Goal: Information Seeking & Learning: Learn about a topic

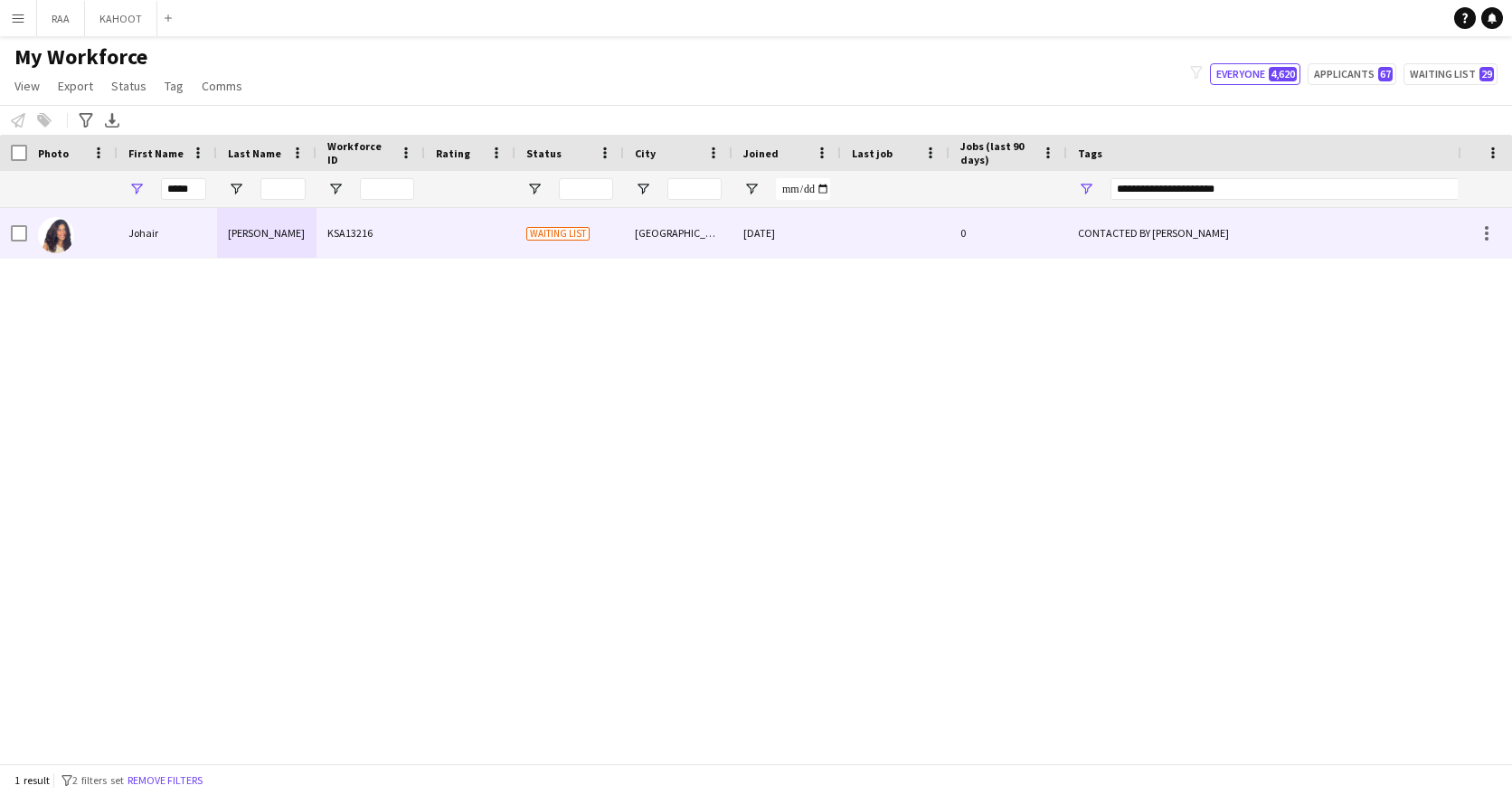
click at [156, 239] on div "Johair" at bounding box center [167, 233] width 99 height 49
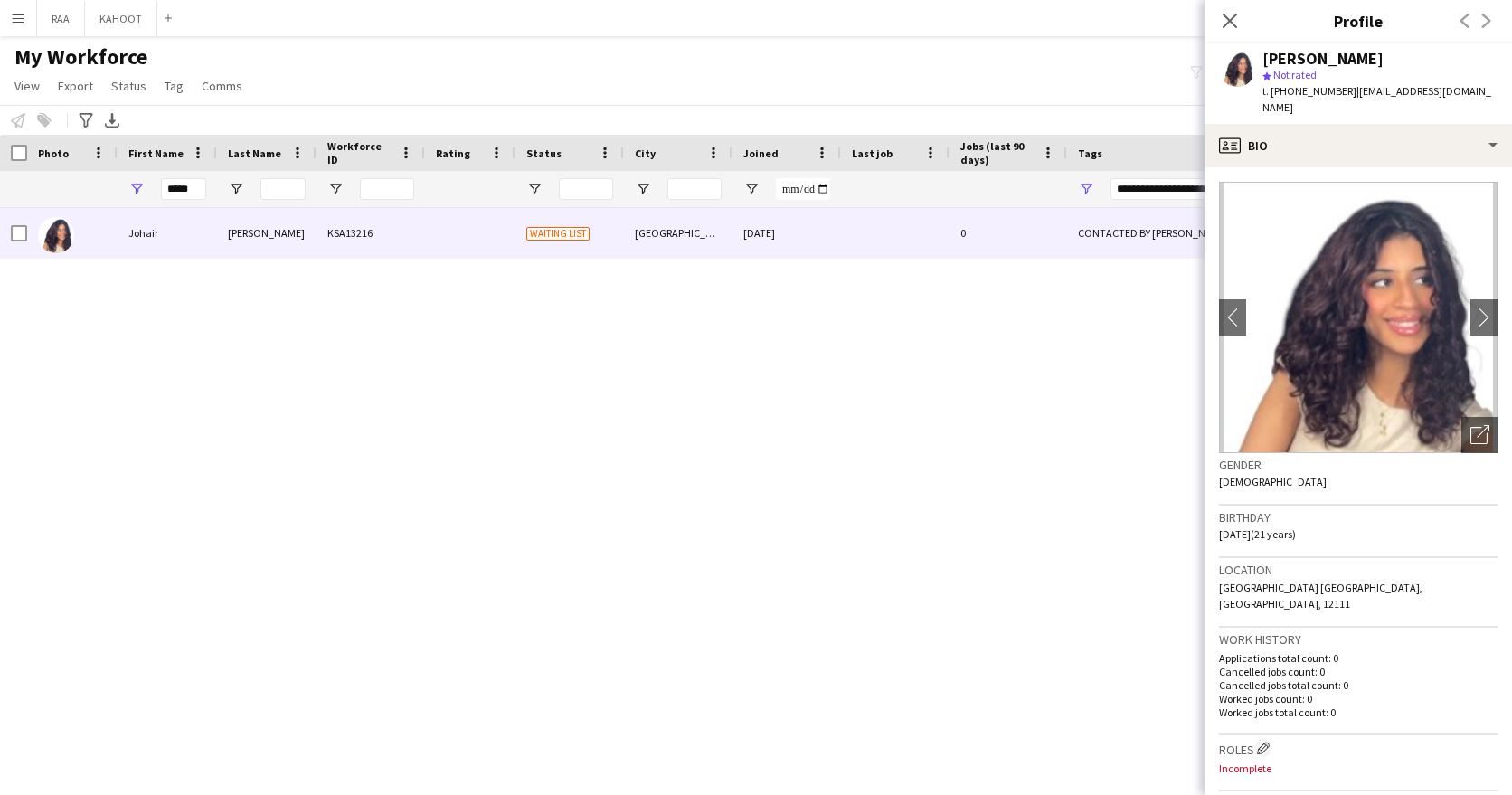
click at [486, 196] on div at bounding box center [470, 189] width 68 height 37
click at [1490, 417] on div "Open photos pop-in" at bounding box center [1479, 435] width 36 height 37
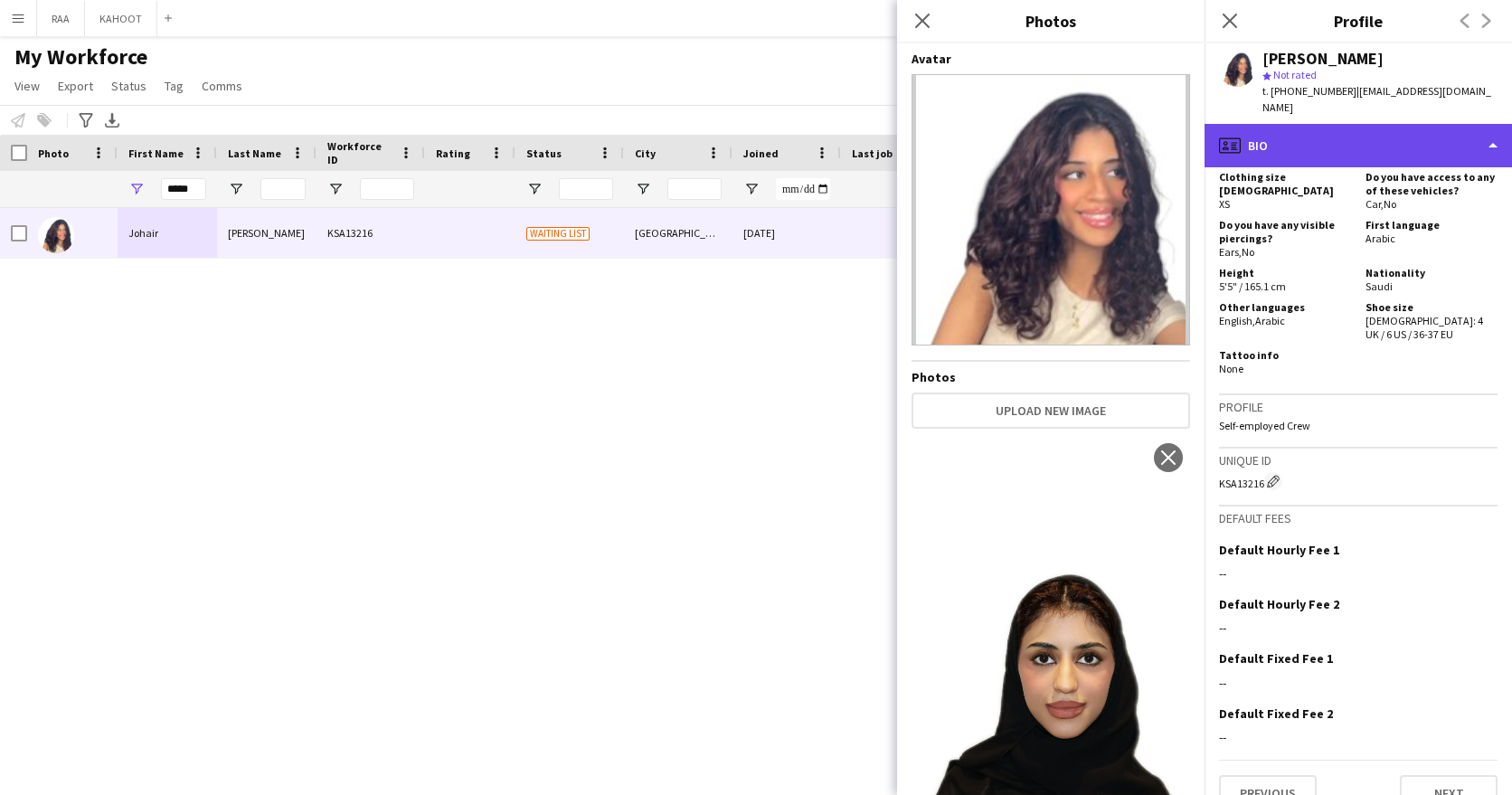
click at [1352, 143] on div "profile Bio" at bounding box center [1358, 146] width 308 height 44
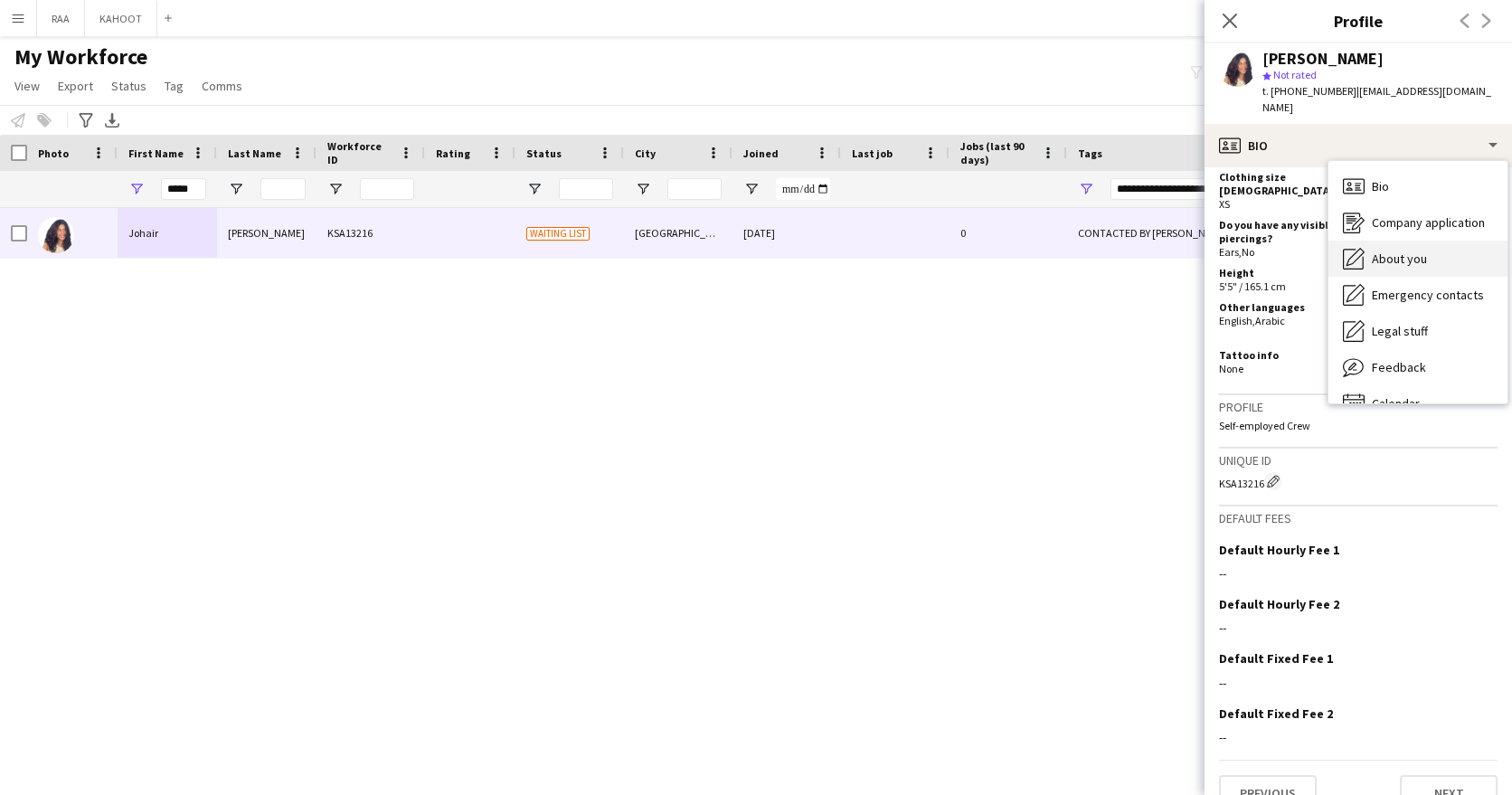
click at [1423, 250] on span "About you" at bounding box center [1399, 258] width 55 height 16
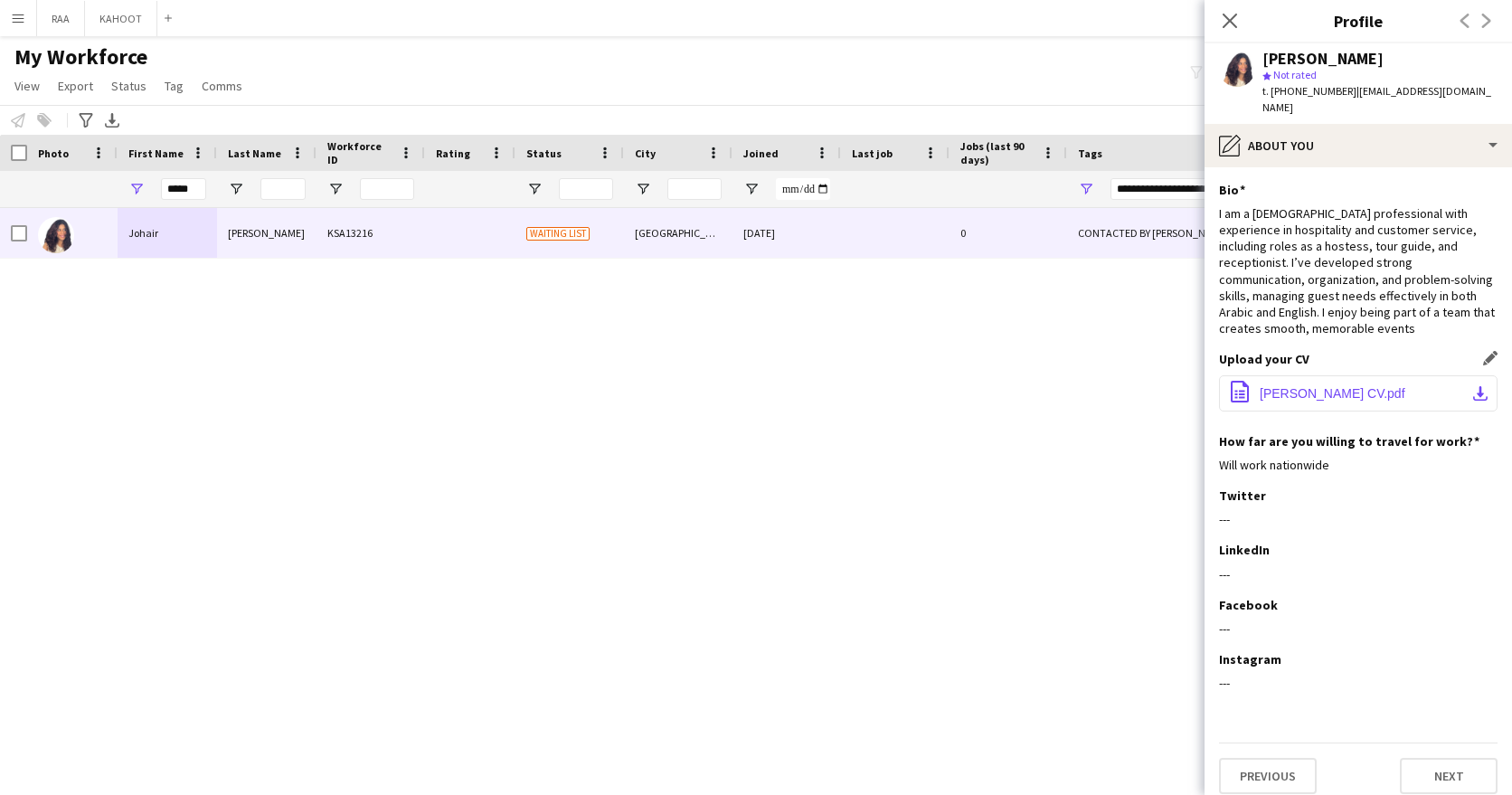
click at [1324, 386] on span "[PERSON_NAME] CV.pdf" at bounding box center [1332, 393] width 146 height 15
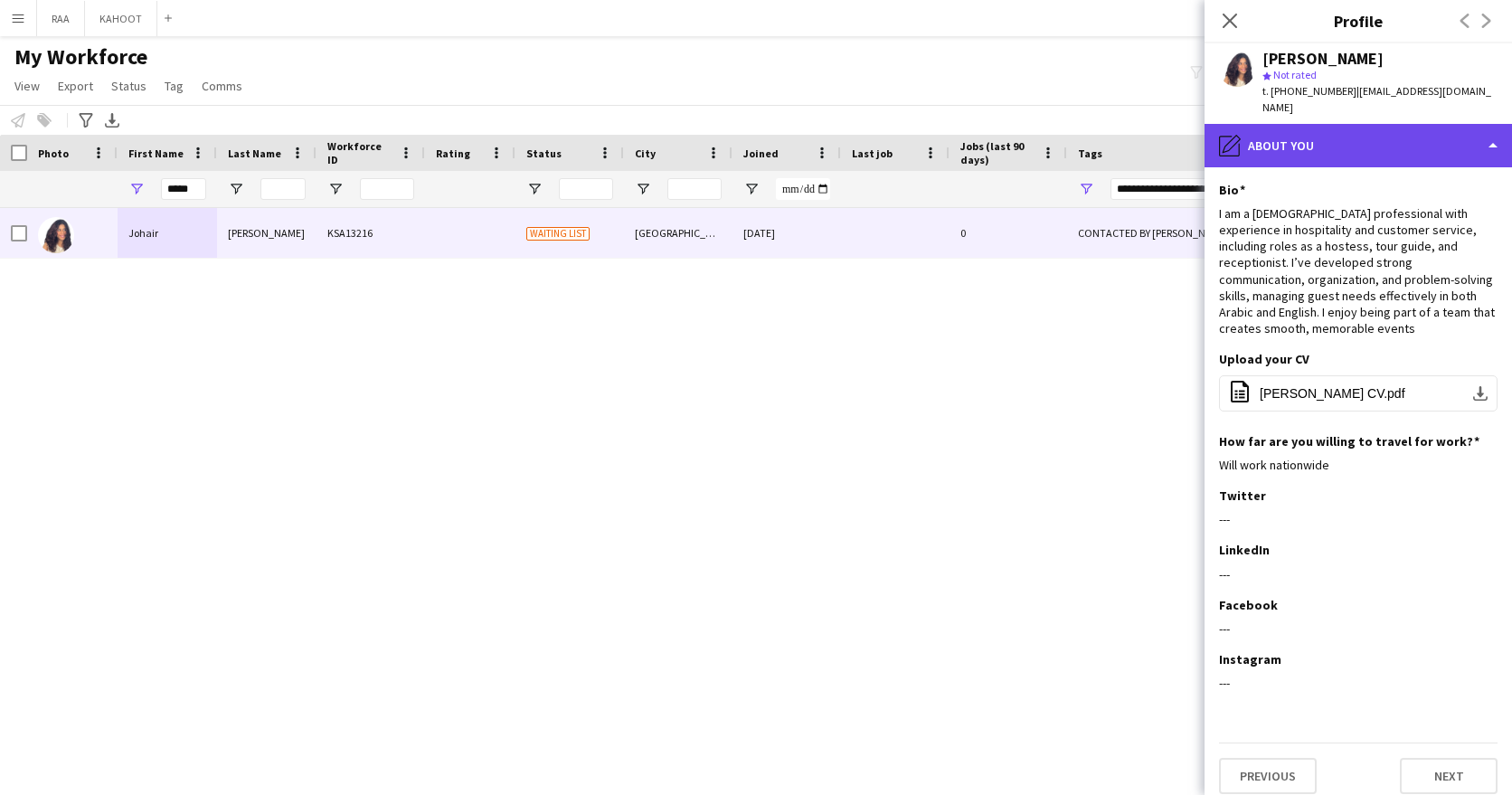
click at [1331, 124] on div "pencil4 About you" at bounding box center [1358, 146] width 308 height 44
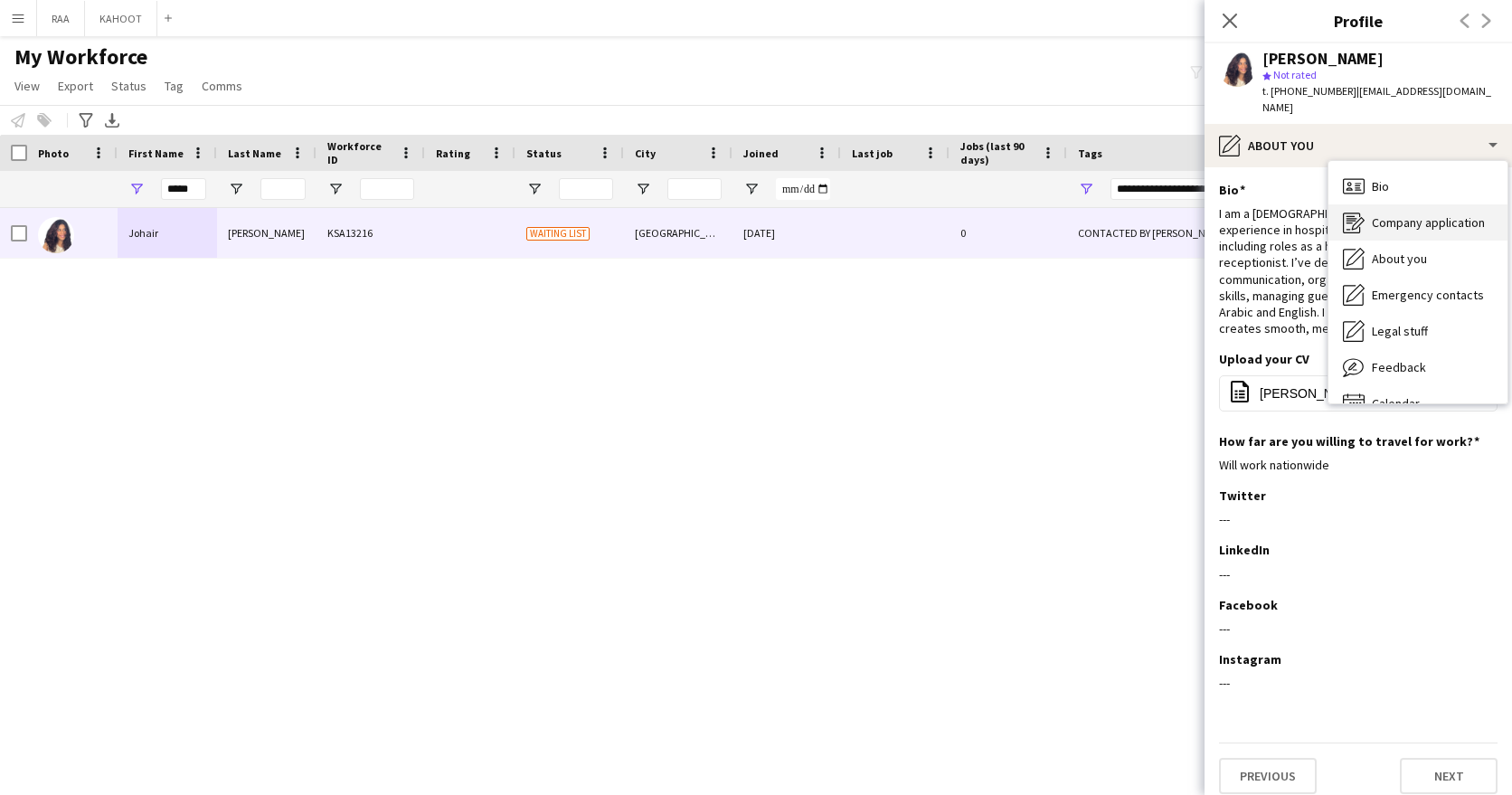
click at [1408, 214] on span "Company application" at bounding box center [1428, 223] width 113 height 16
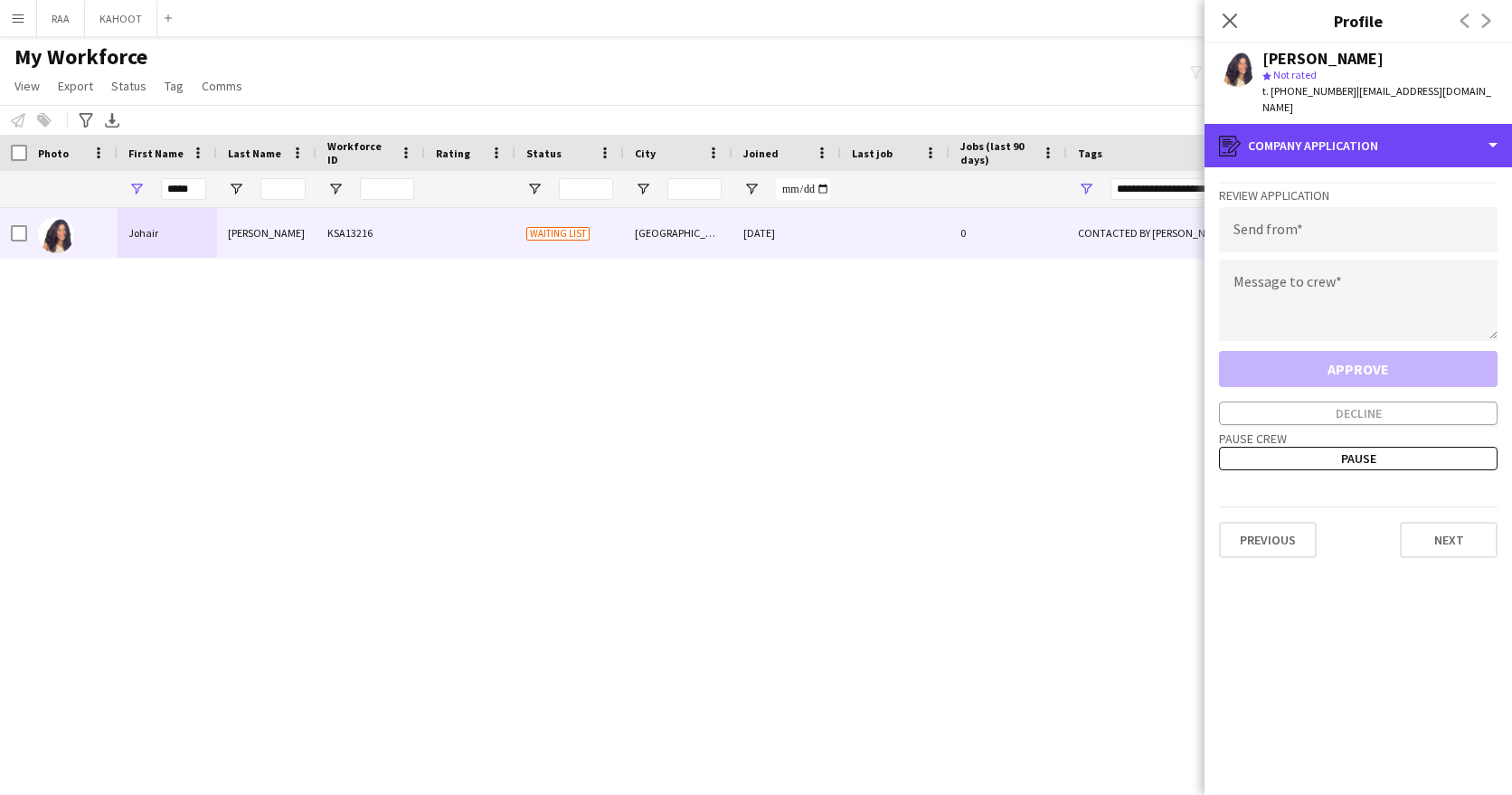
click at [1362, 144] on div "register Company application" at bounding box center [1358, 146] width 308 height 44
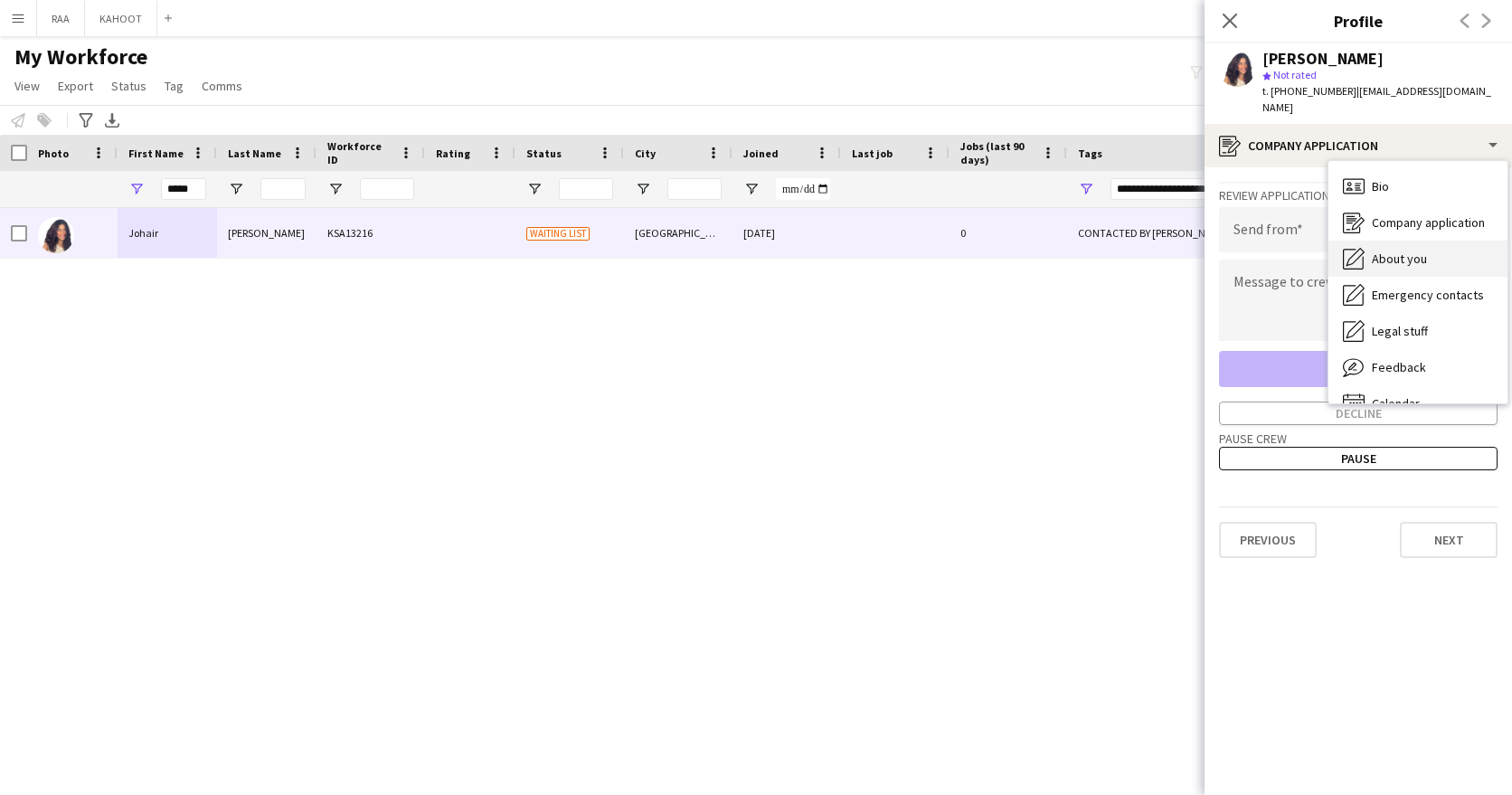
click at [1401, 250] on span "About you" at bounding box center [1399, 258] width 55 height 16
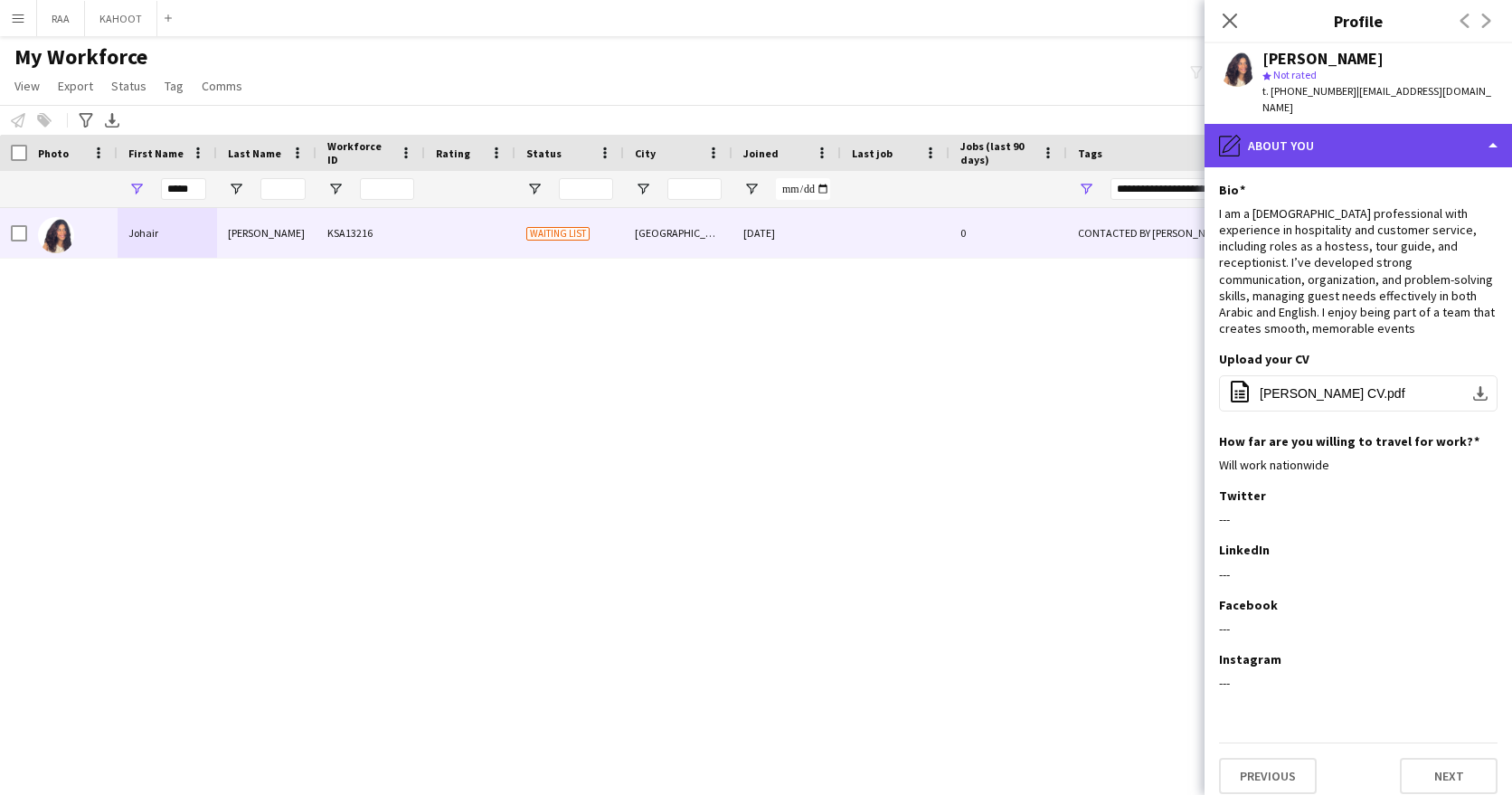
click at [1315, 141] on div "pencil4 About you" at bounding box center [1358, 146] width 308 height 44
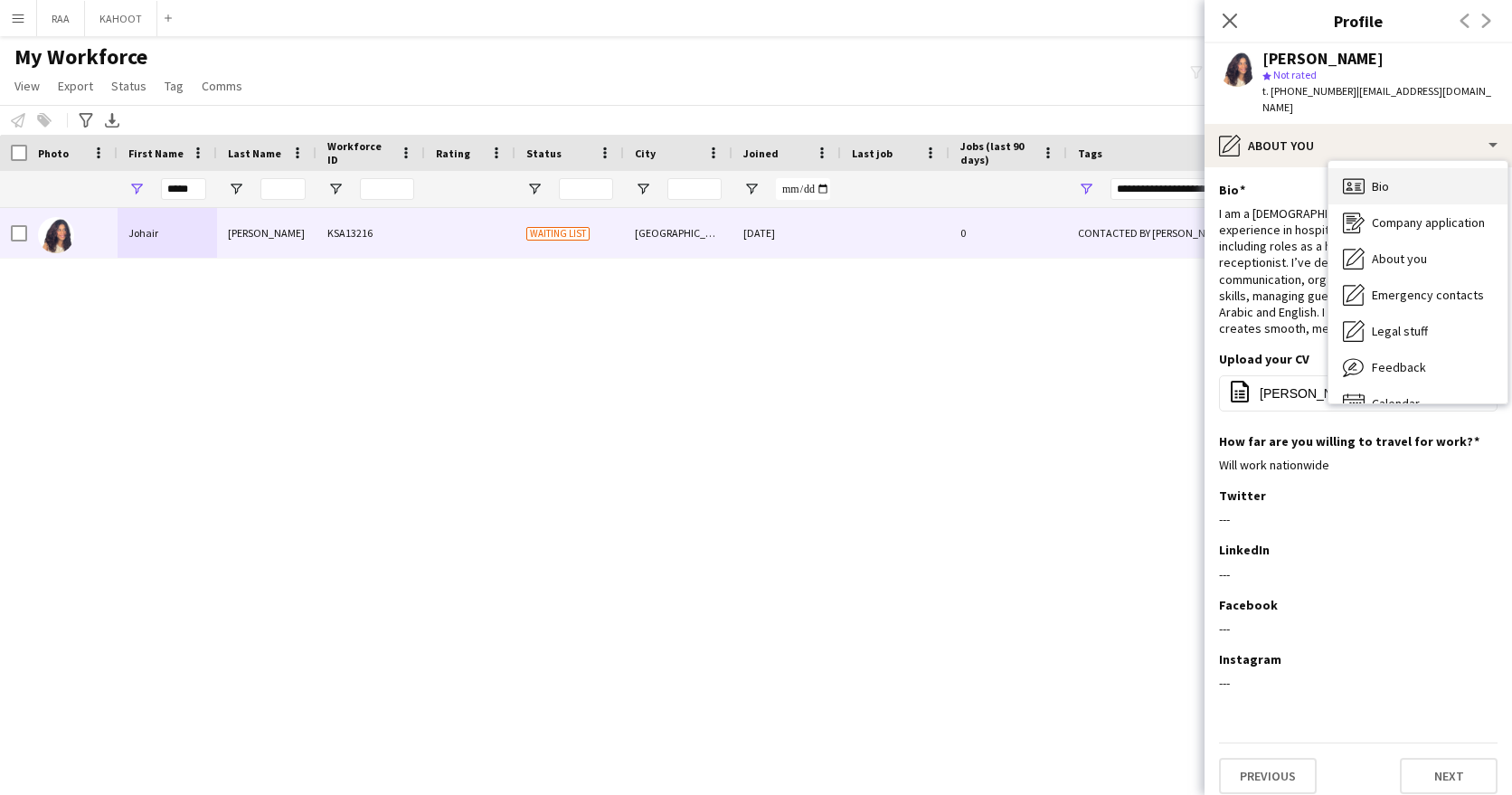
click at [1414, 173] on div "Bio Bio" at bounding box center [1418, 186] width 179 height 37
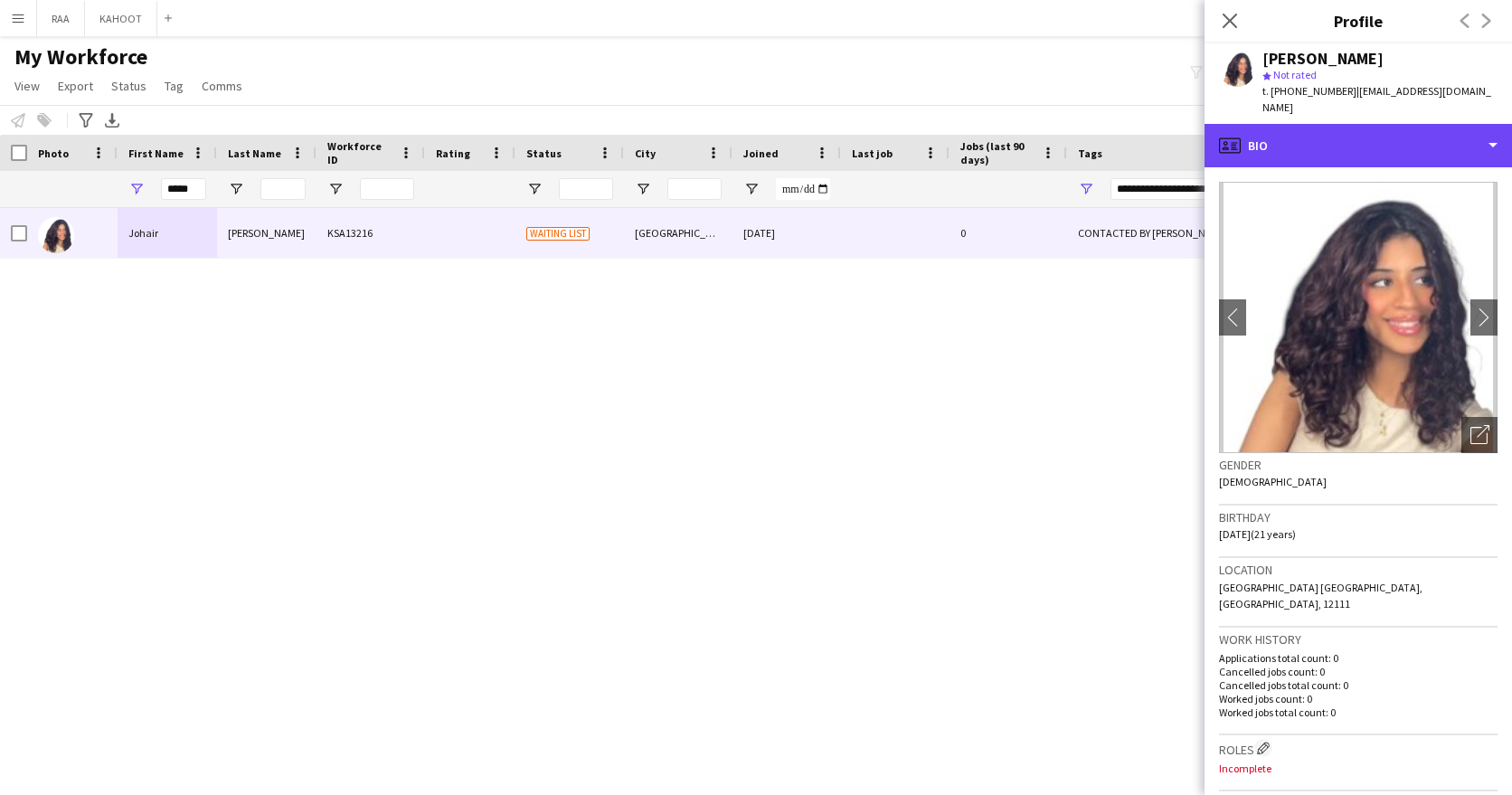
drag, startPoint x: 1390, startPoint y: 135, endPoint x: 1381, endPoint y: 166, distance: 32.3
click at [1390, 135] on div "profile Bio" at bounding box center [1358, 146] width 308 height 44
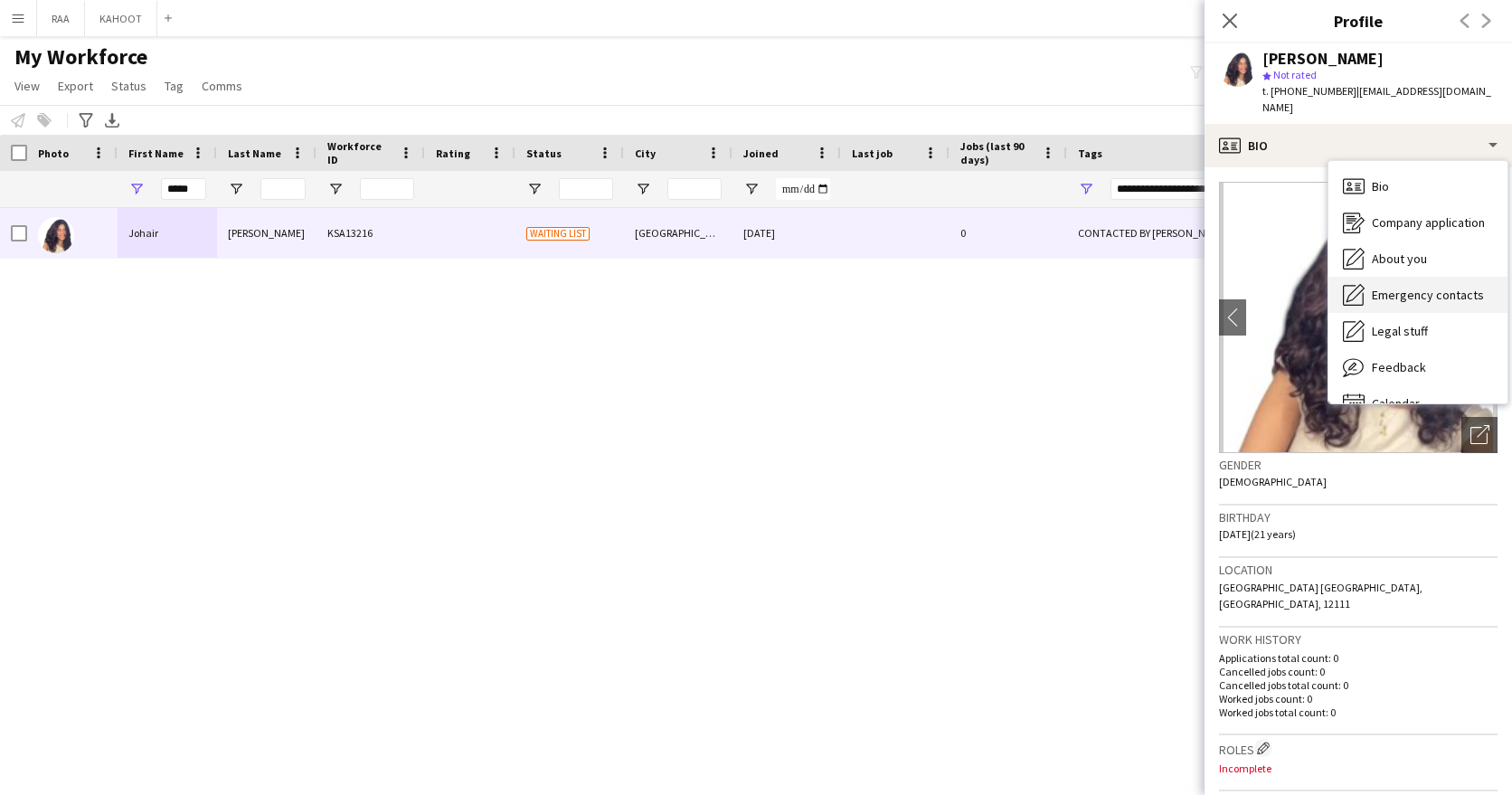
click at [1398, 287] on span "Emergency contacts" at bounding box center [1427, 295] width 112 height 16
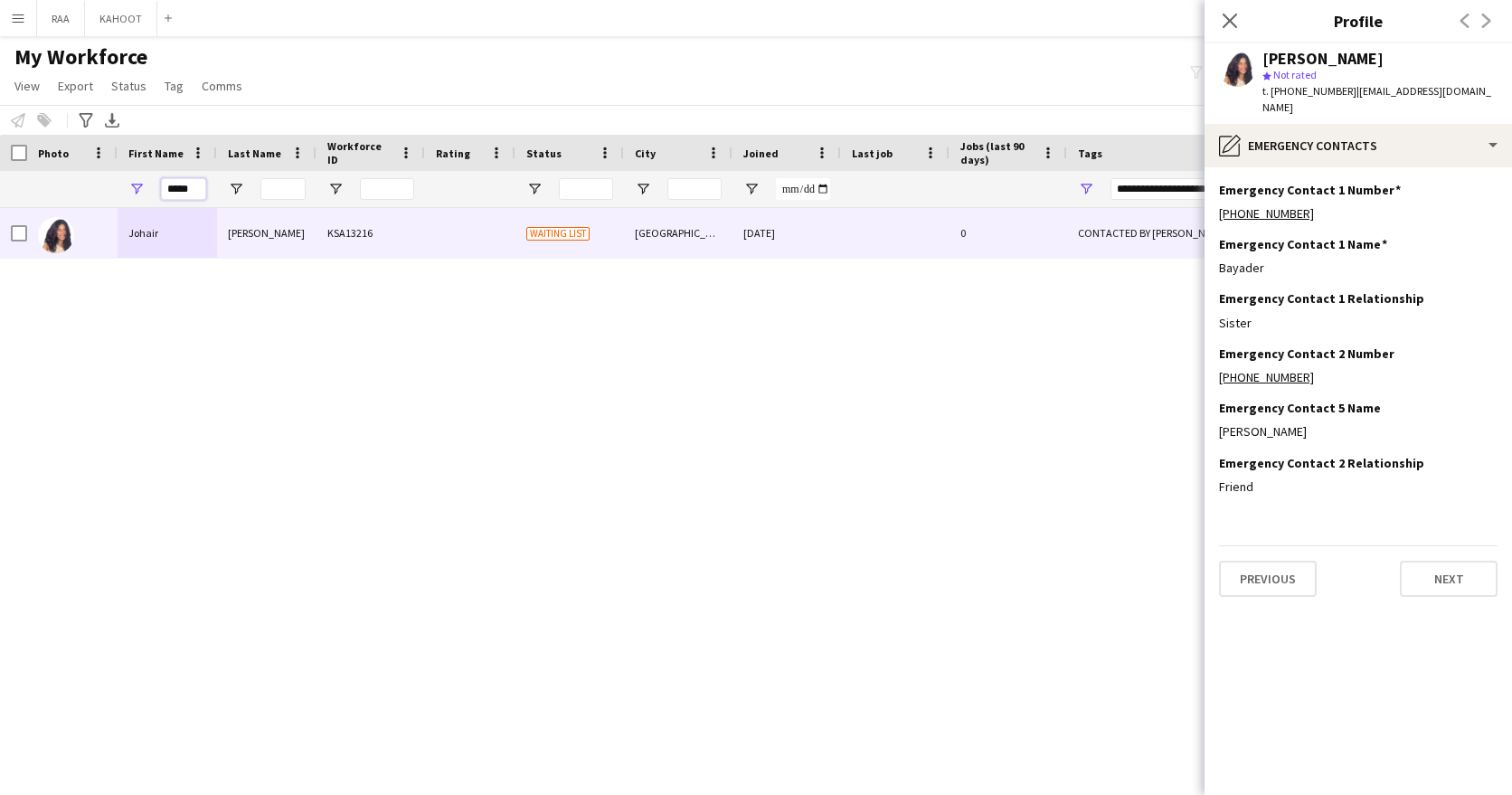
click at [175, 183] on input "*****" at bounding box center [183, 189] width 46 height 22
type input "******"
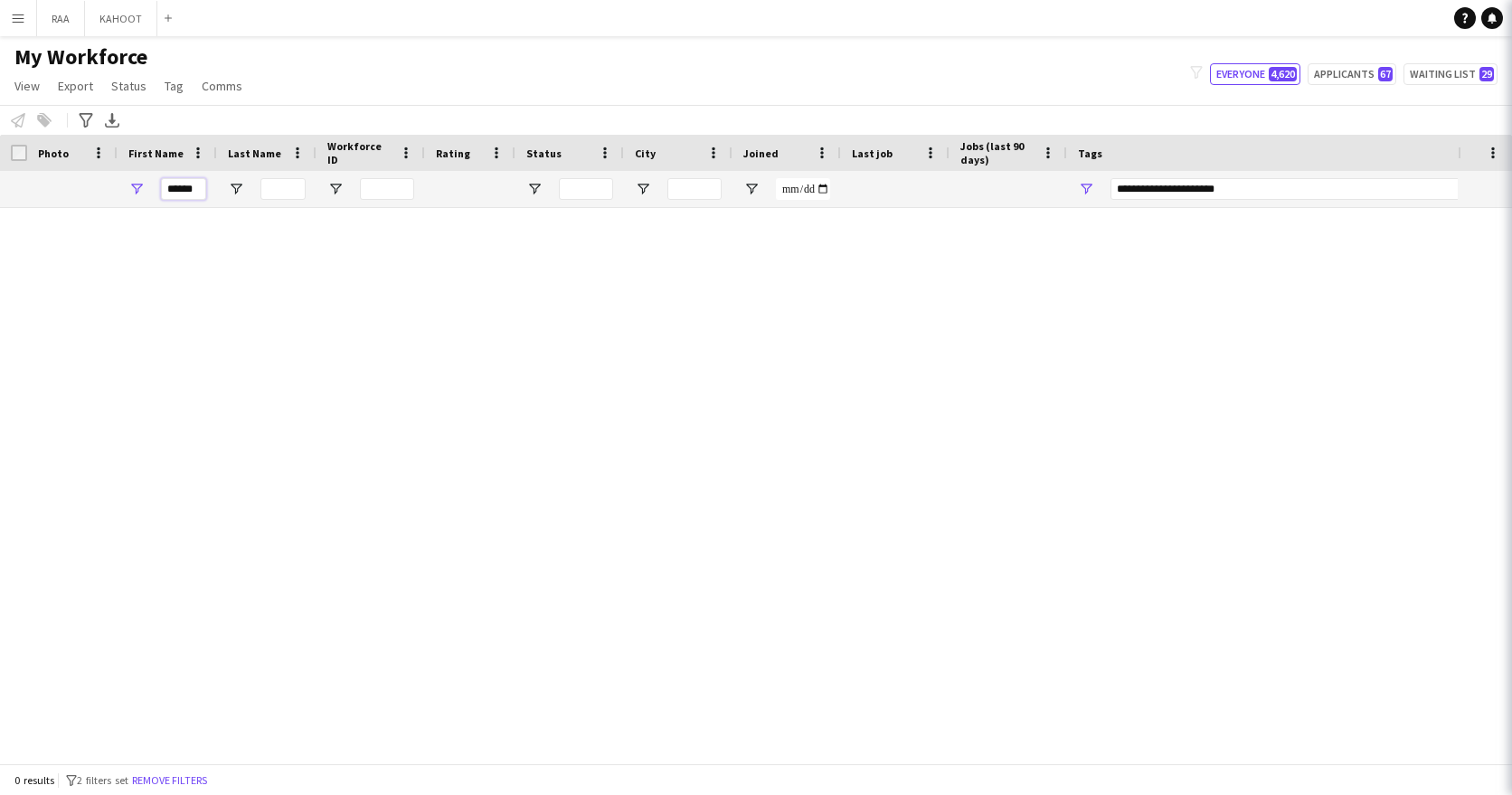
type input "***"
type input "*****"
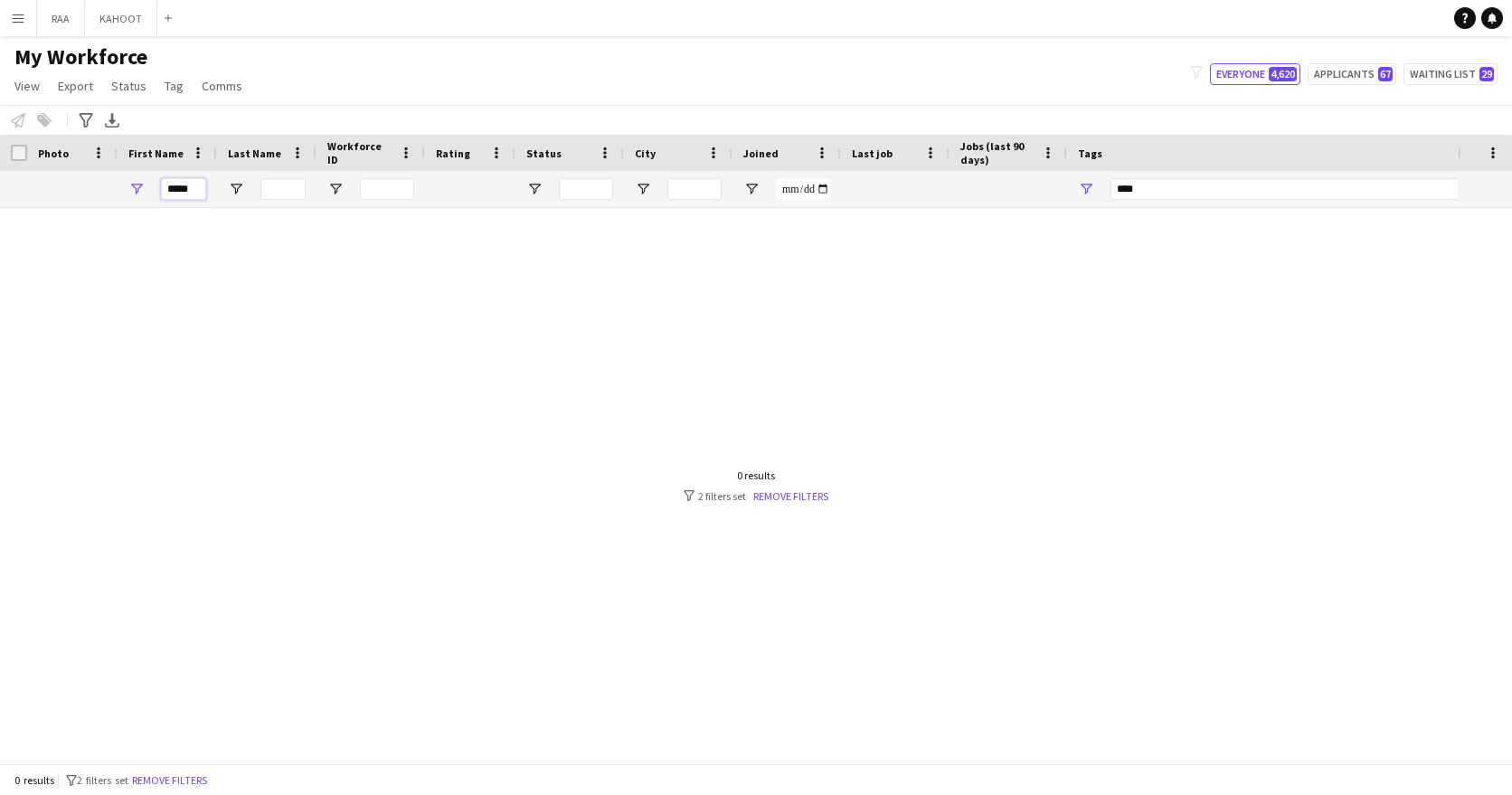
type input "**********"
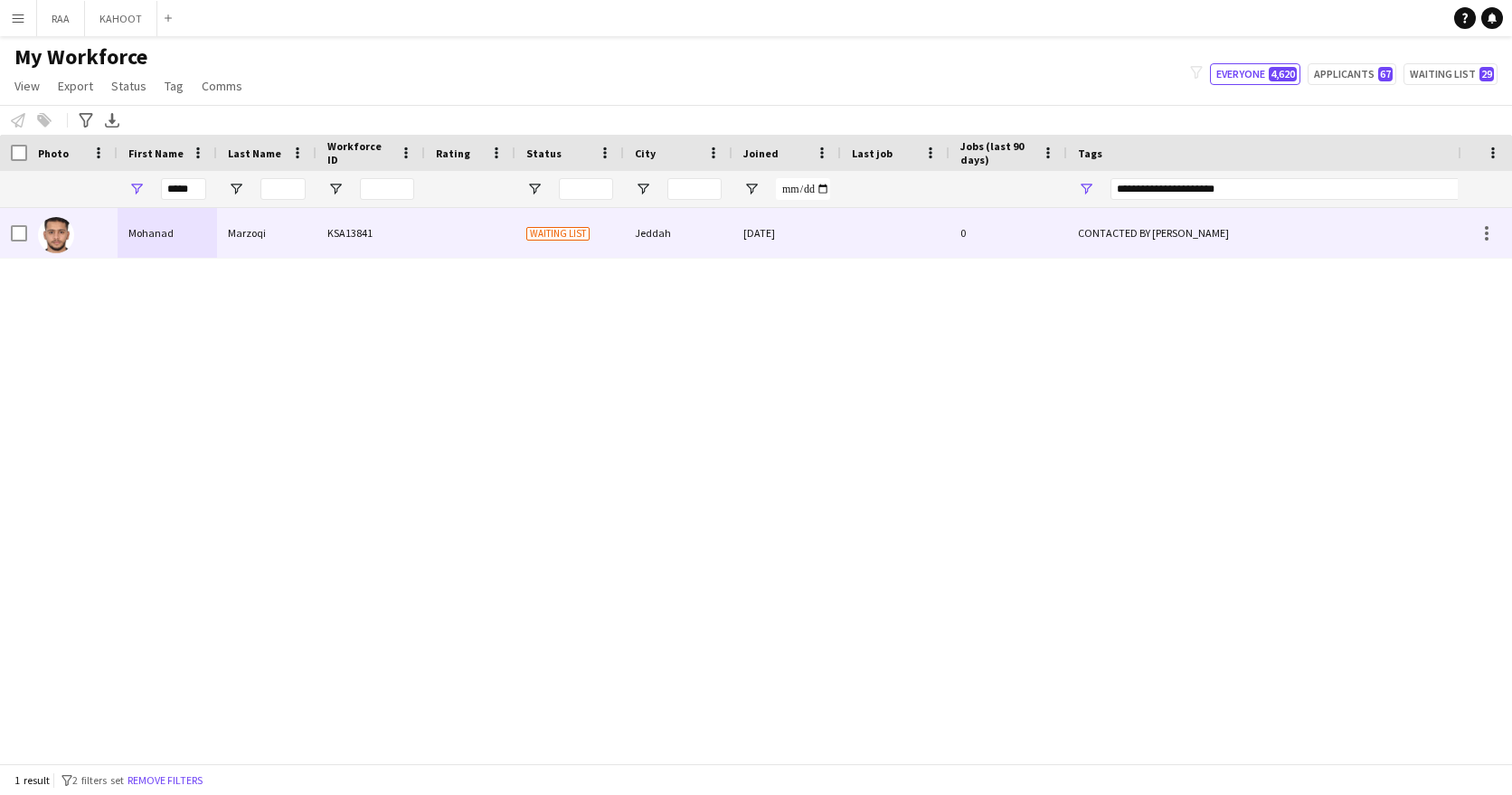
click at [254, 243] on div "Marzoqi" at bounding box center [266, 233] width 99 height 49
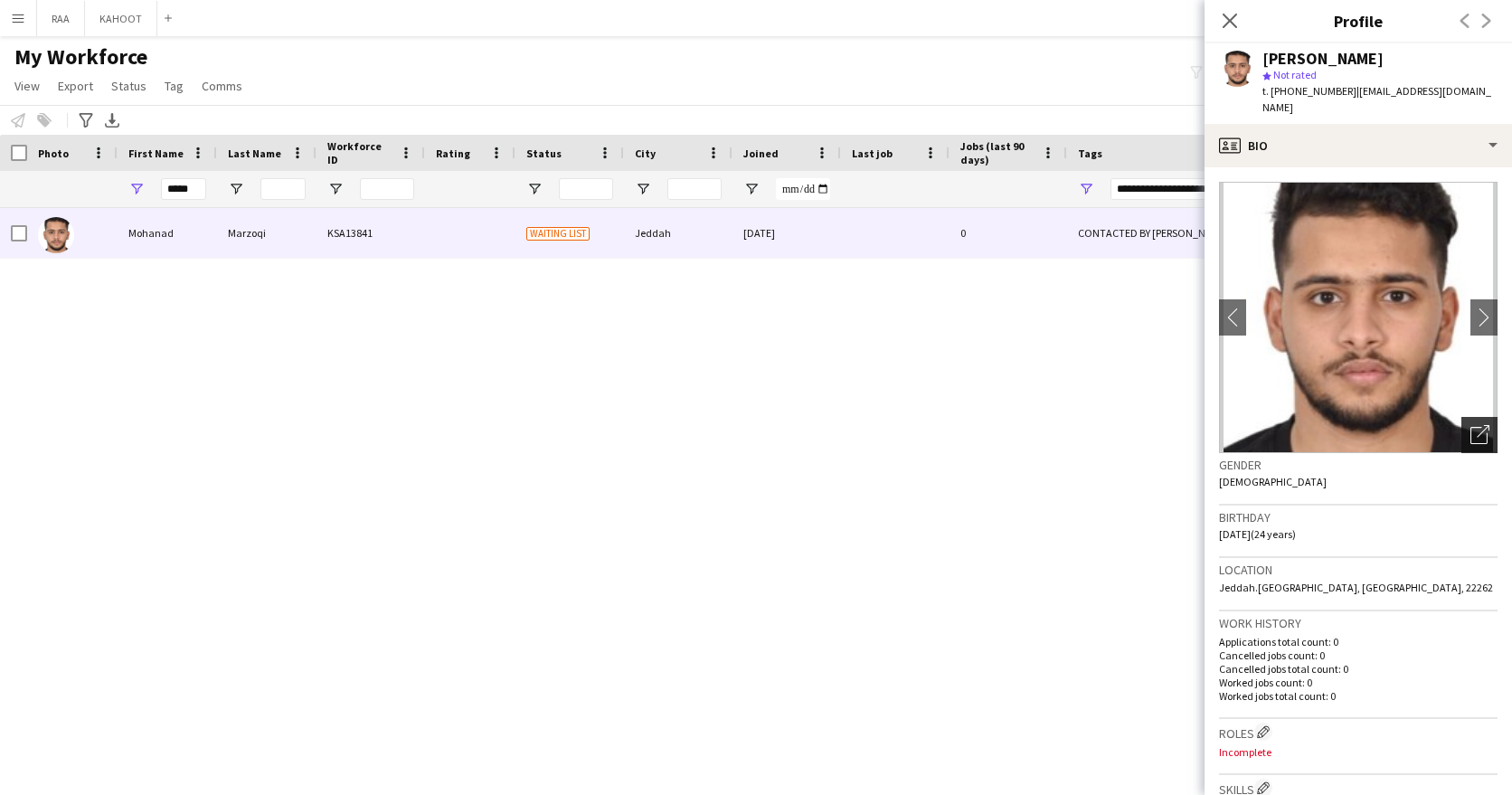
click at [1479, 425] on icon "Open photos pop-in" at bounding box center [1479, 434] width 19 height 19
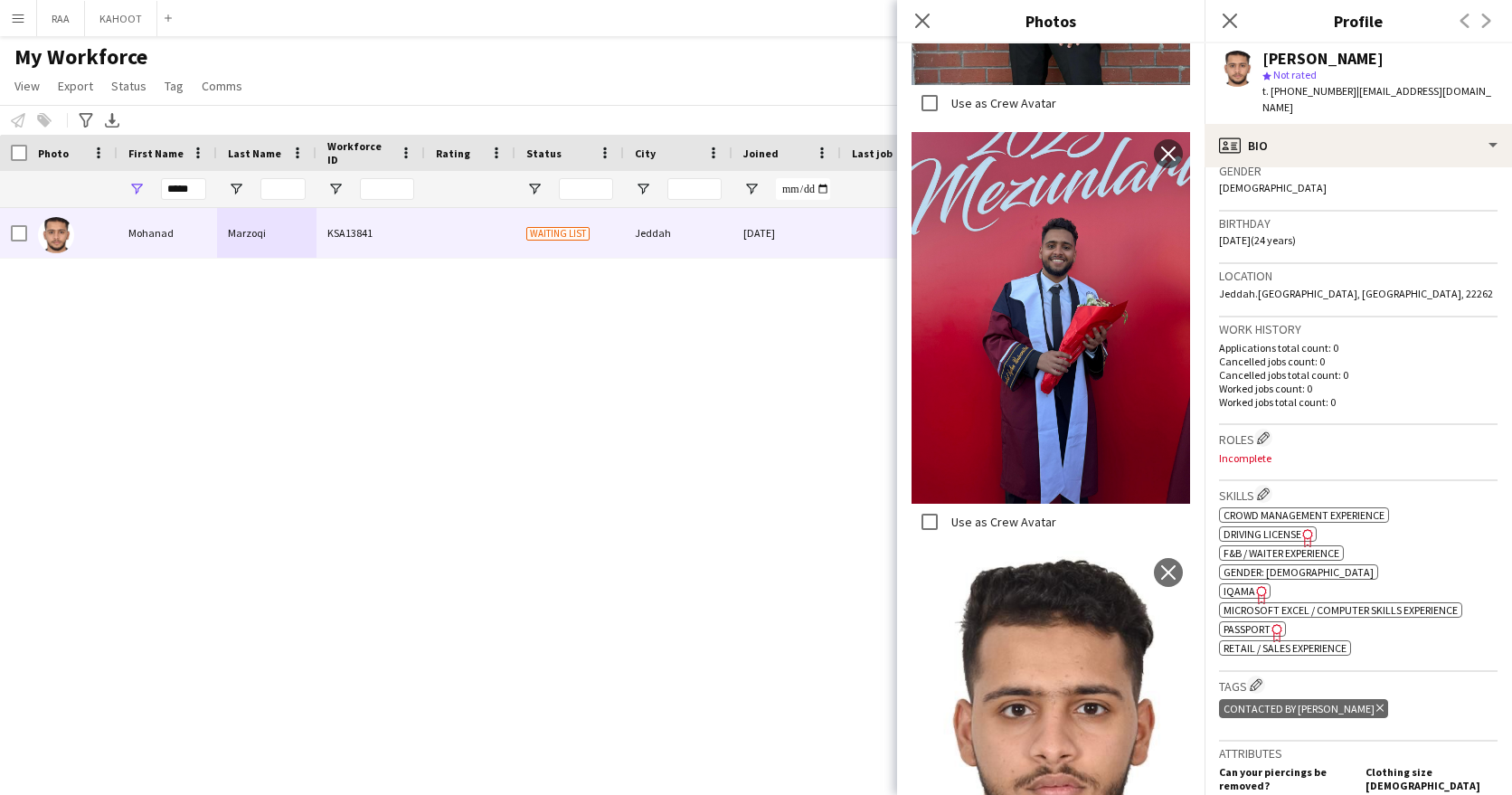
scroll to position [315, 0]
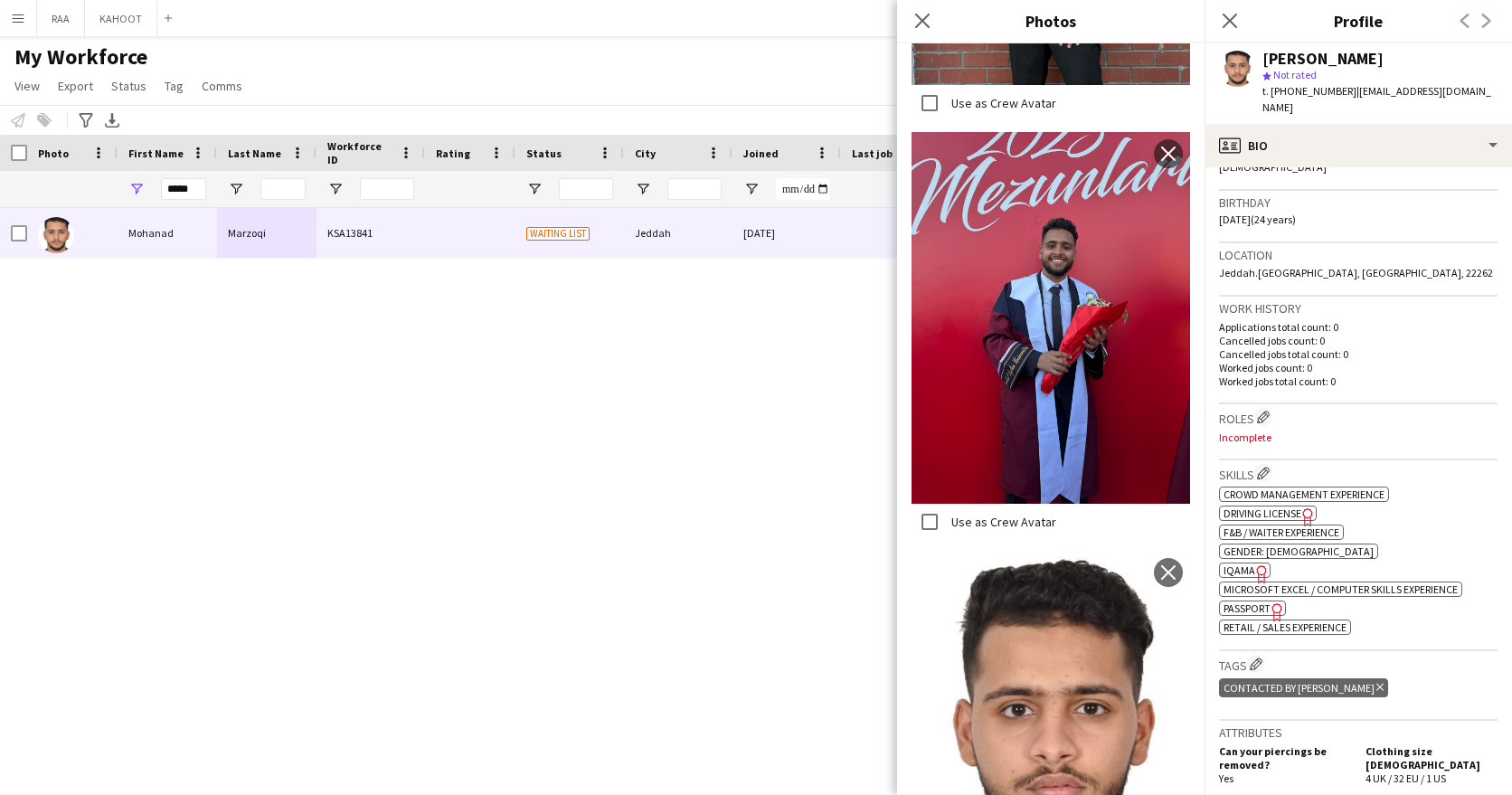
click at [1238, 563] on span "IQAMA" at bounding box center [1239, 570] width 32 height 14
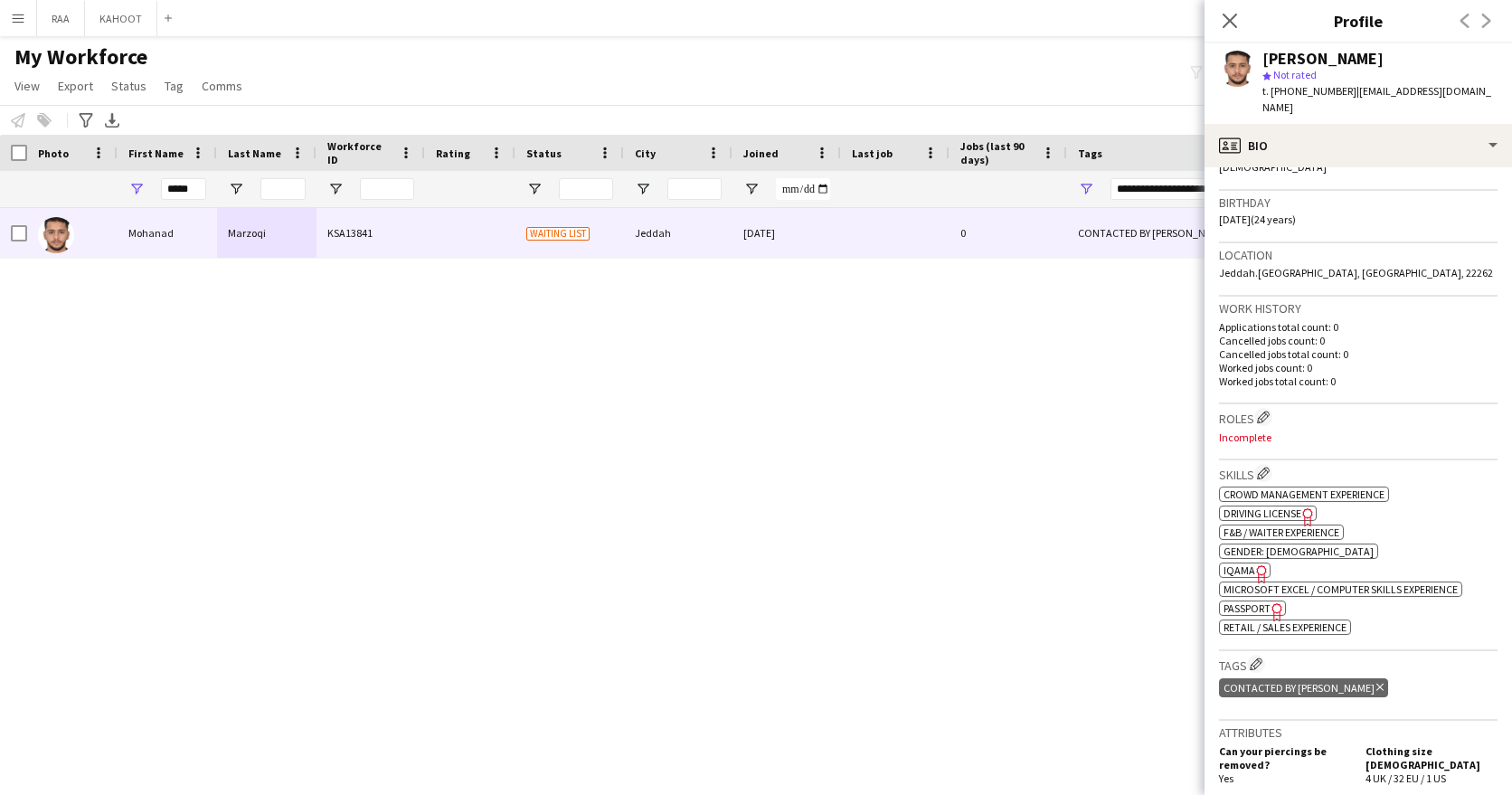
click at [1236, 601] on span "Passport" at bounding box center [1247, 608] width 47 height 14
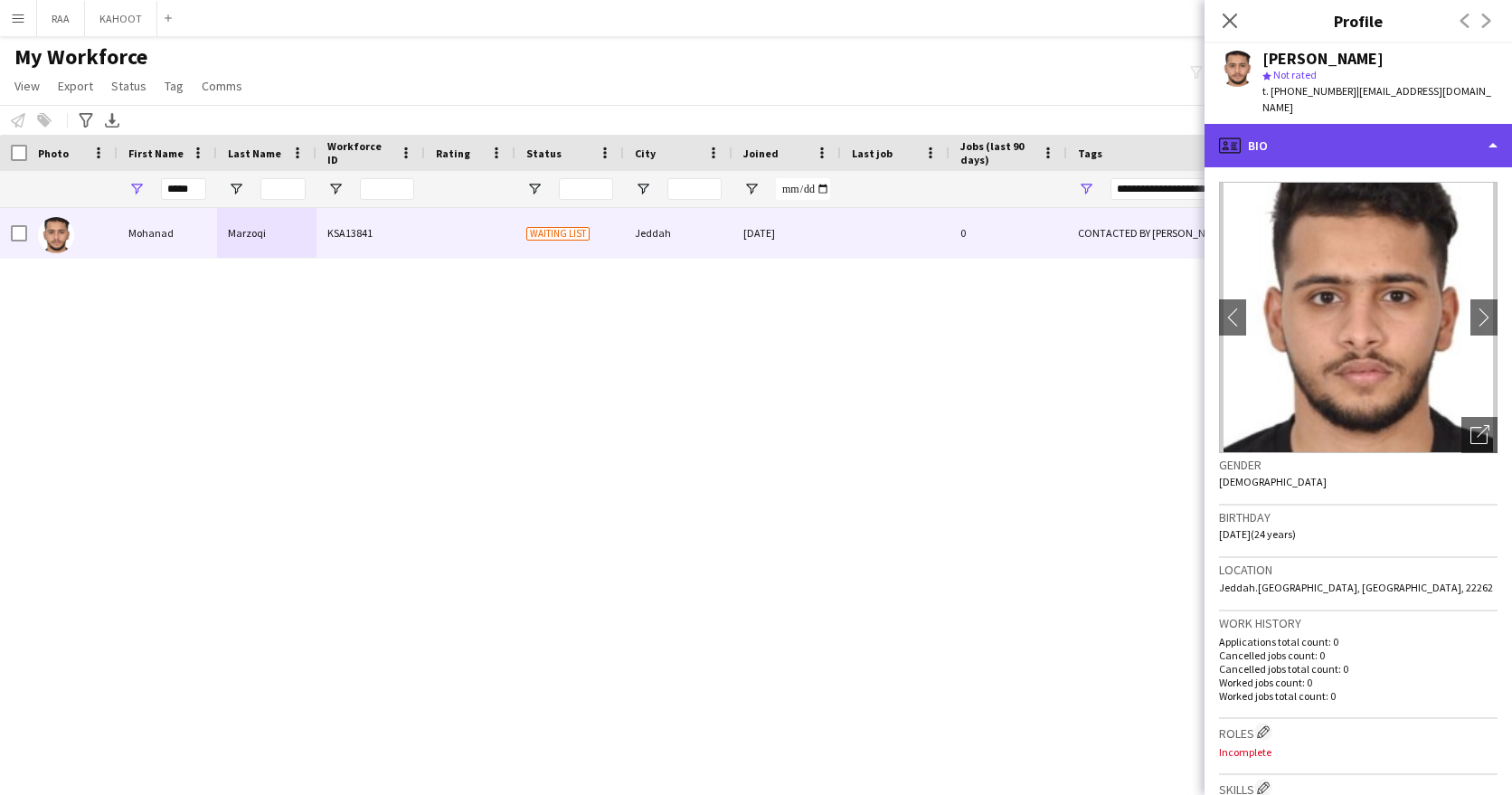
drag, startPoint x: 1345, startPoint y: 124, endPoint x: 1418, endPoint y: 202, distance: 106.8
click at [1347, 124] on div "profile Bio" at bounding box center [1358, 146] width 308 height 44
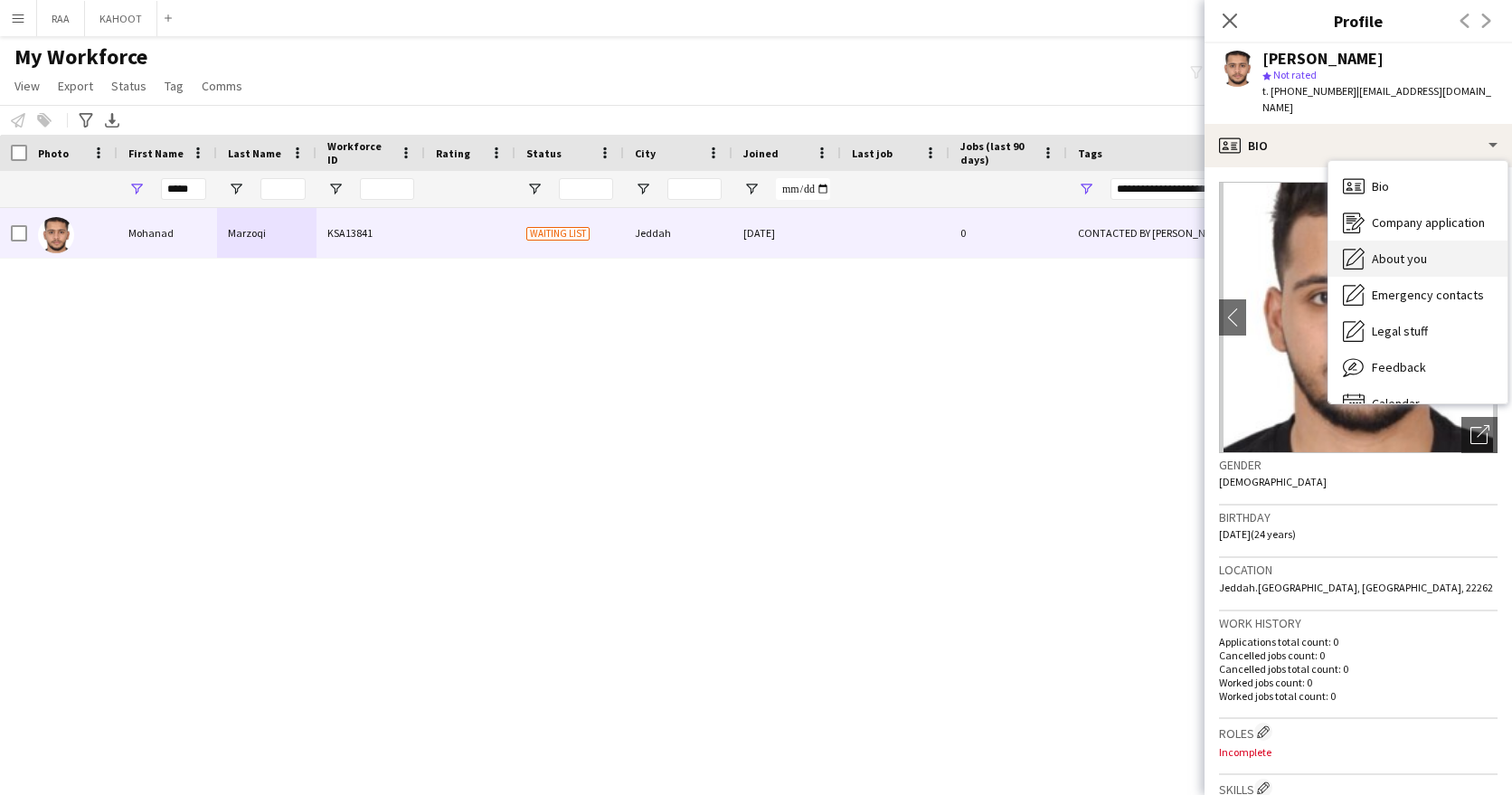
click at [1442, 241] on div "About you About you" at bounding box center [1418, 259] width 179 height 37
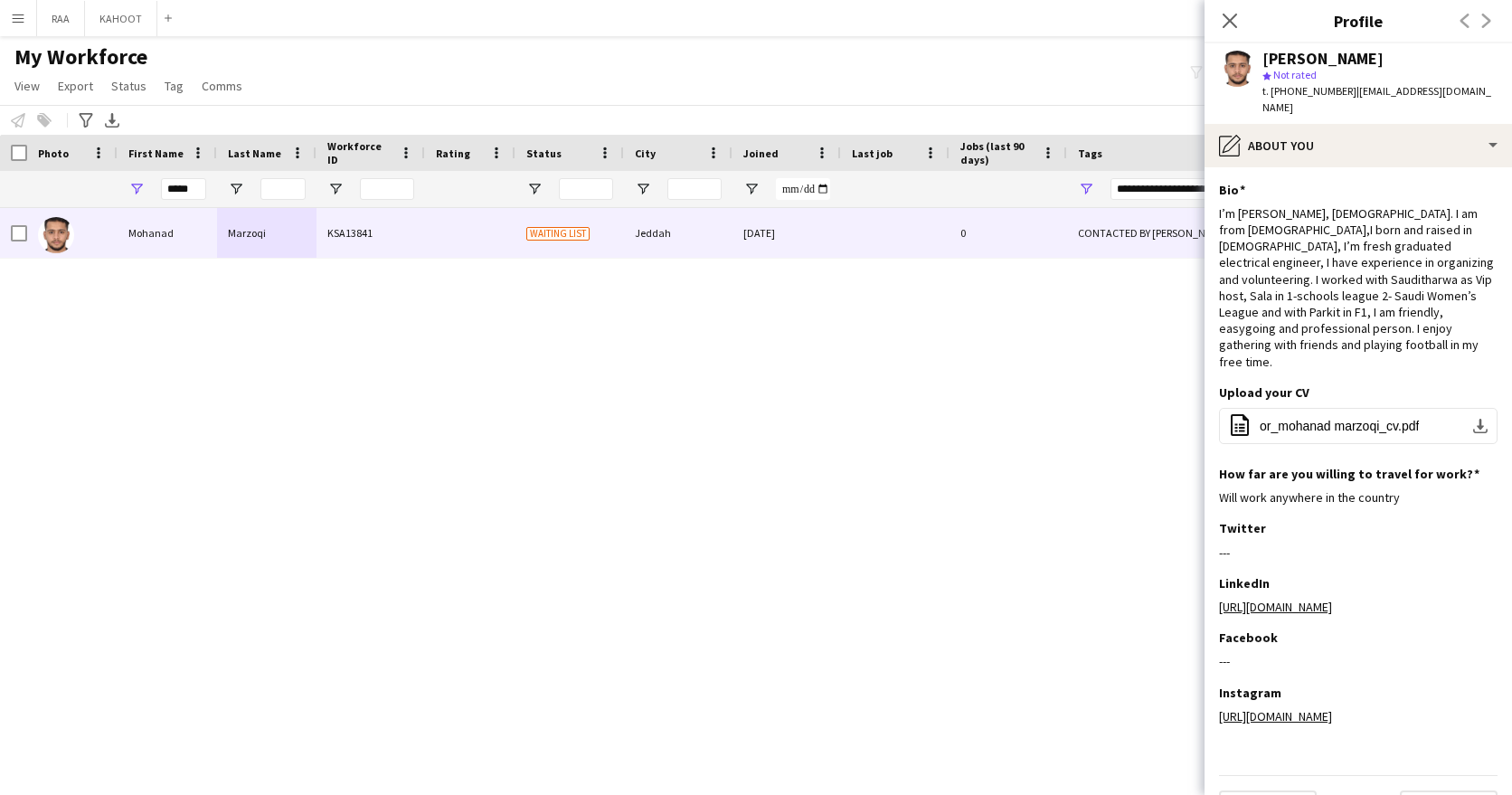
click at [1417, 167] on app-section-data-types "Bio Edit this field I’m [PERSON_NAME], [DEMOGRAPHIC_DATA]. I am from [DEMOGRAPH…" at bounding box center [1358, 481] width 308 height 628
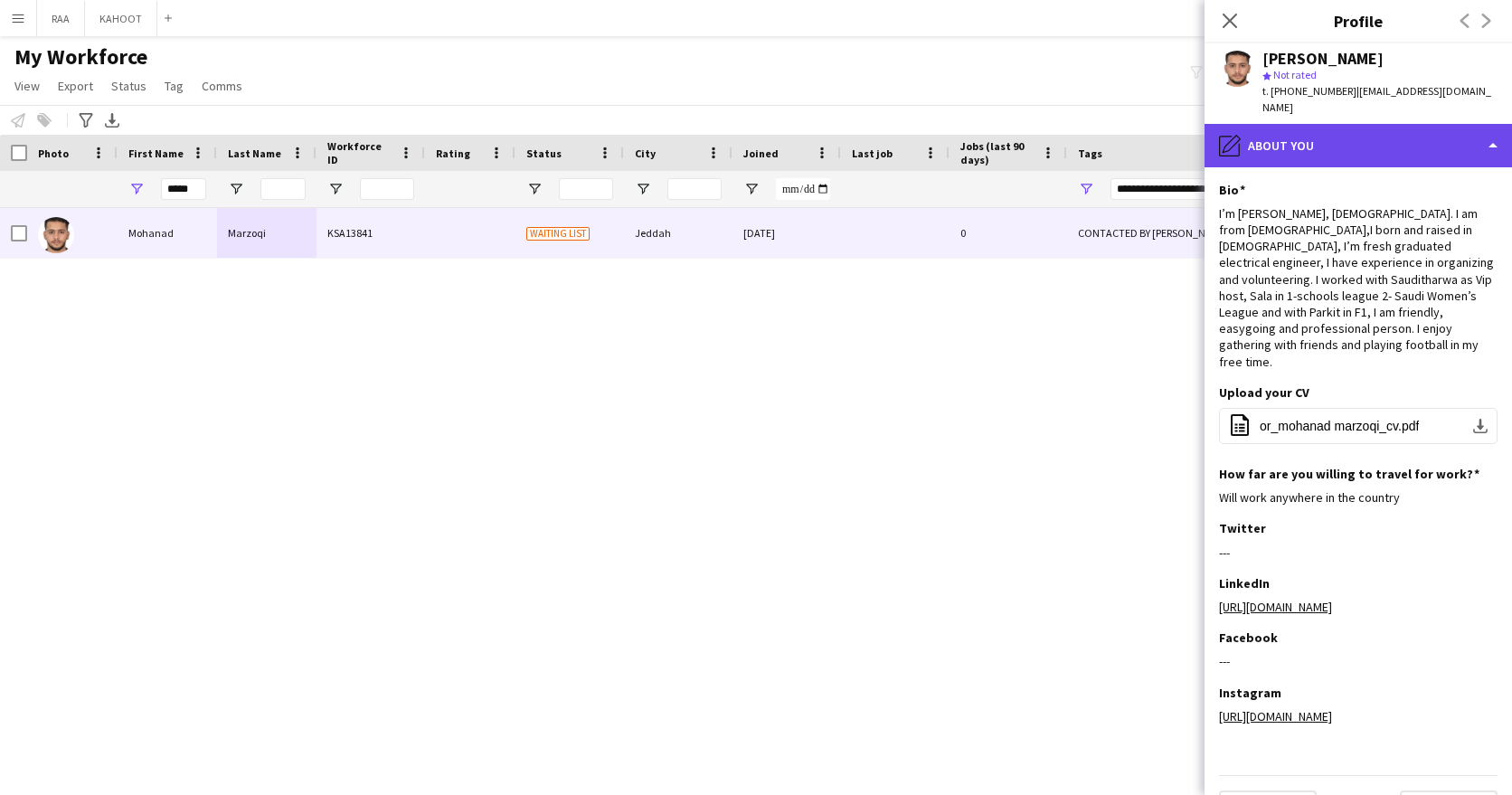
click at [1420, 133] on div "pencil4 About you" at bounding box center [1358, 146] width 308 height 44
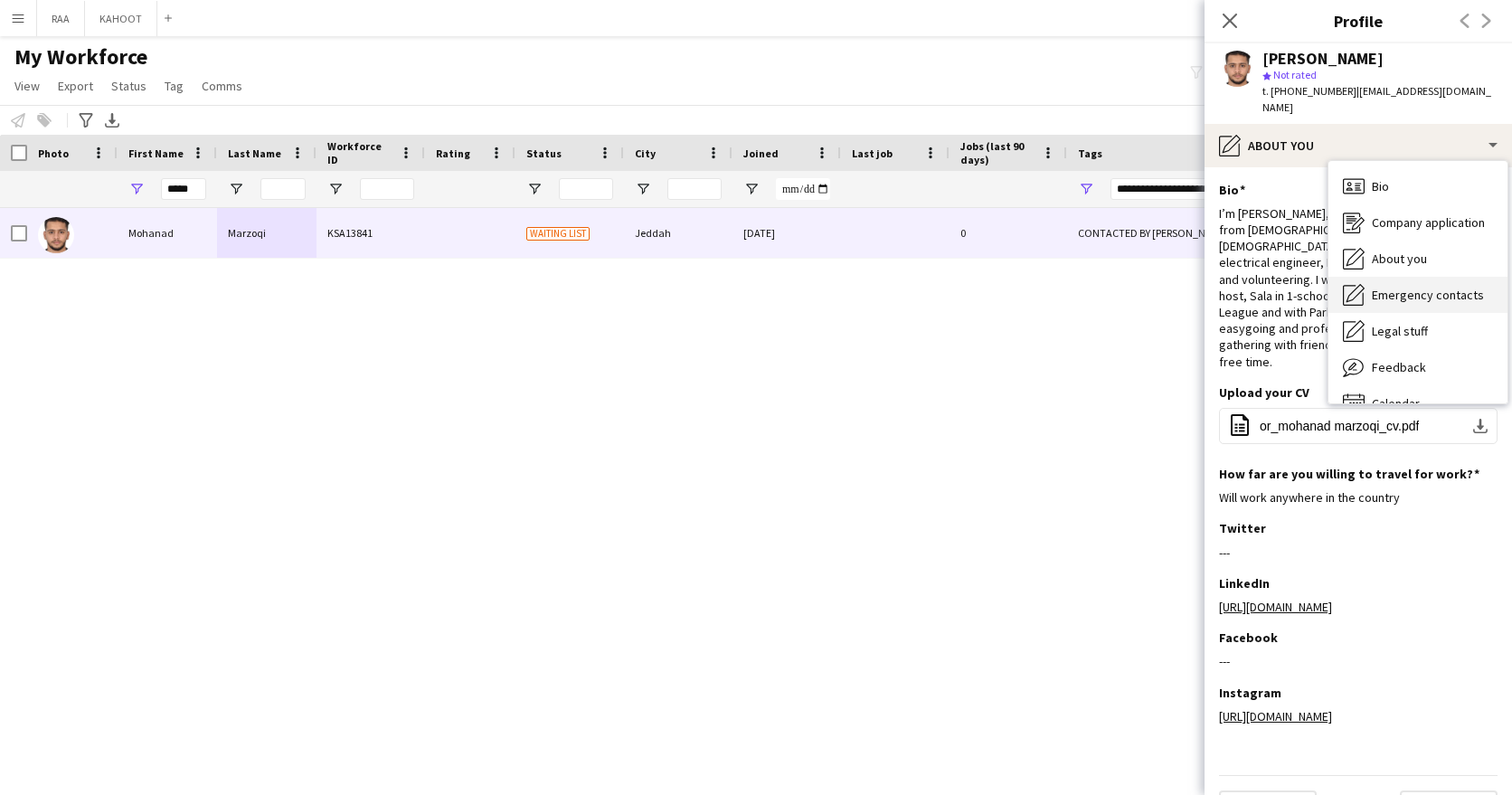
click at [1410, 287] on span "Emergency contacts" at bounding box center [1427, 295] width 112 height 16
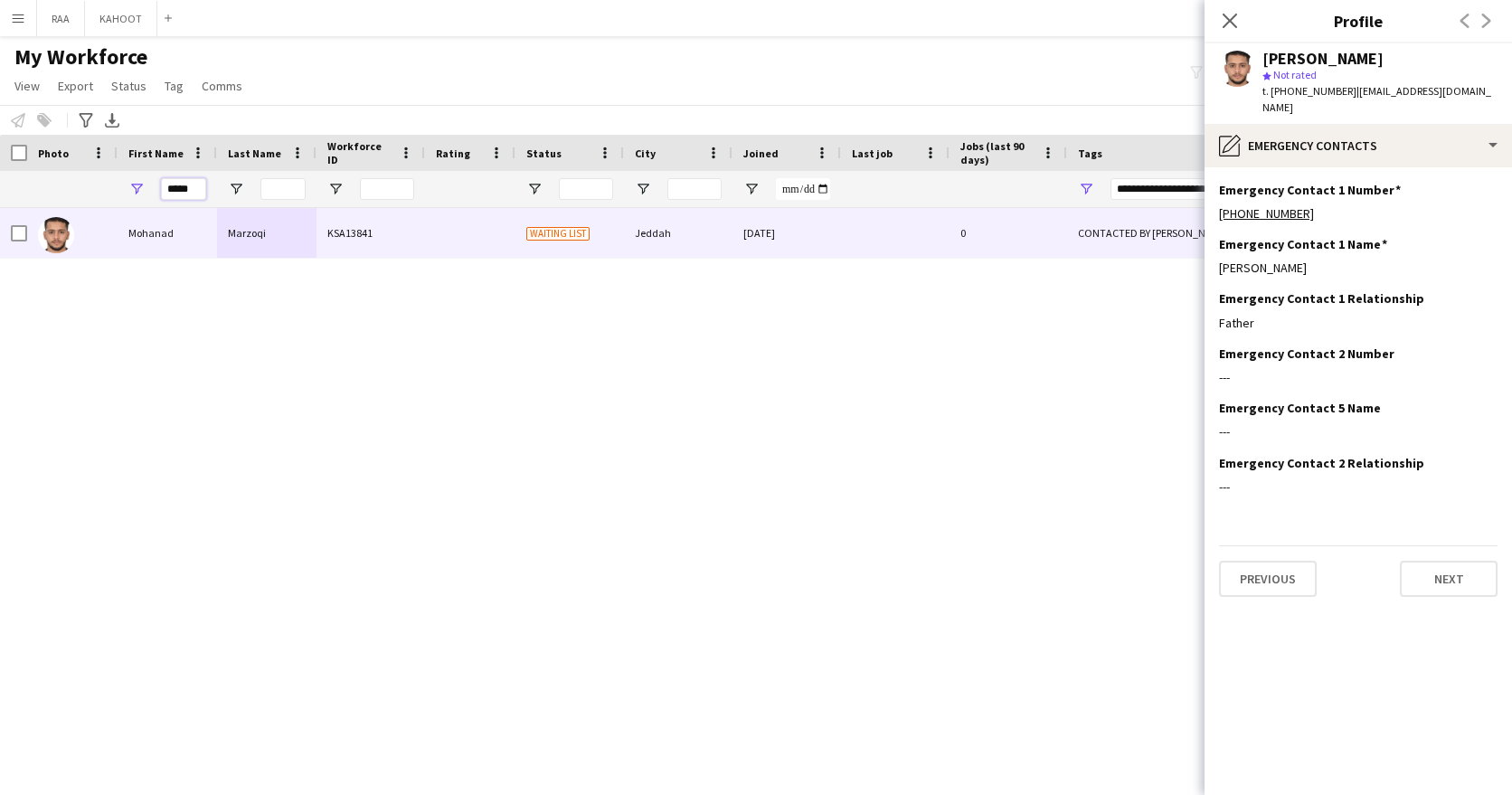
click at [176, 184] on input "*****" at bounding box center [183, 189] width 46 height 22
click at [178, 183] on input "*****" at bounding box center [183, 189] width 46 height 22
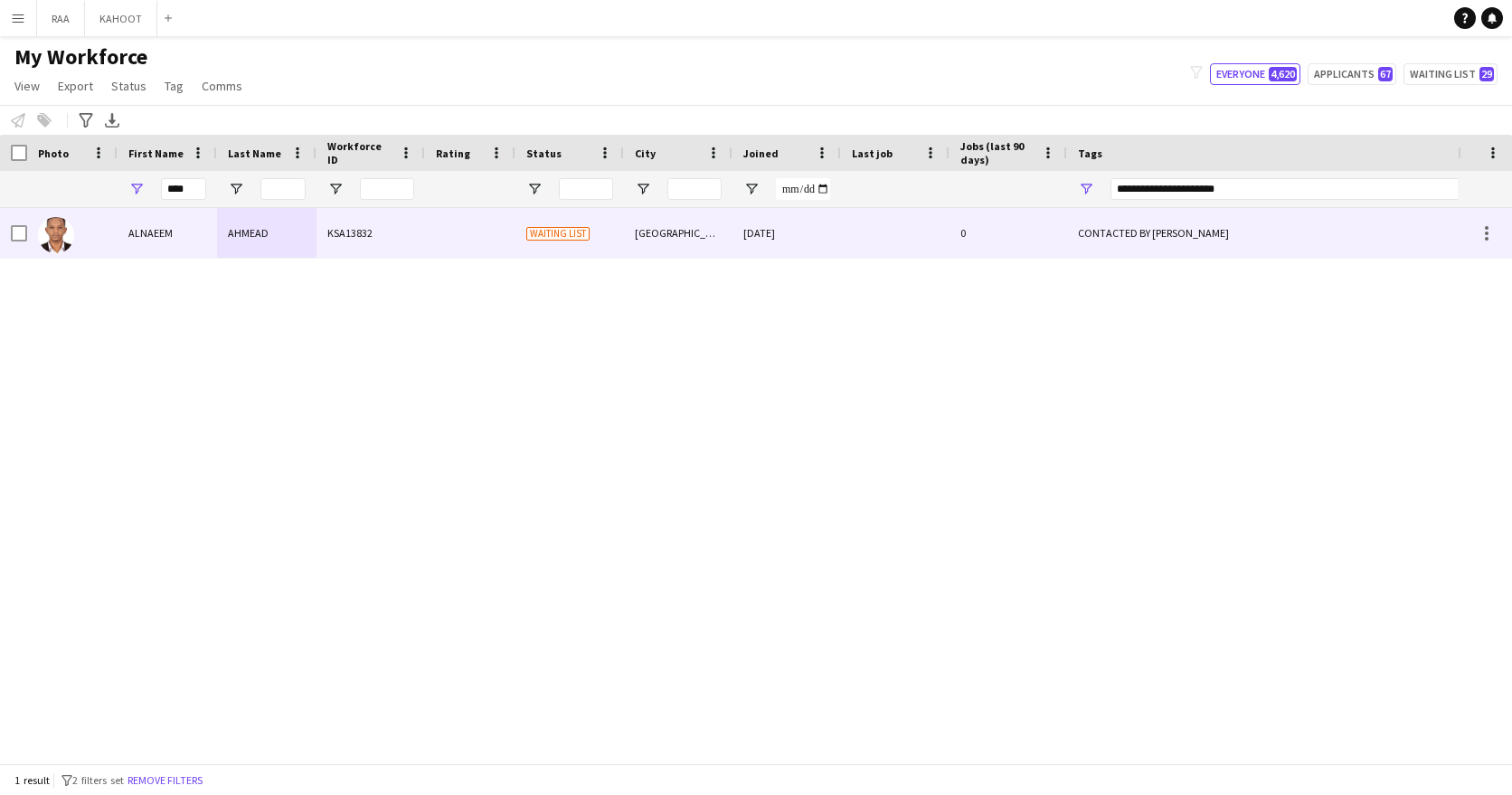
click at [205, 246] on div "ALNAEEM" at bounding box center [167, 233] width 99 height 49
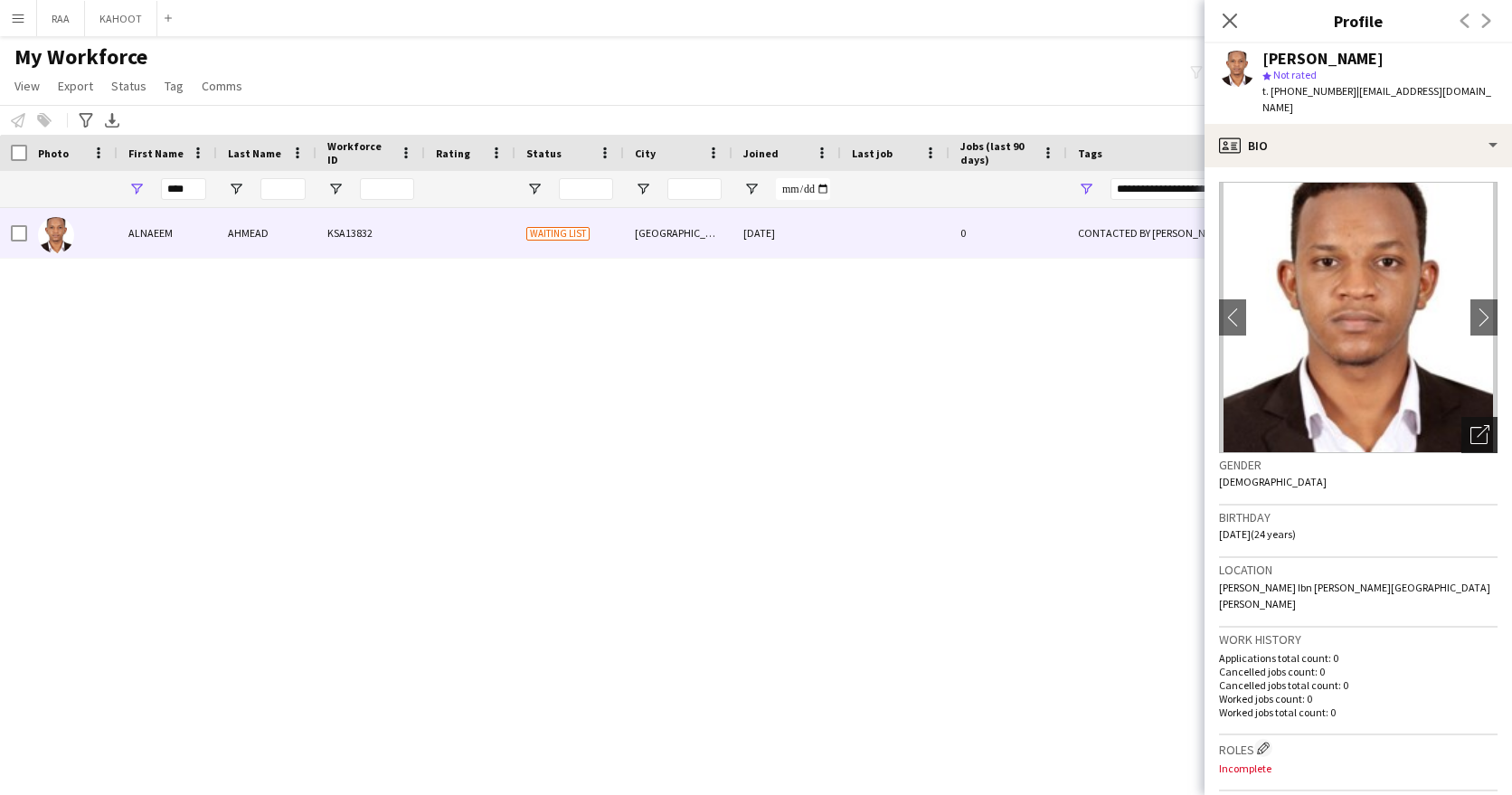
click at [1478, 430] on icon "Open photos pop-in" at bounding box center [1479, 434] width 19 height 19
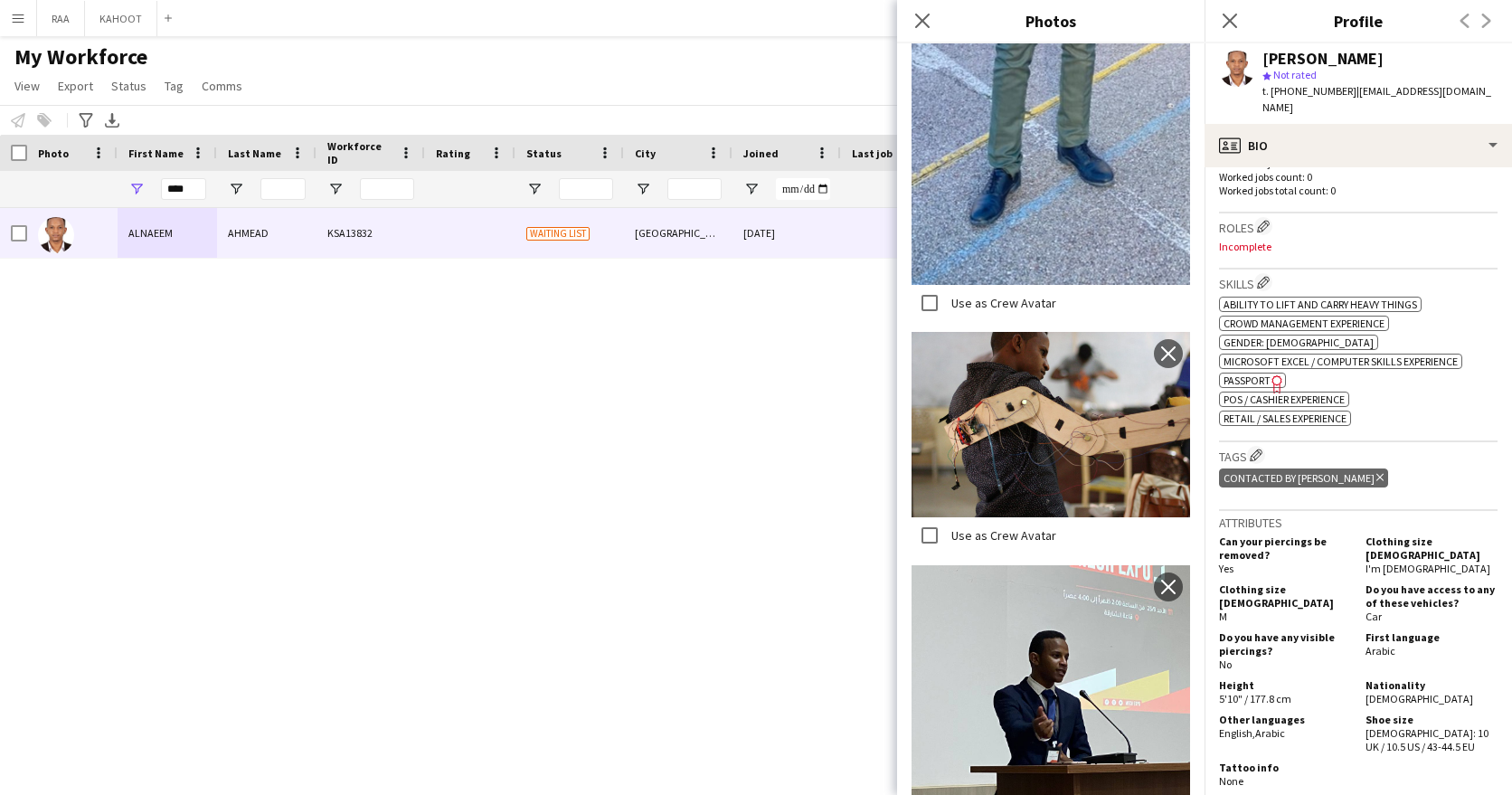
scroll to position [515, 0]
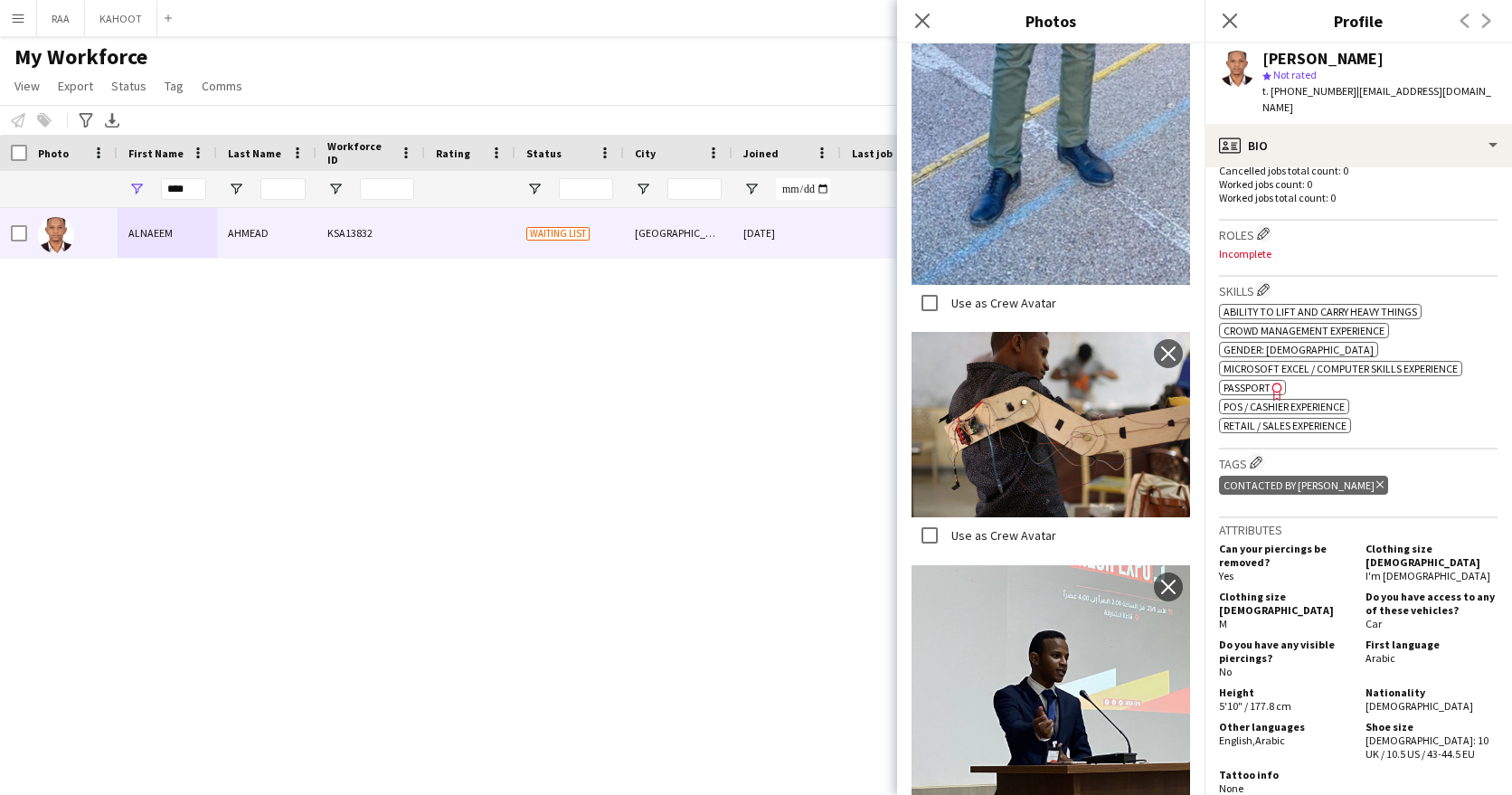
click at [1249, 382] on div "ok-circled2 background Layer 1 cross-circle-red background Layer 1 Ability to l…" at bounding box center [1358, 367] width 278 height 133
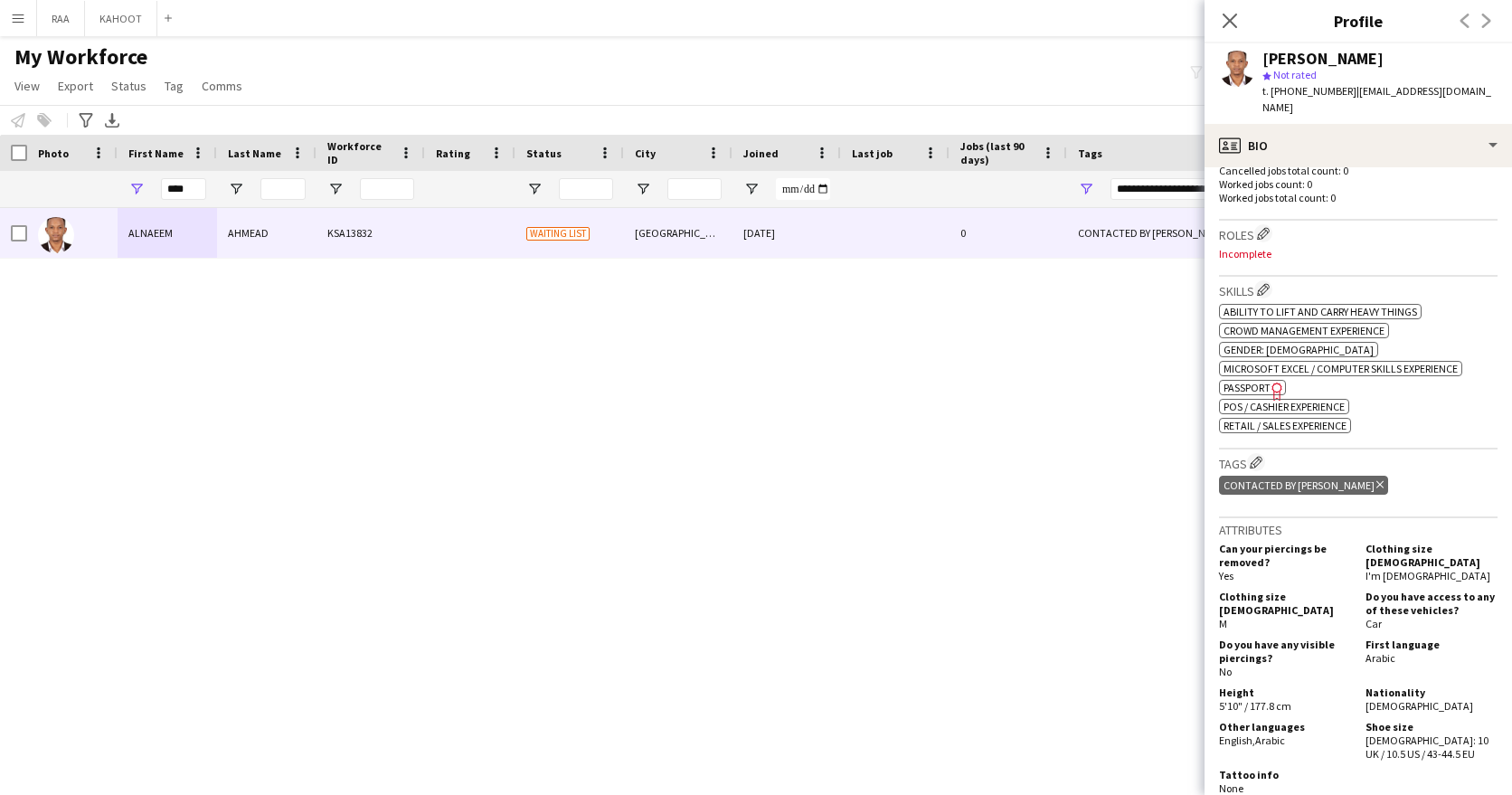
click at [1251, 381] on span "Passport" at bounding box center [1247, 387] width 47 height 14
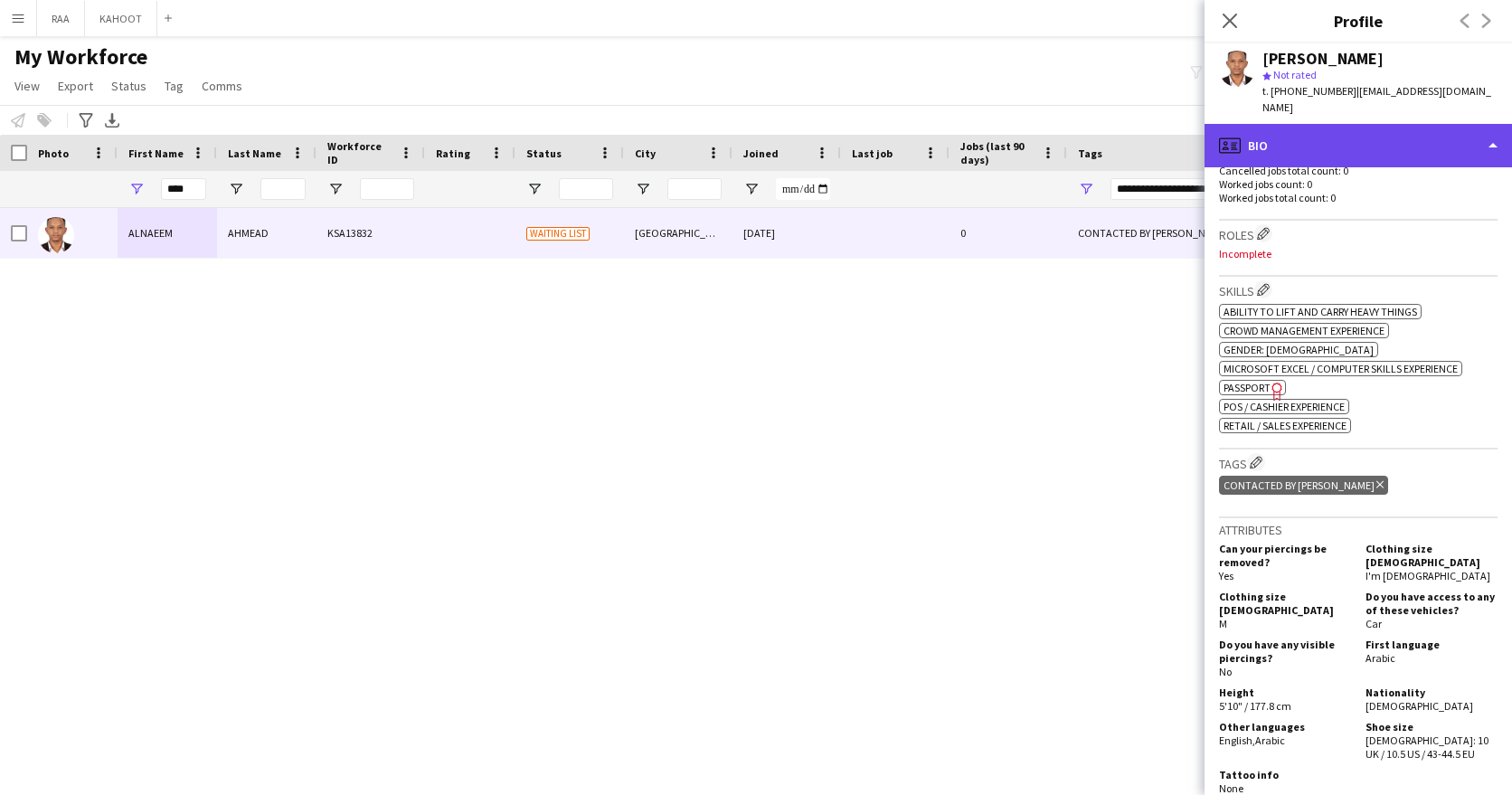
click at [1408, 141] on div "profile Bio" at bounding box center [1358, 146] width 308 height 44
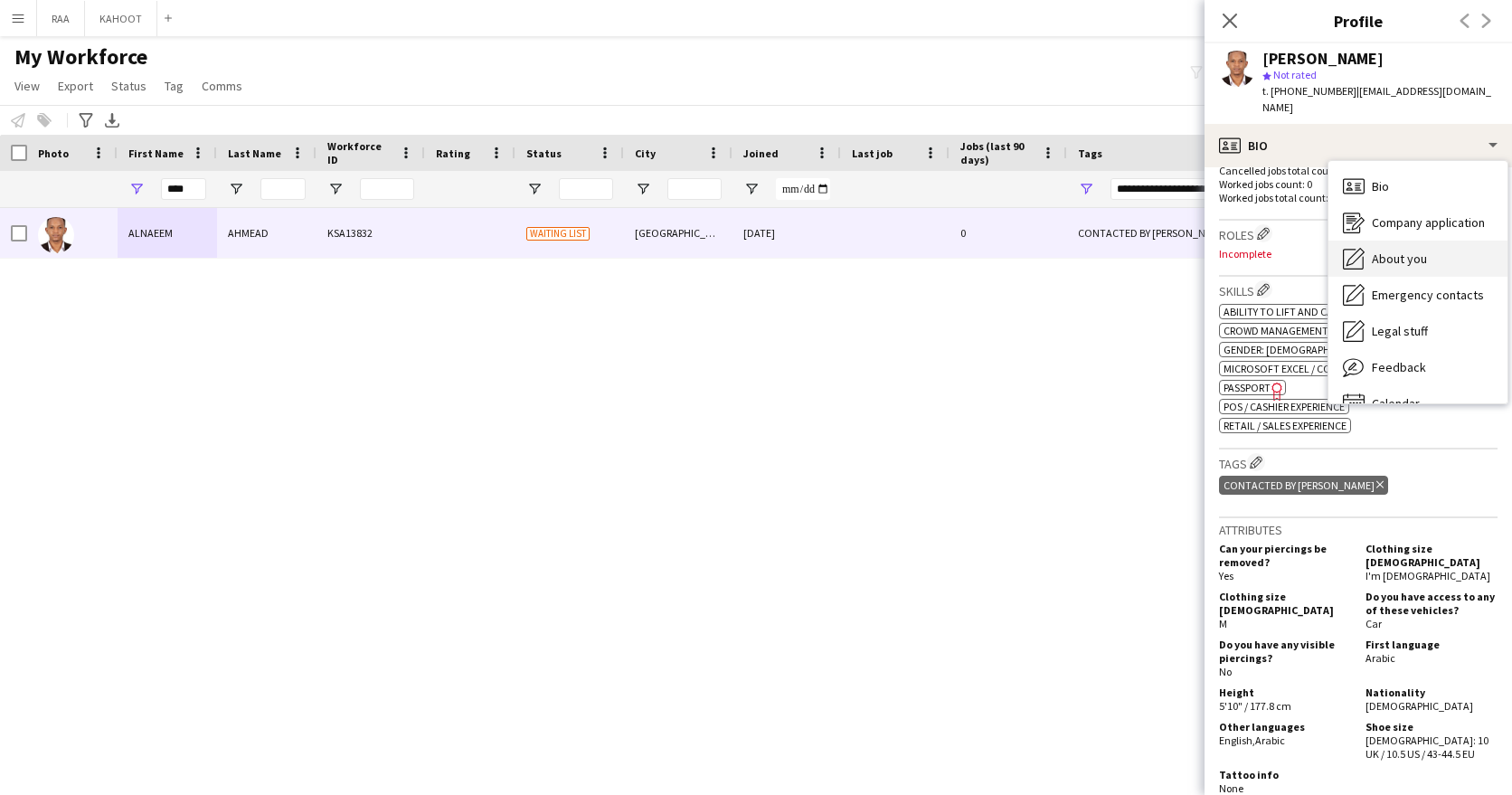
click at [1445, 244] on div "About you About you" at bounding box center [1418, 259] width 179 height 37
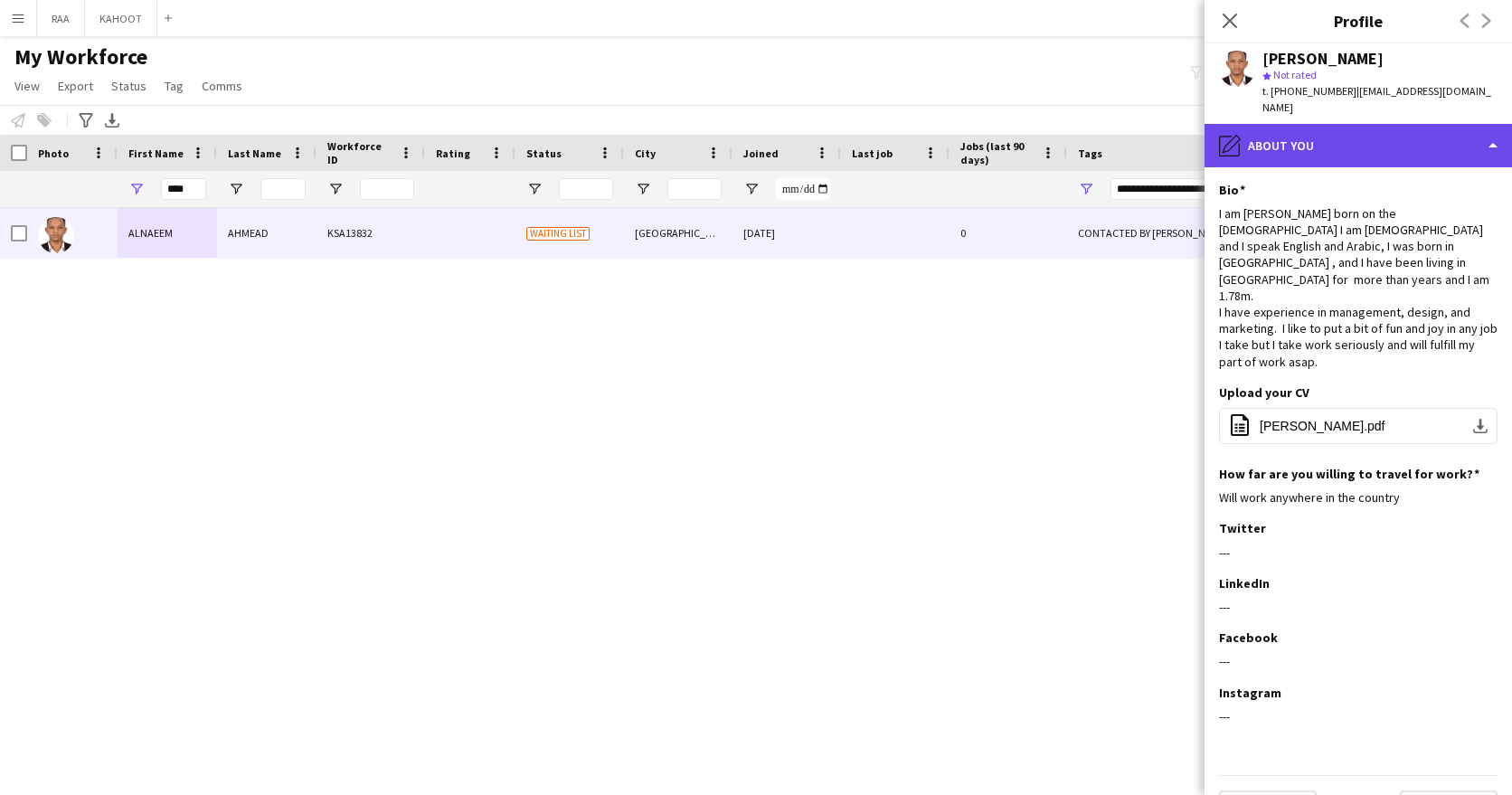
click at [1333, 148] on div "pencil4 About you" at bounding box center [1358, 146] width 308 height 44
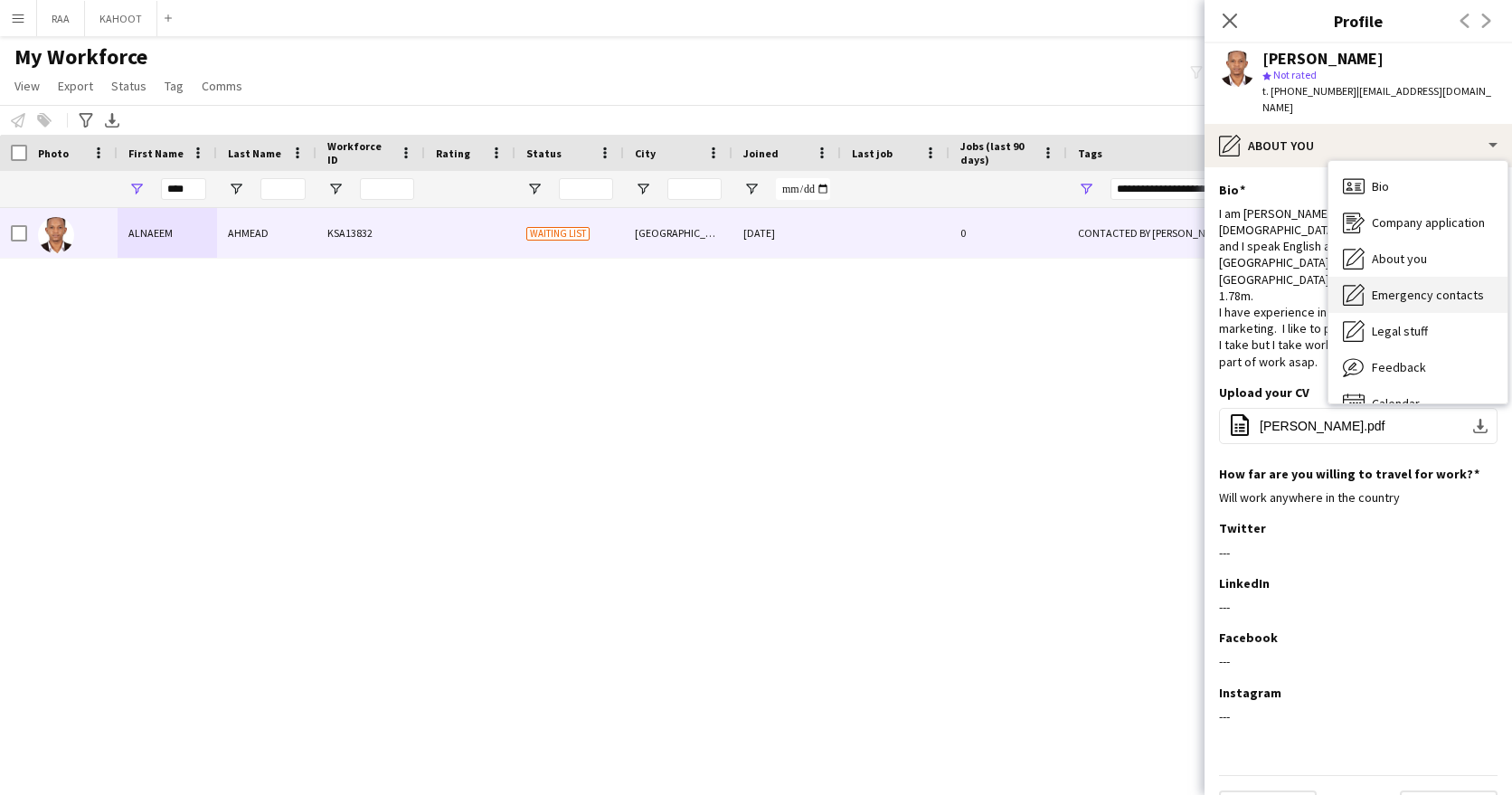
click at [1390, 291] on span "Emergency contacts" at bounding box center [1427, 295] width 112 height 16
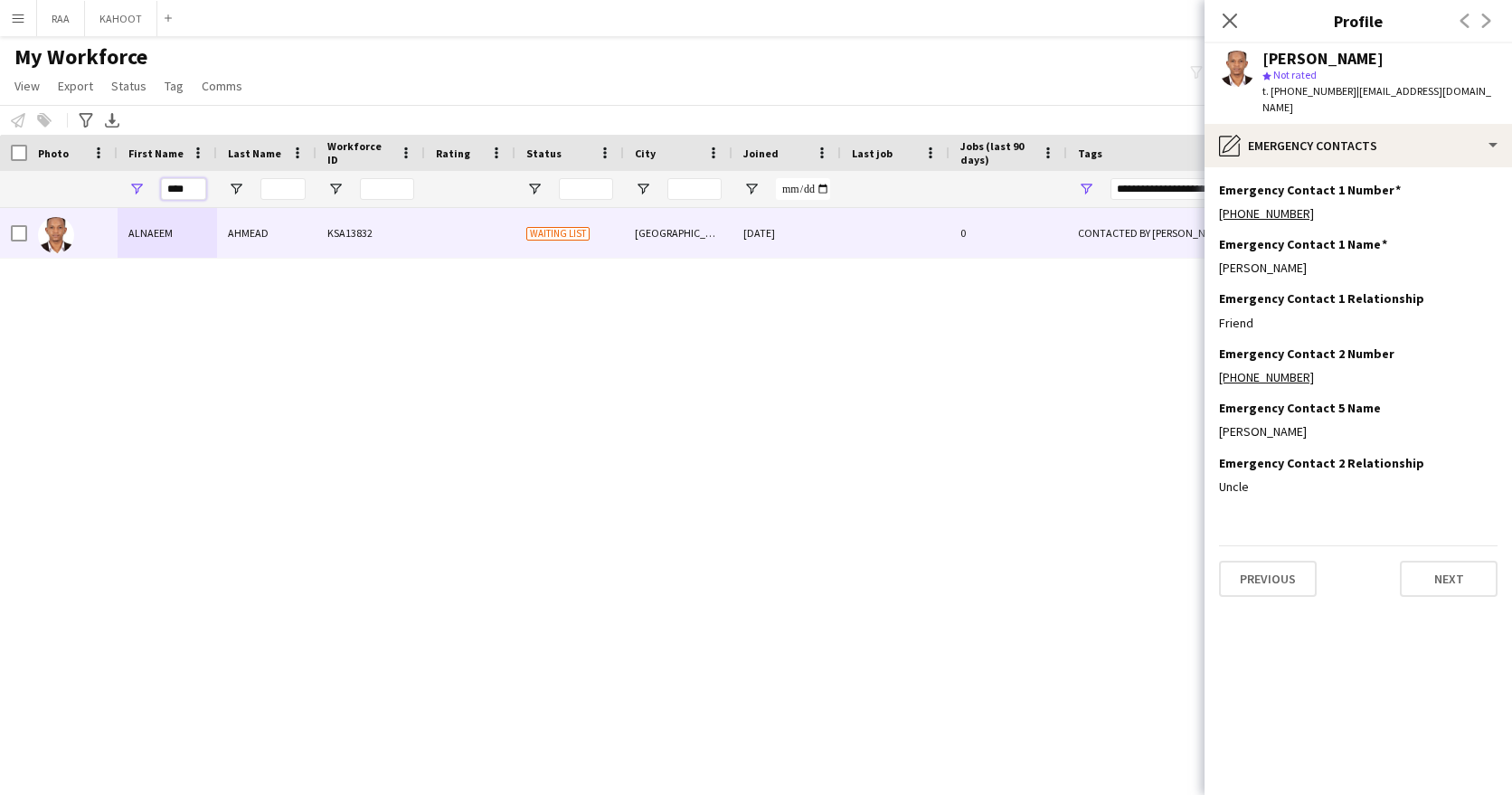
click at [192, 185] on input "****" at bounding box center [183, 189] width 46 height 22
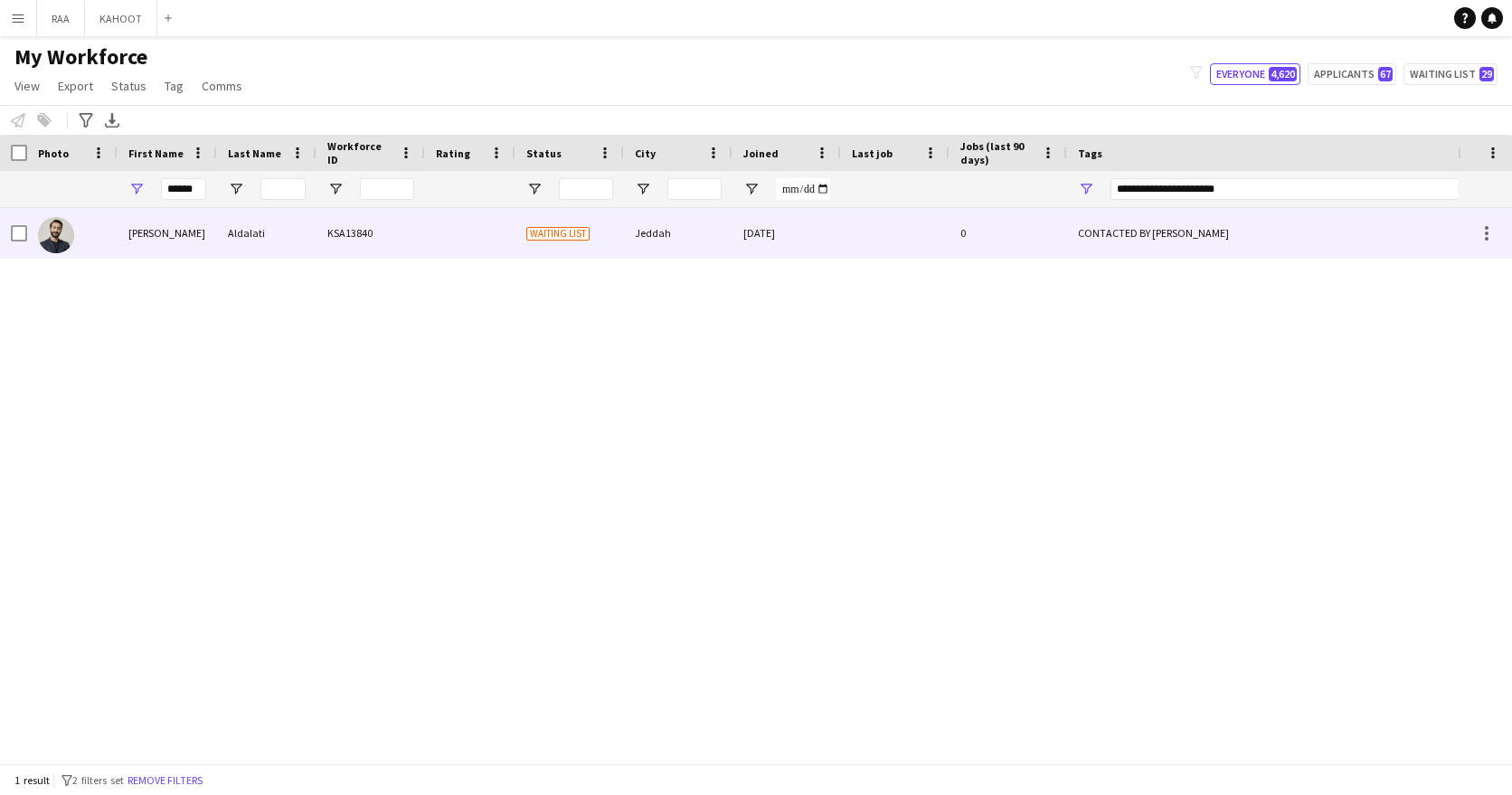
click at [229, 237] on div "Aldalati" at bounding box center [266, 233] width 99 height 49
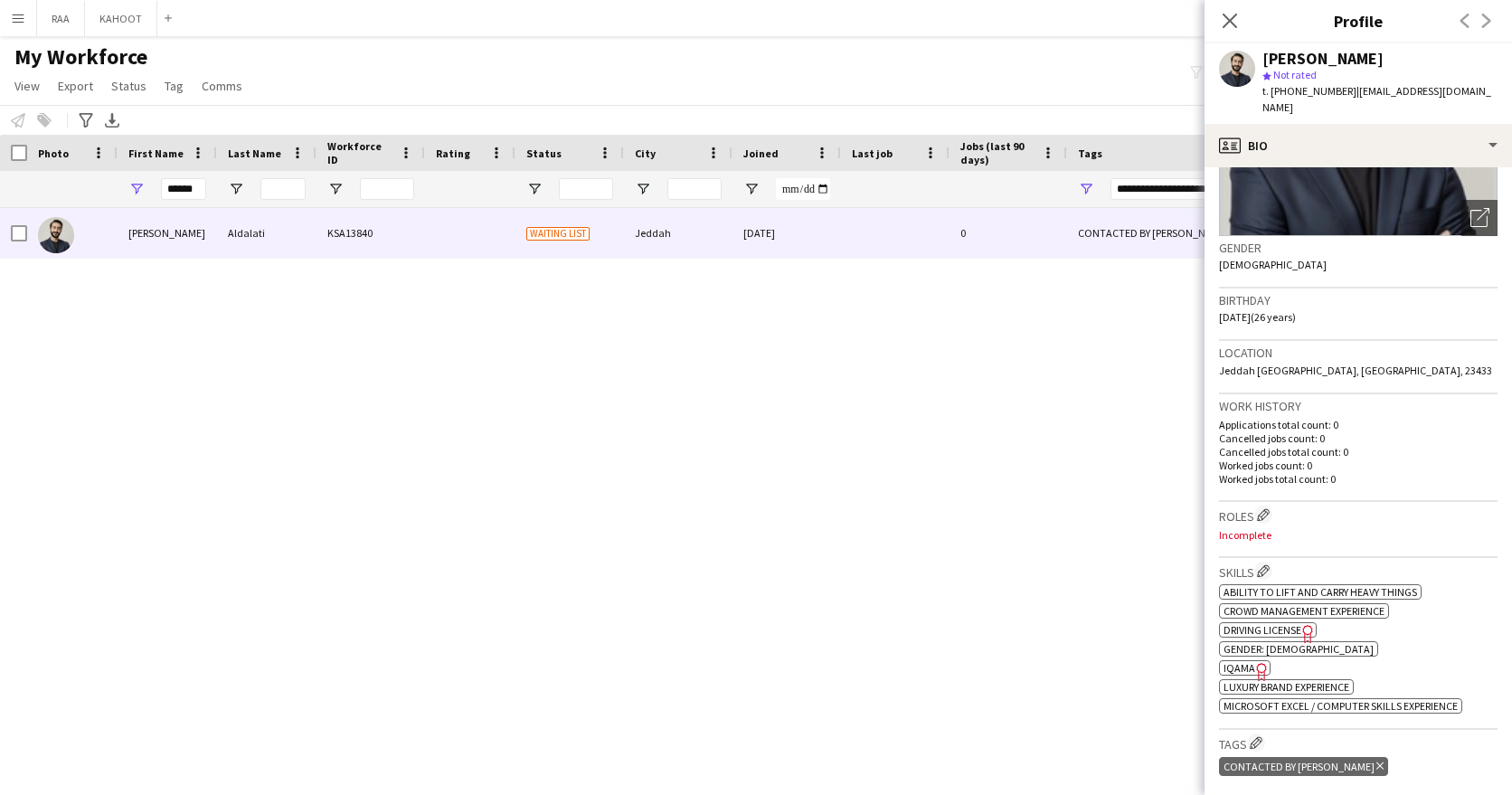
scroll to position [290, 0]
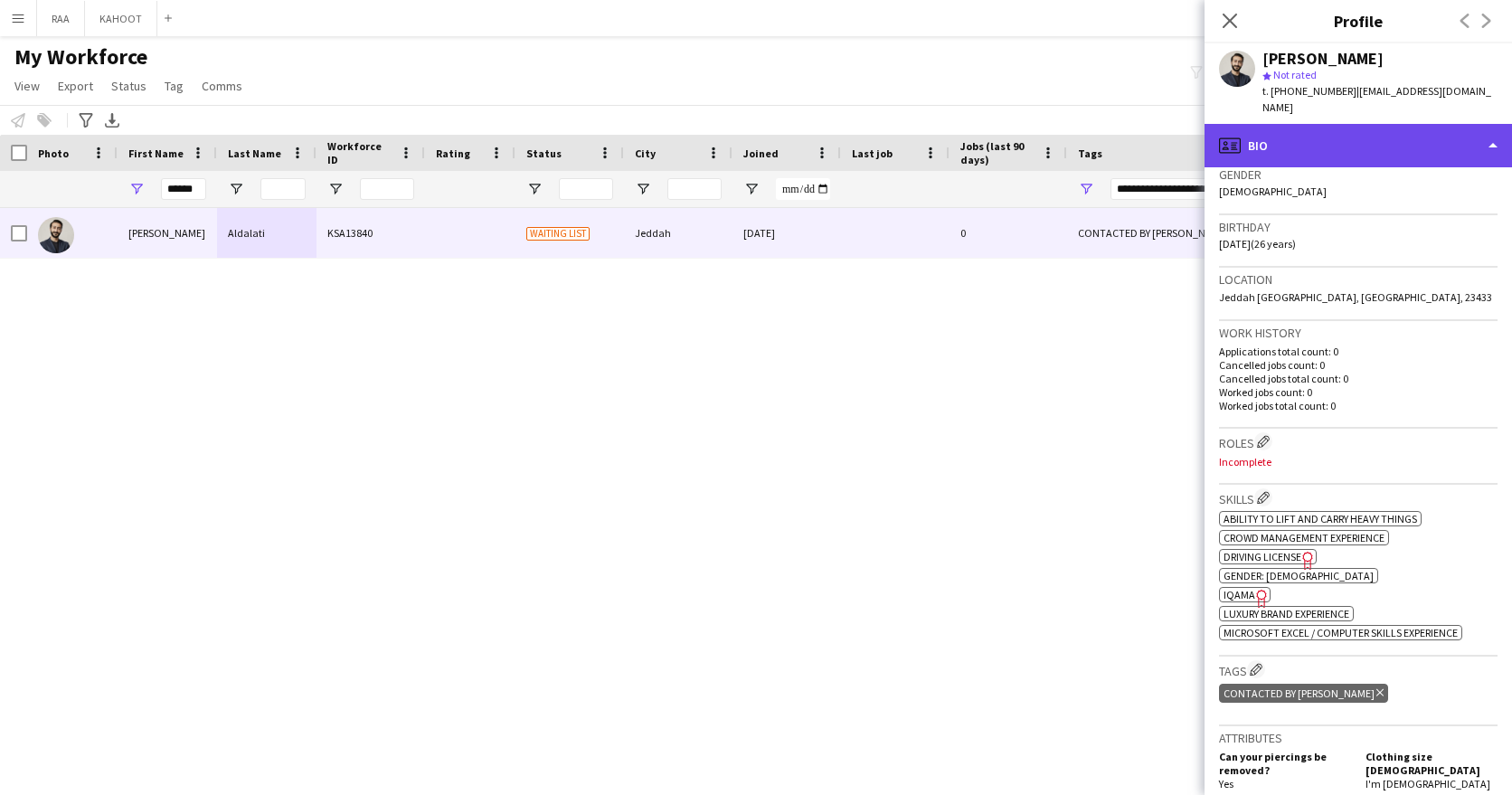
click at [1361, 133] on div "profile Bio" at bounding box center [1358, 146] width 308 height 44
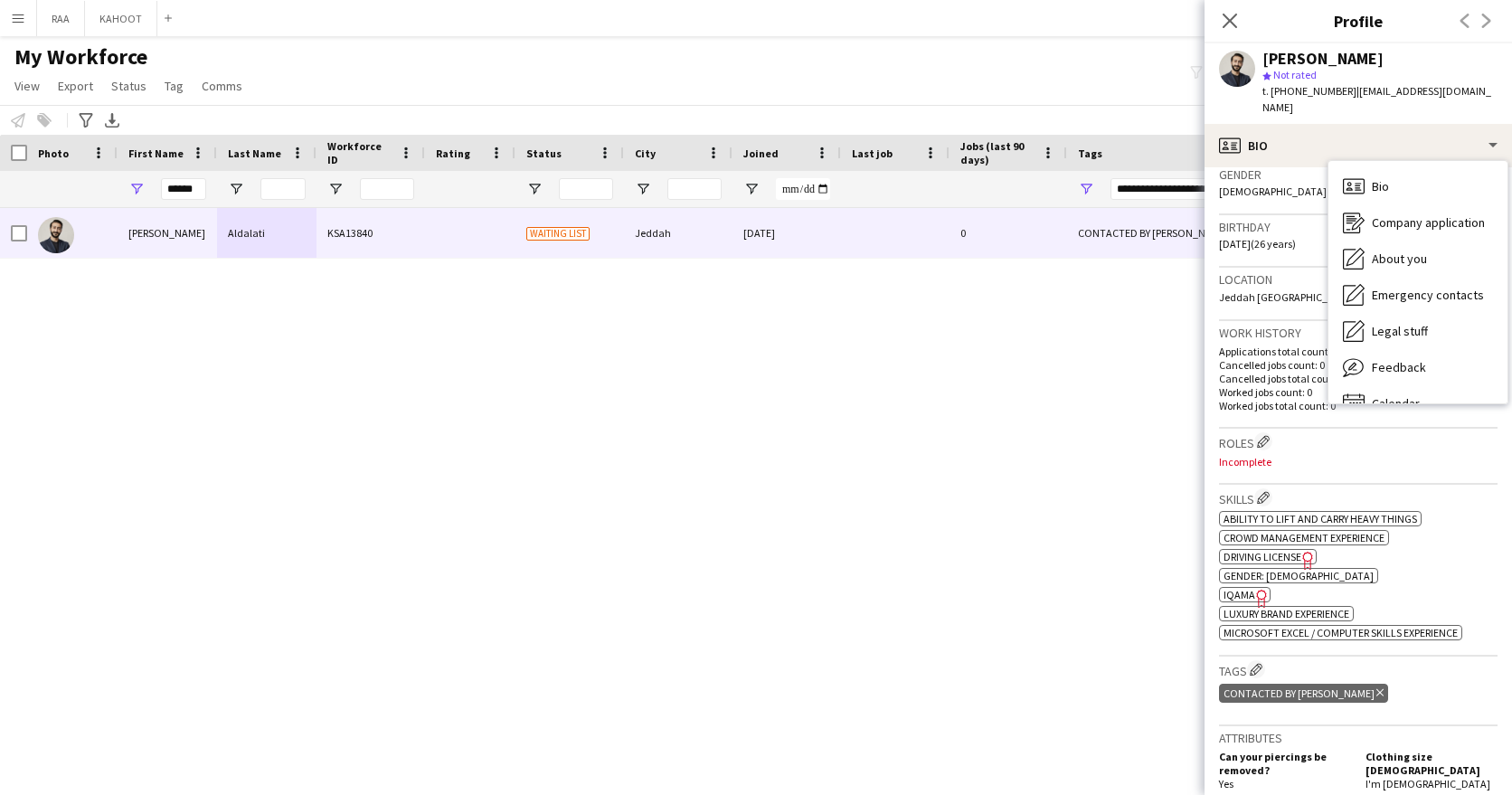
click at [1412, 455] on p "Incomplete" at bounding box center [1358, 461] width 278 height 14
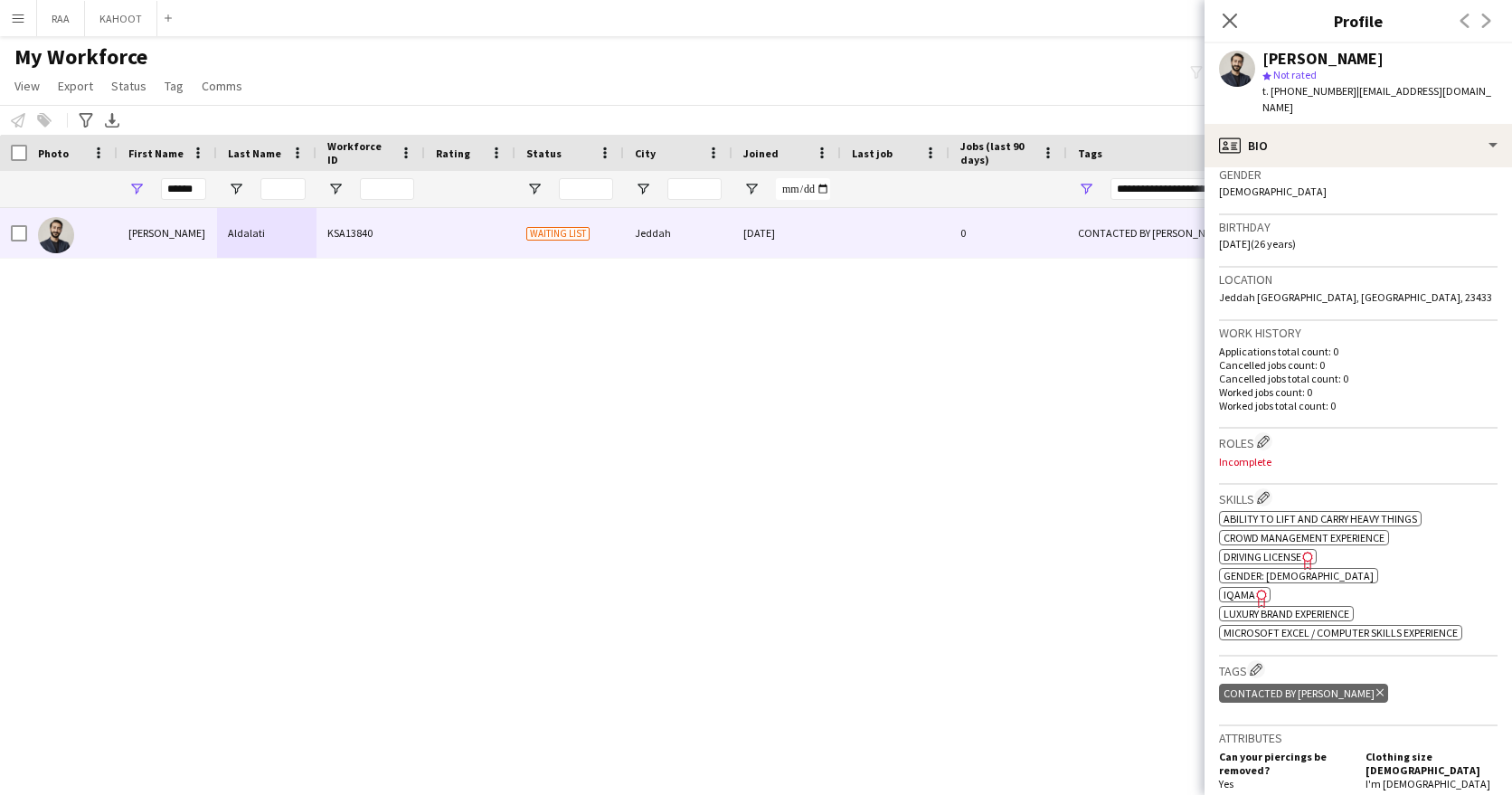
click at [1244, 588] on span "IQAMA" at bounding box center [1239, 594] width 32 height 14
click at [1252, 589] on icon "Freelancer has uploaded a photo validation of skill. Click to see" at bounding box center [1261, 598] width 19 height 19
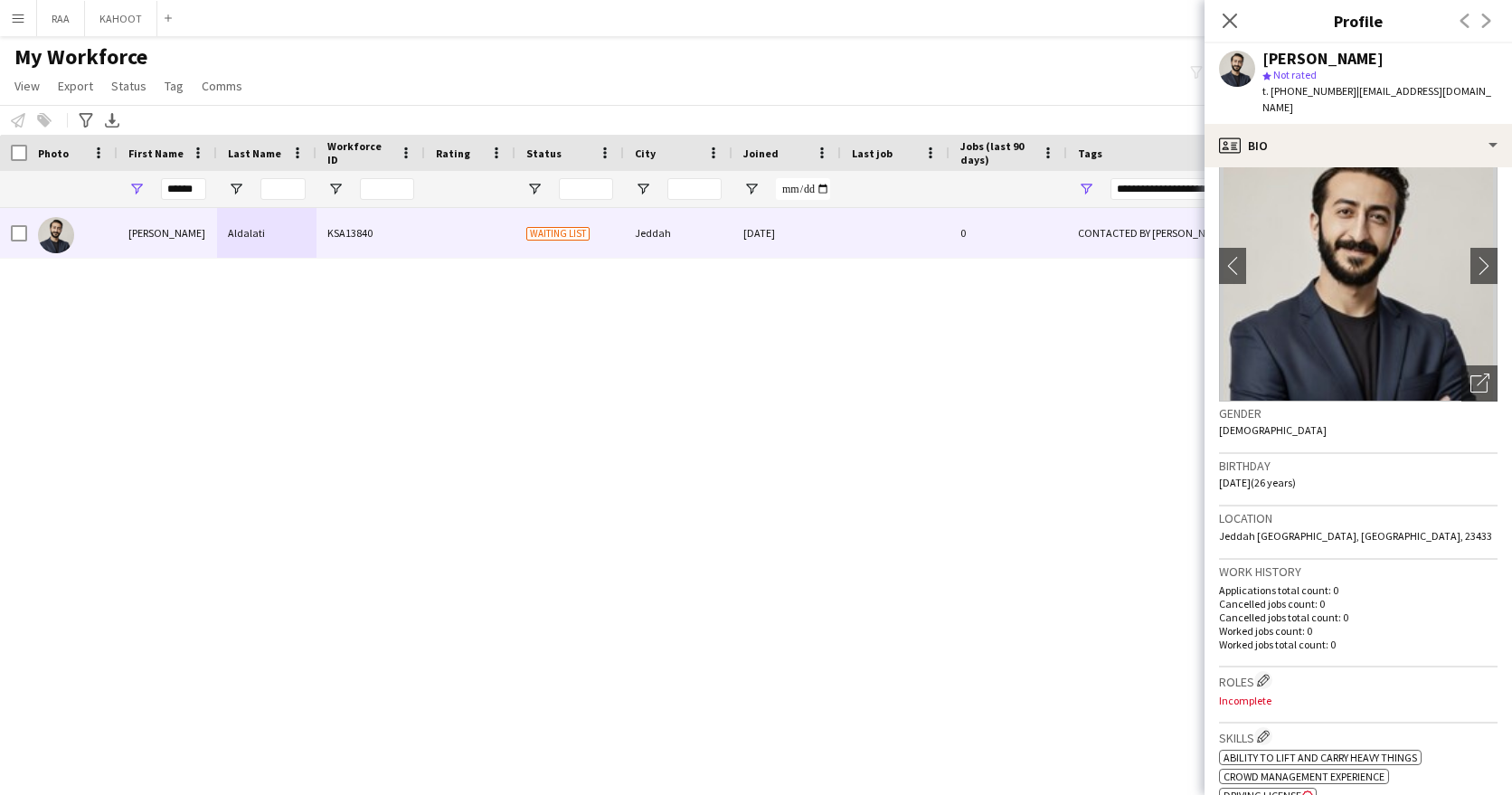
scroll to position [0, 0]
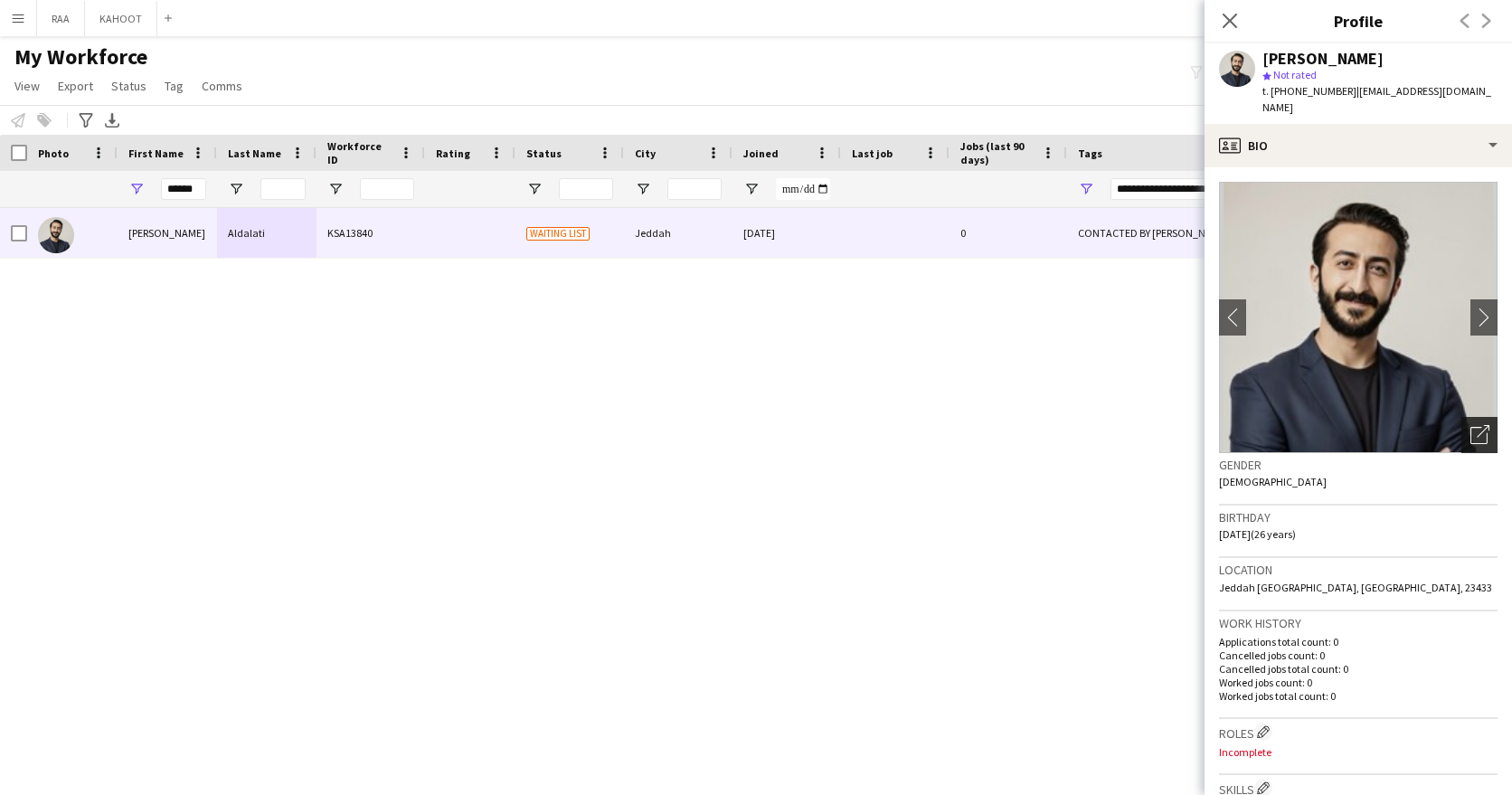
click at [1476, 425] on icon "Open photos pop-in" at bounding box center [1479, 434] width 19 height 19
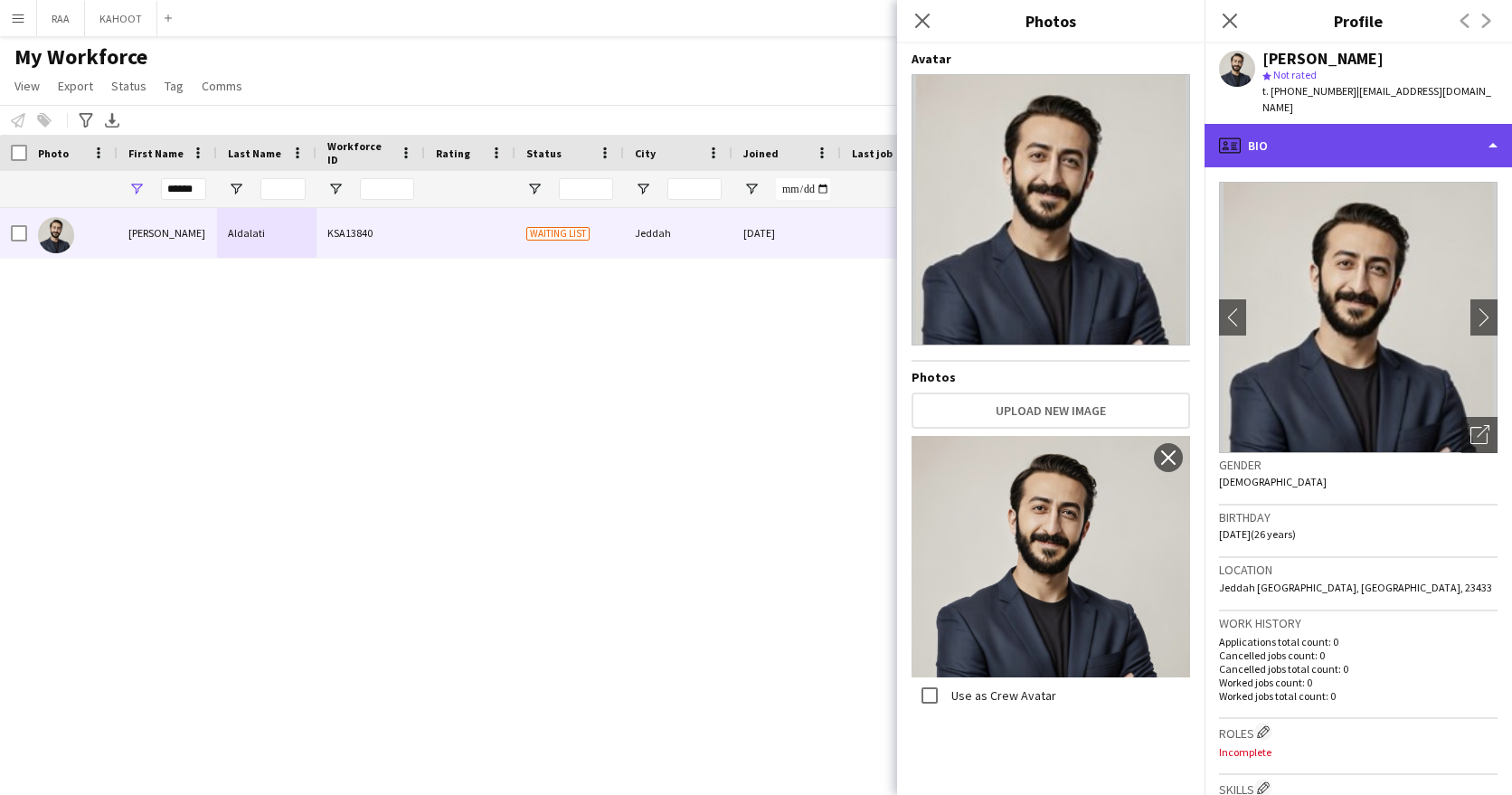
click at [1390, 124] on div "profile Bio" at bounding box center [1358, 146] width 308 height 44
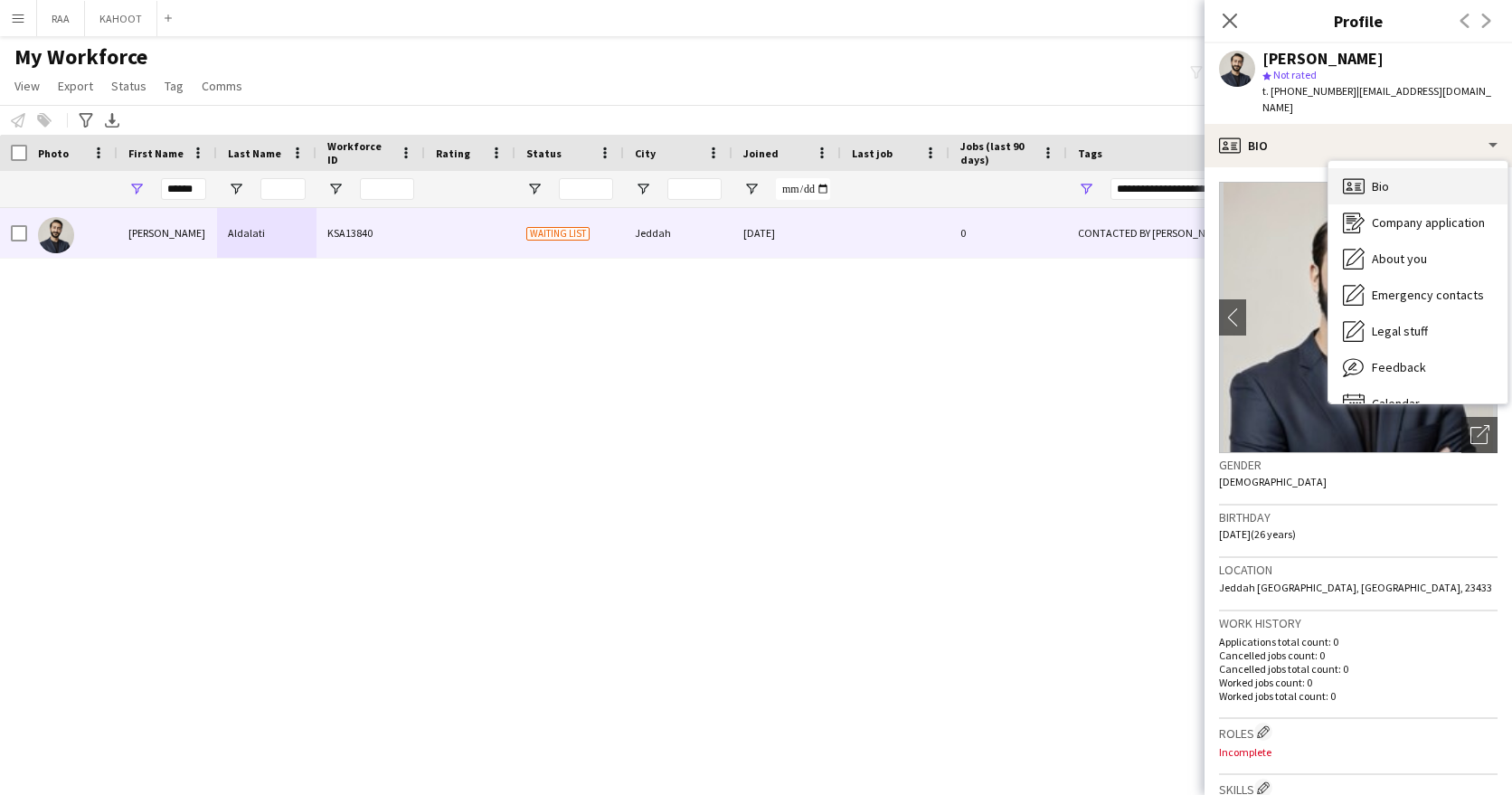
click at [1413, 171] on div "Bio Bio" at bounding box center [1418, 186] width 179 height 37
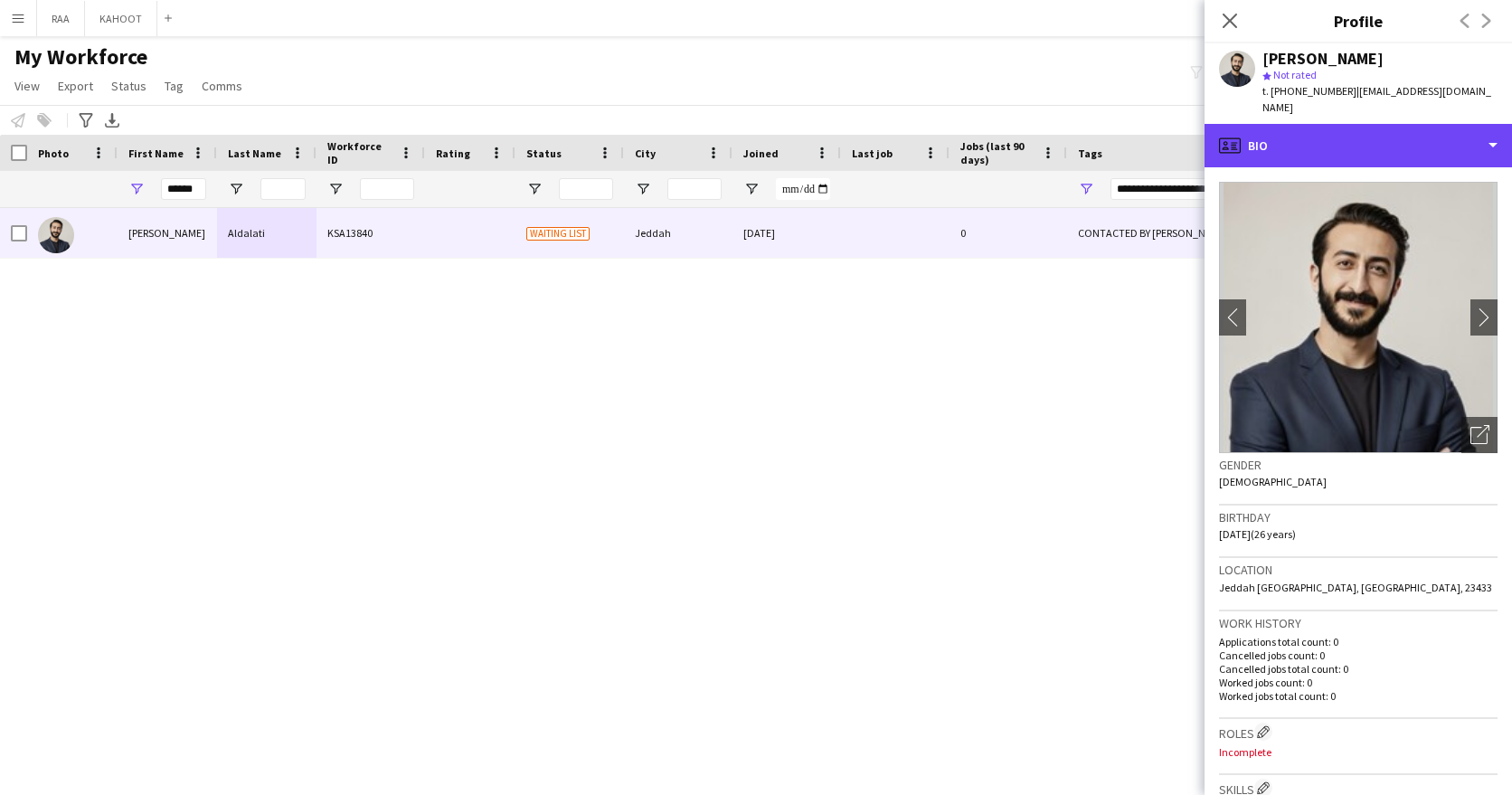
drag, startPoint x: 1411, startPoint y: 111, endPoint x: 1425, endPoint y: 180, distance: 70.4
click at [1413, 124] on div "profile Bio" at bounding box center [1358, 146] width 308 height 44
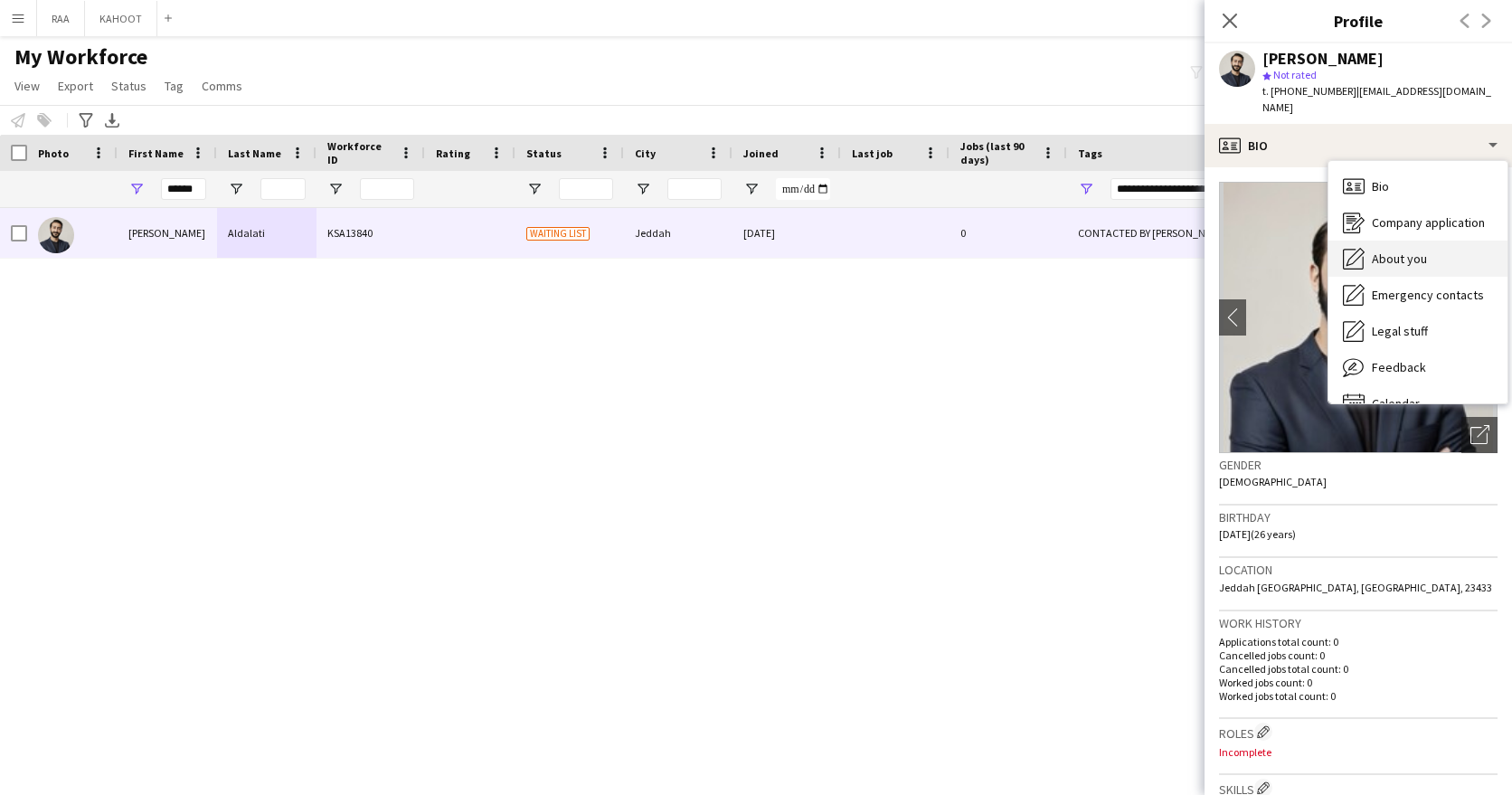
click at [1436, 247] on div "About you About you" at bounding box center [1418, 259] width 179 height 37
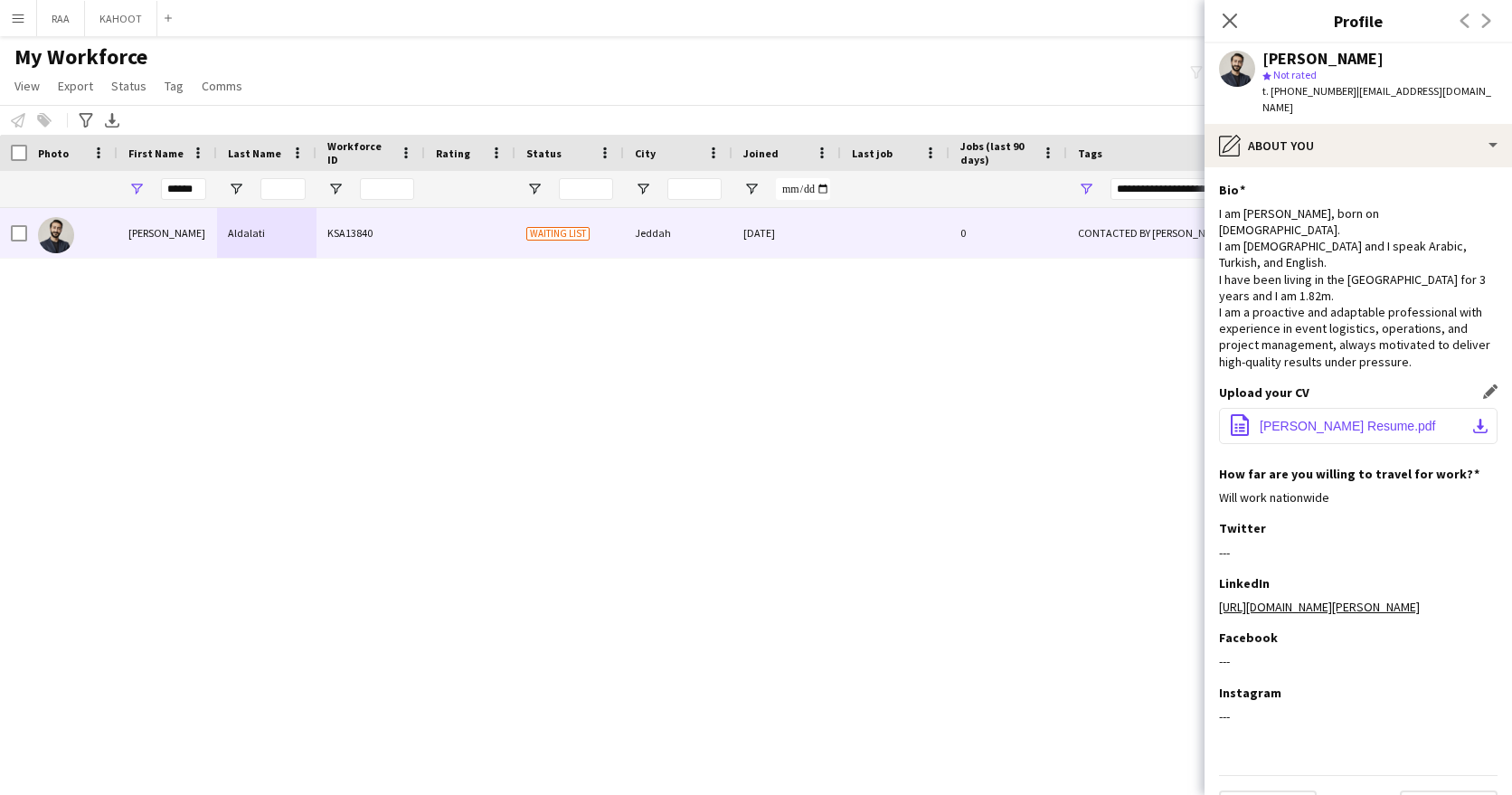
click at [1331, 419] on span "[PERSON_NAME] Resume.pdf" at bounding box center [1347, 426] width 176 height 15
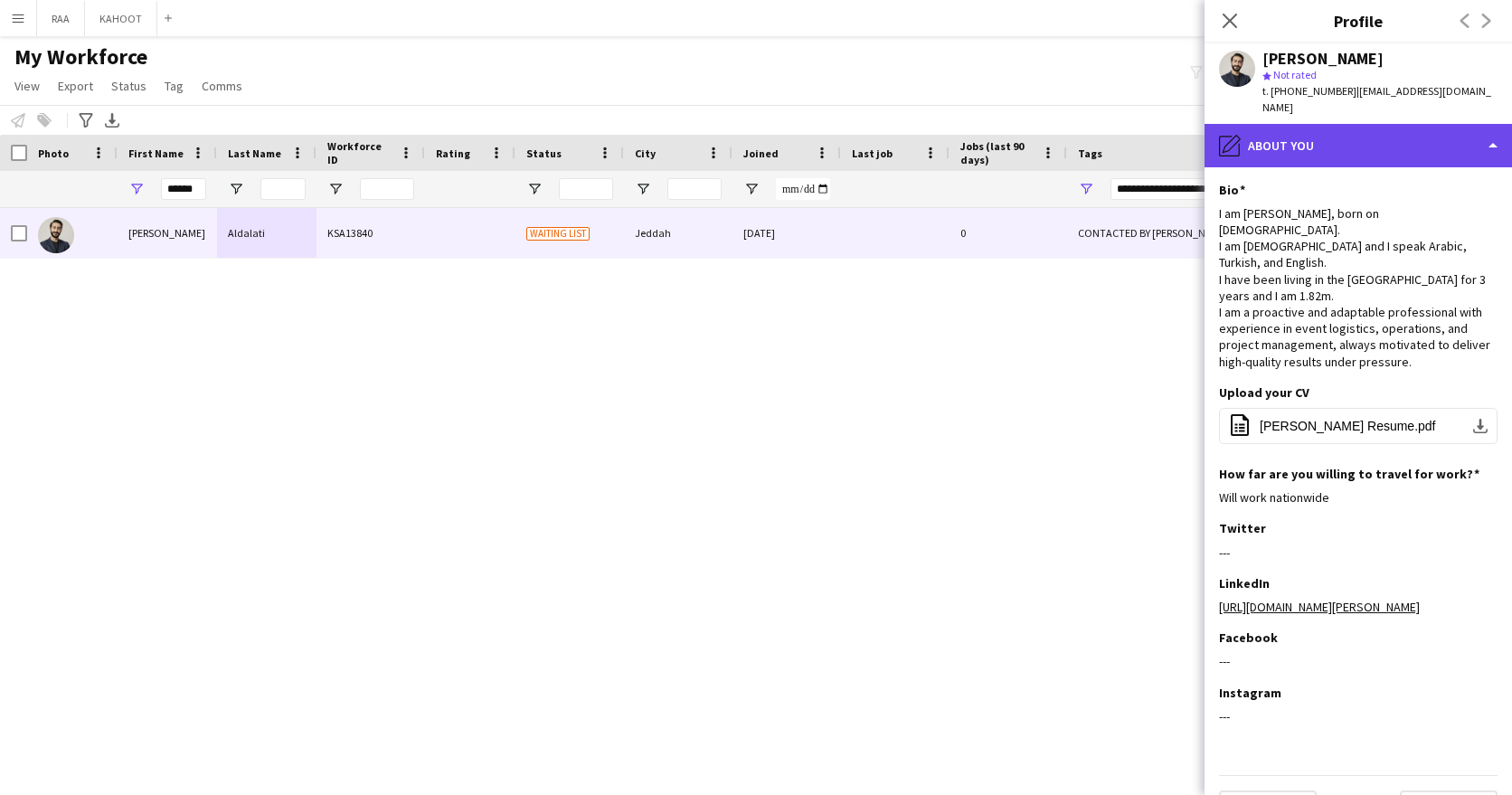
drag, startPoint x: 1393, startPoint y: 119, endPoint x: 1405, endPoint y: 133, distance: 18.4
click at [1393, 124] on div "pencil4 About you" at bounding box center [1358, 146] width 308 height 44
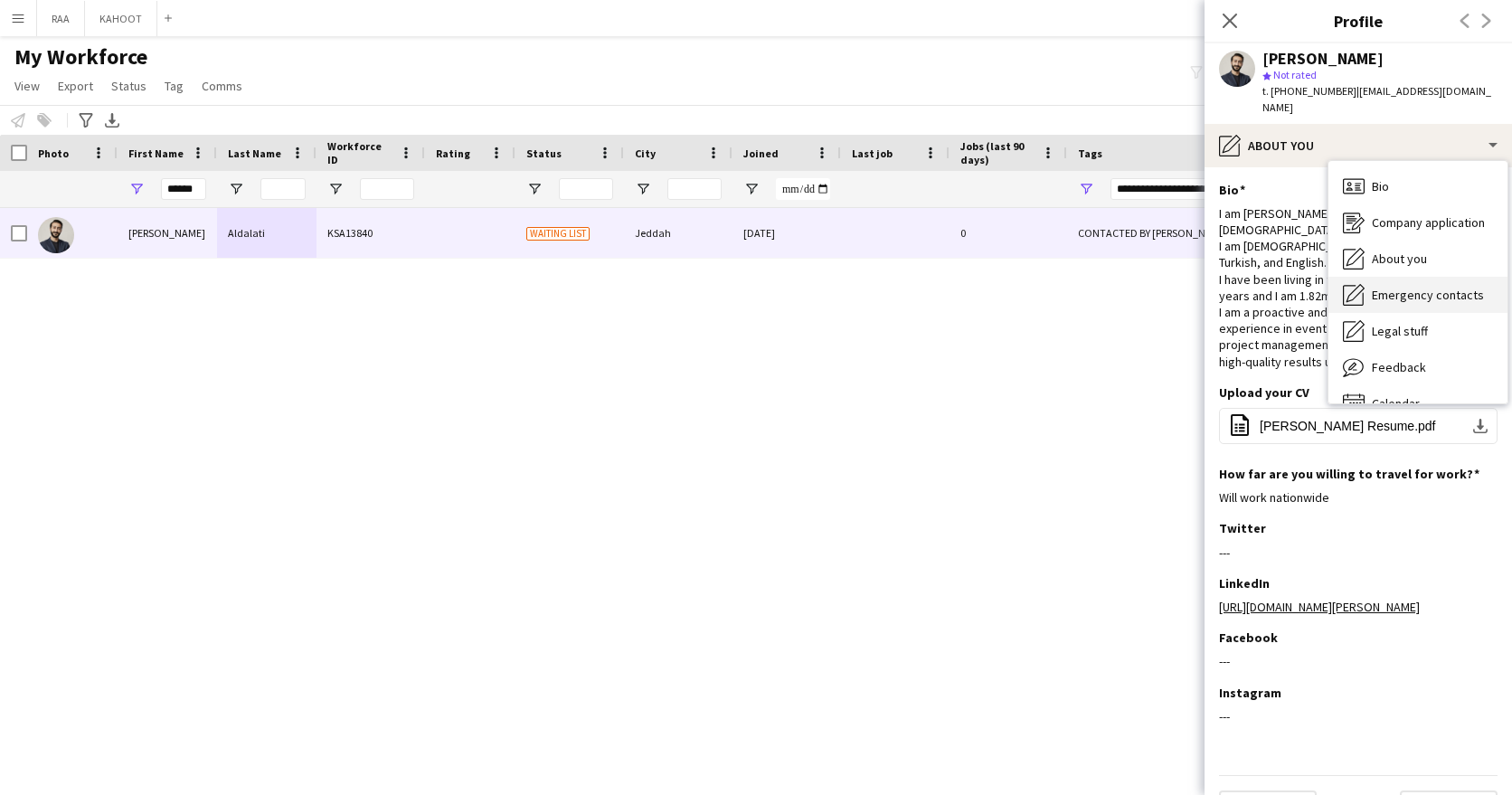
click at [1420, 287] on span "Emergency contacts" at bounding box center [1427, 295] width 112 height 16
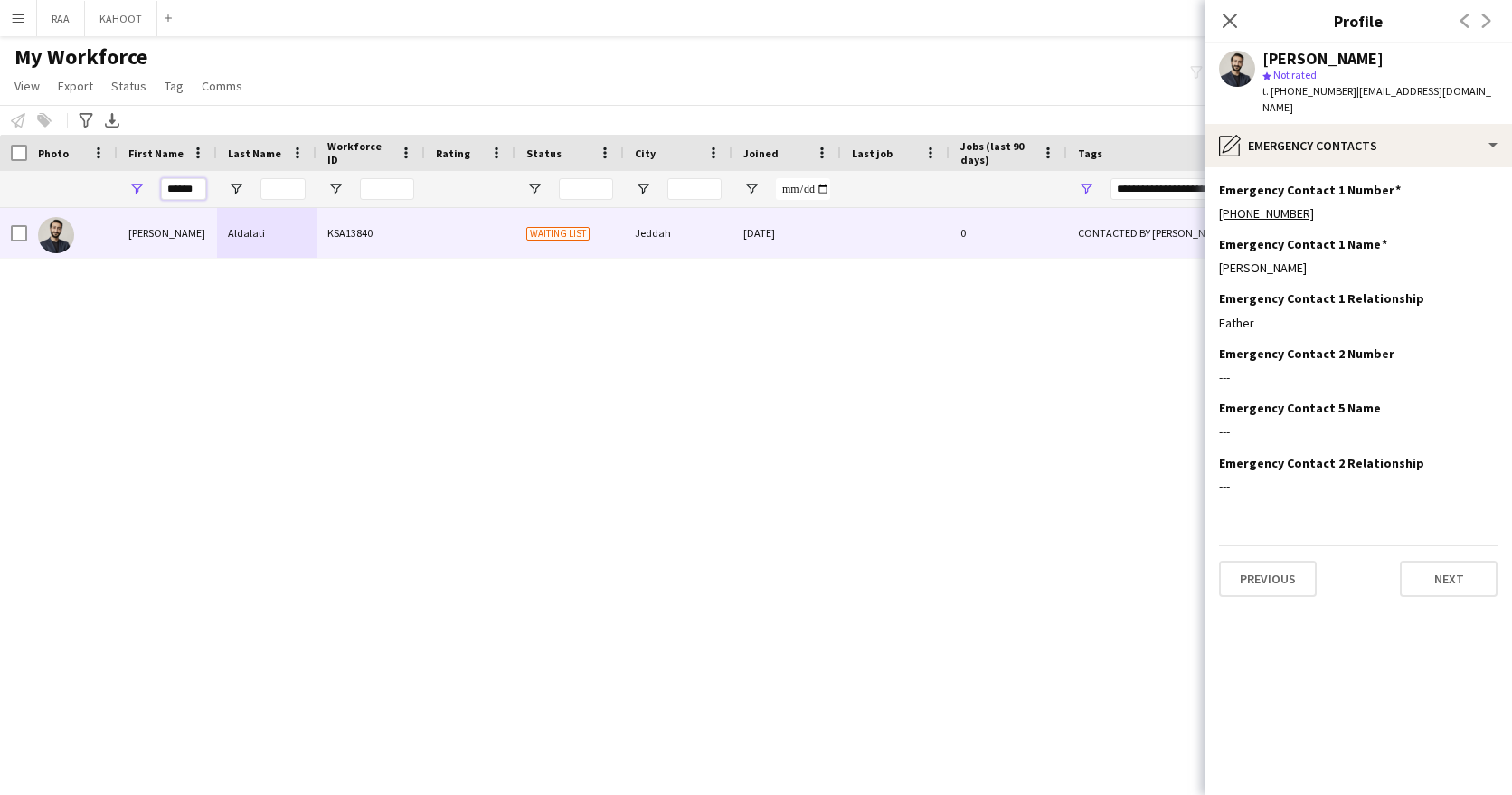
click at [183, 189] on input "******" at bounding box center [183, 189] width 46 height 22
type input "***"
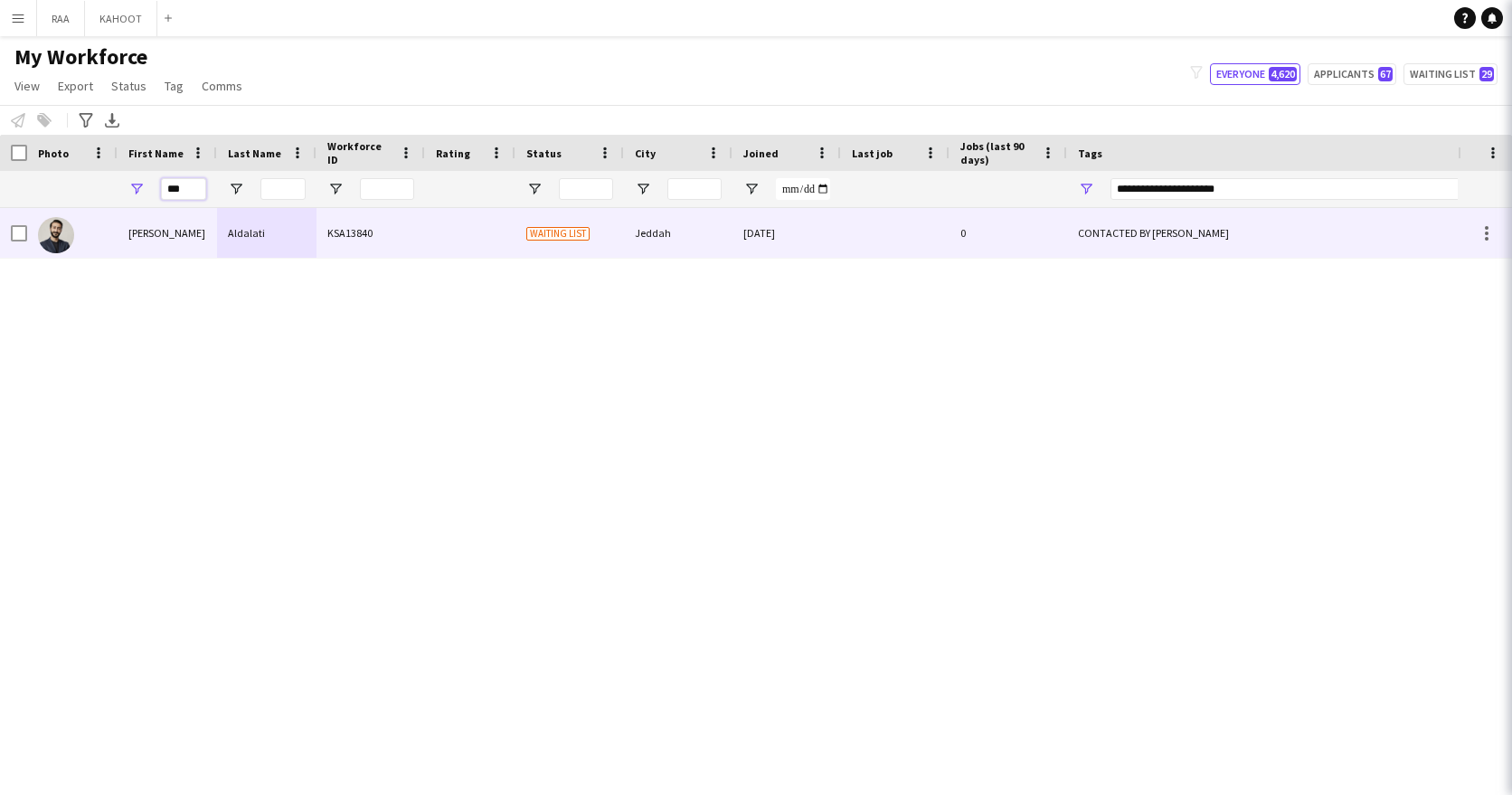
type input "***"
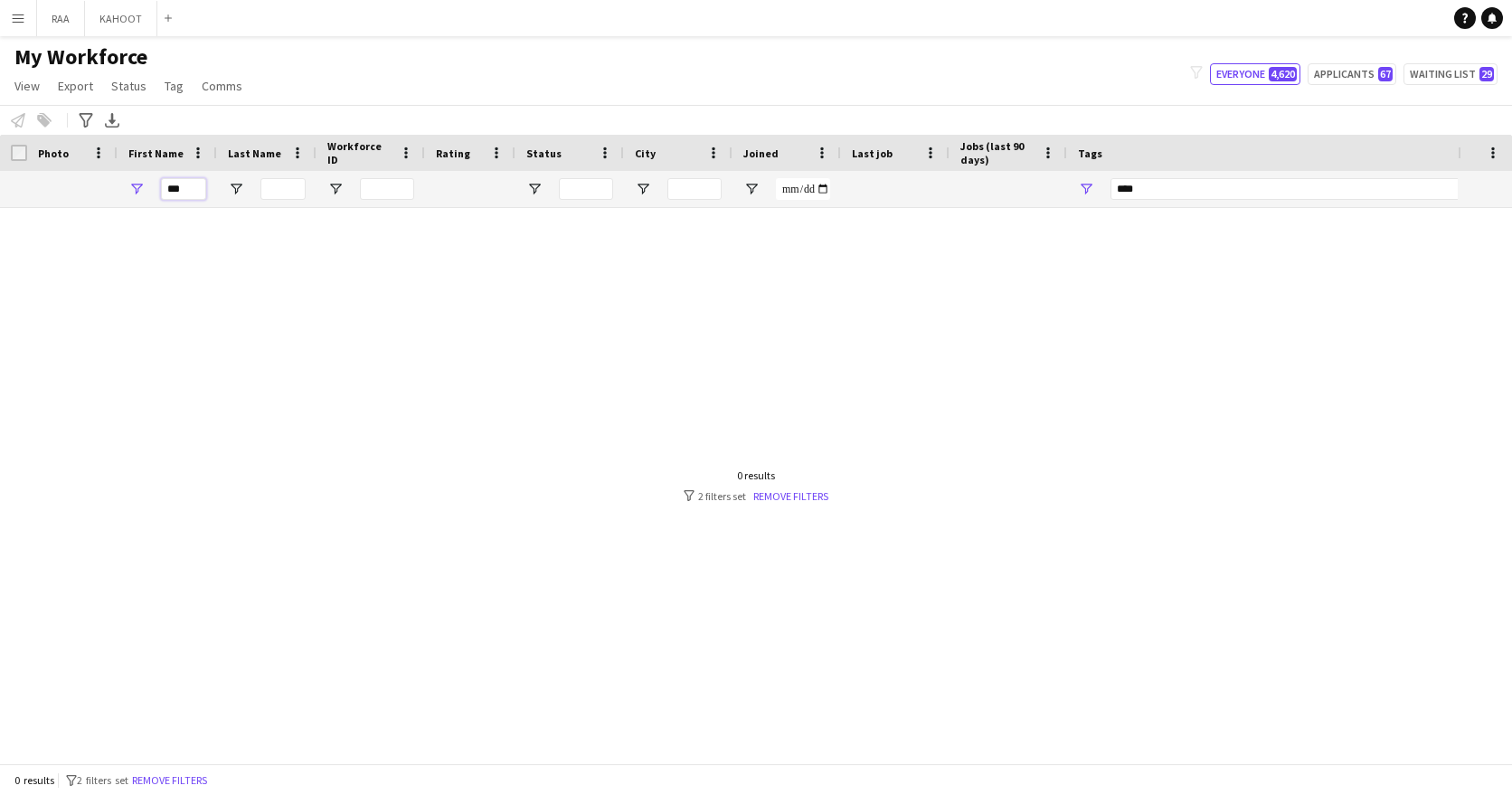
type input "**"
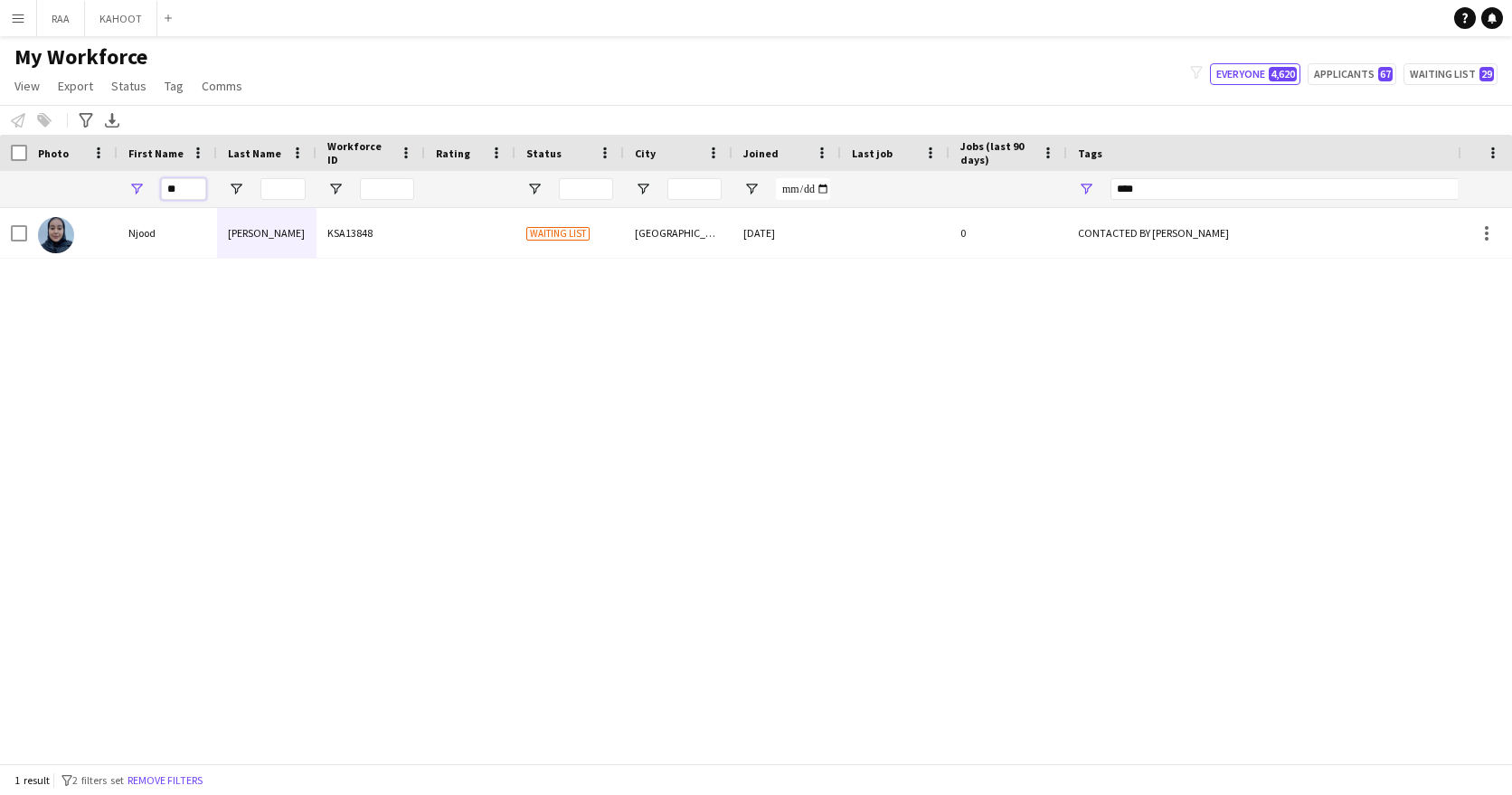
type input "**********"
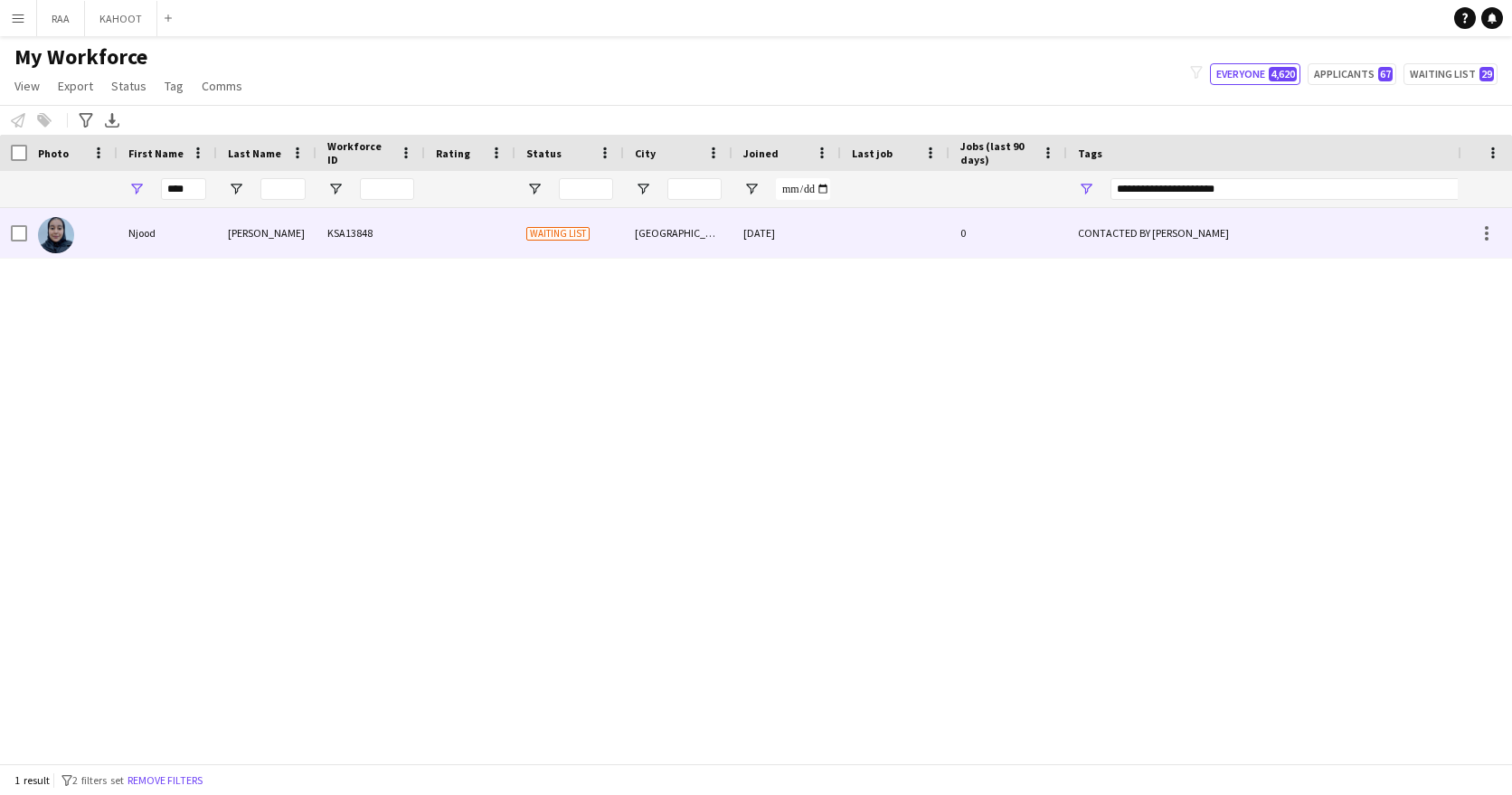
click at [329, 246] on div "KSA13848" at bounding box center [370, 233] width 109 height 49
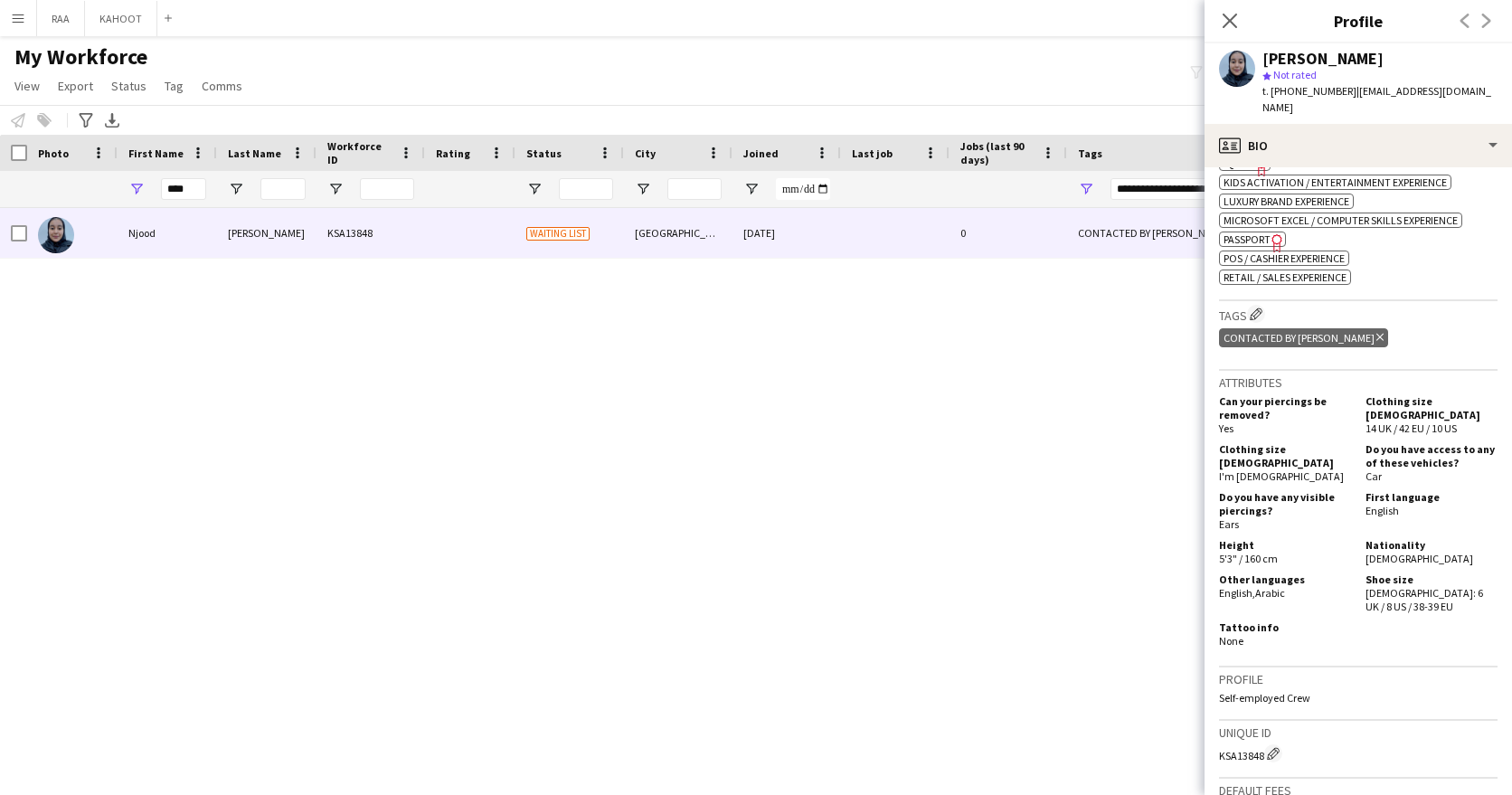
scroll to position [661, 0]
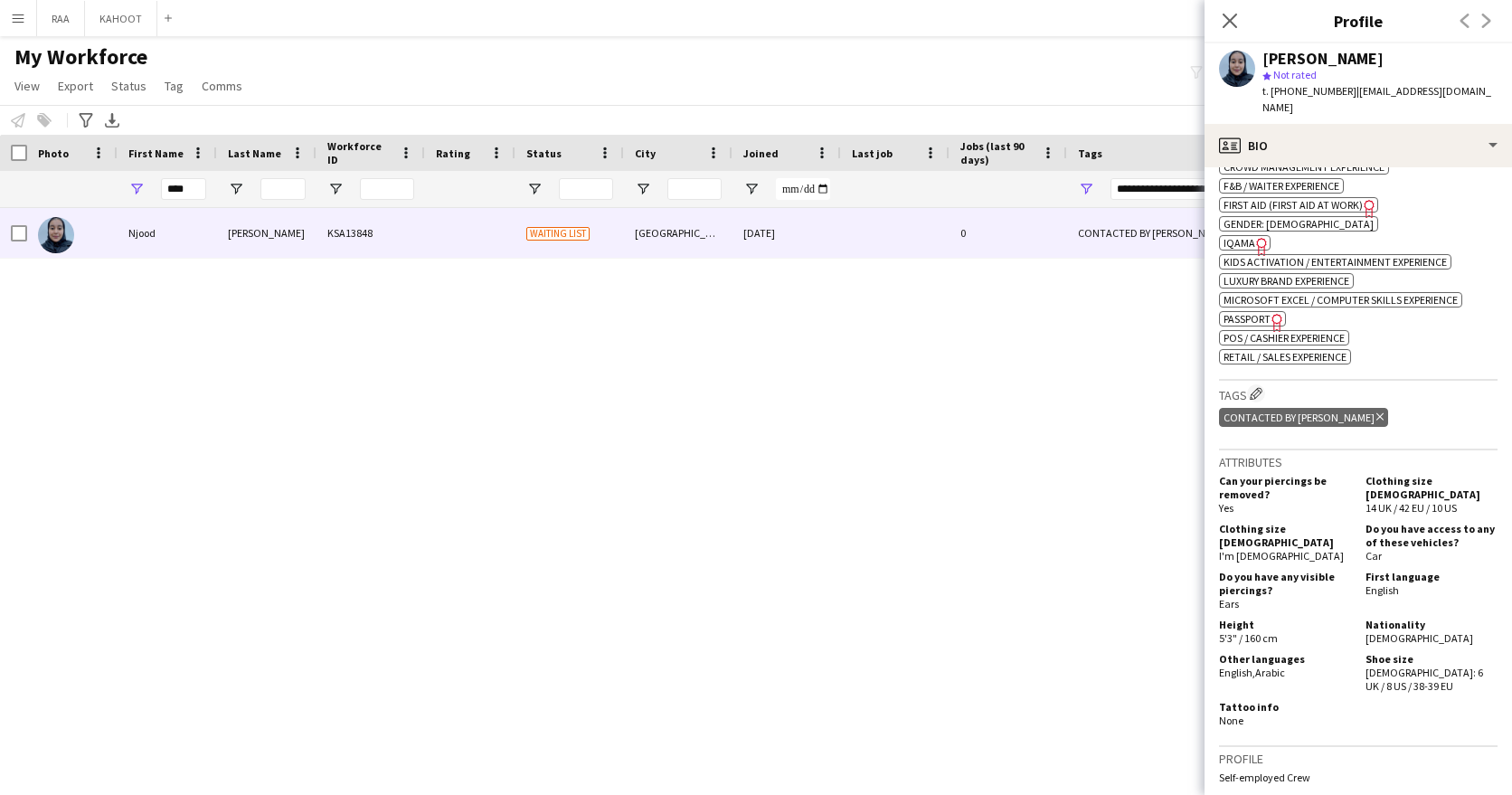
click at [1256, 312] on span "Passport" at bounding box center [1247, 319] width 47 height 14
click at [1238, 236] on span "IQAMA" at bounding box center [1239, 243] width 32 height 14
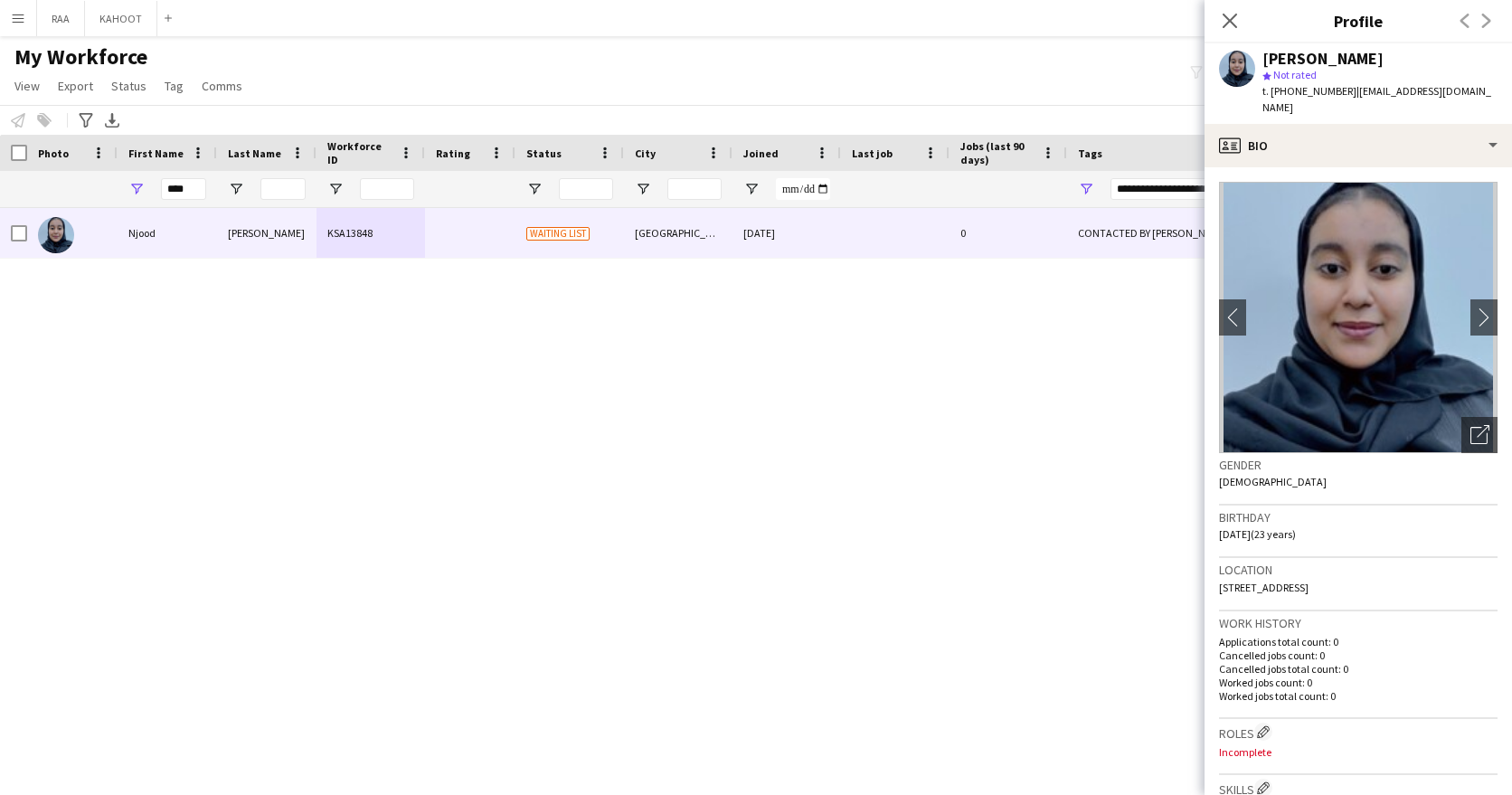
scroll to position [1, 0]
click at [1483, 416] on div "Open photos pop-in" at bounding box center [1479, 434] width 36 height 37
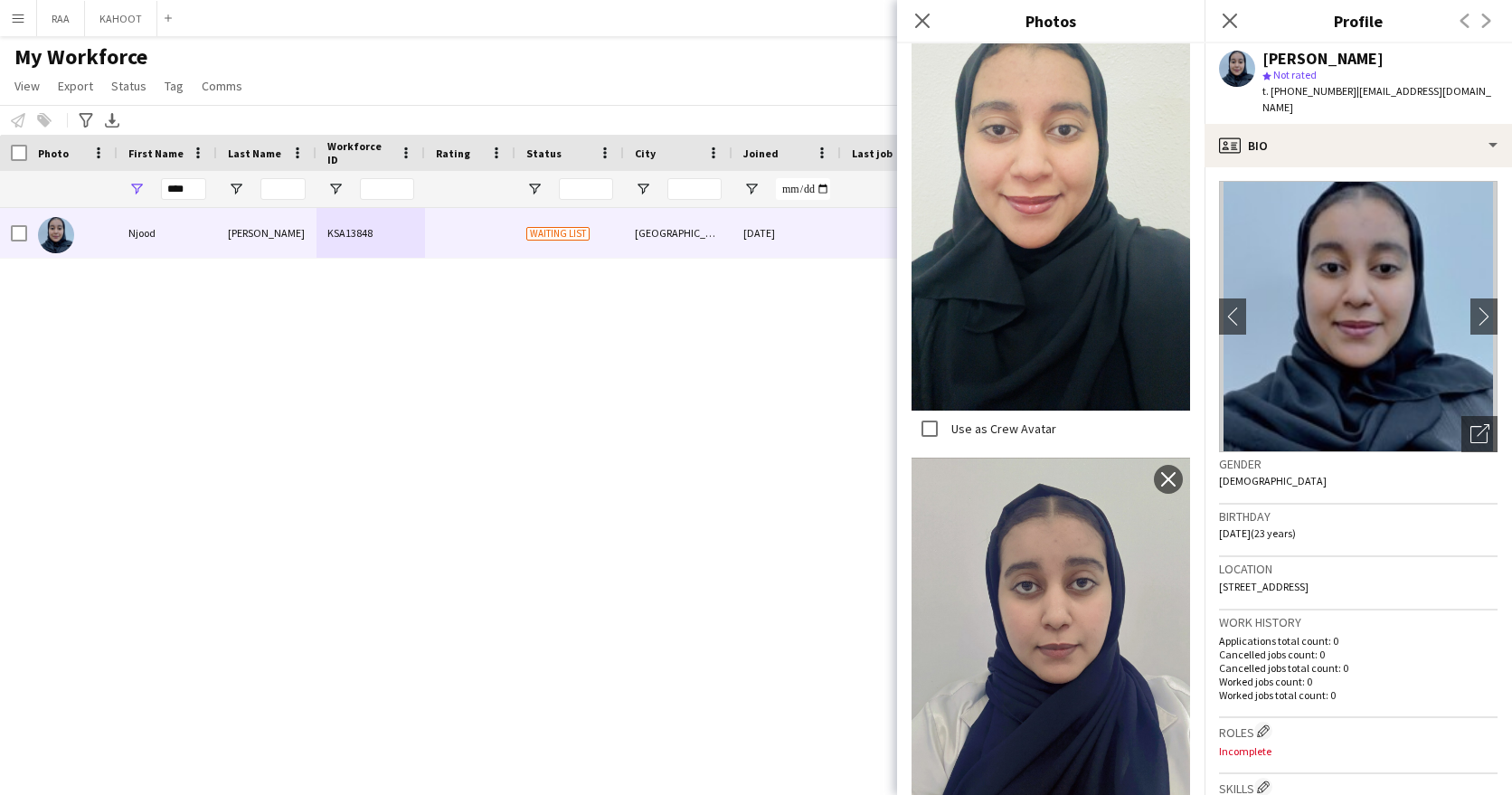
scroll to position [2476, 0]
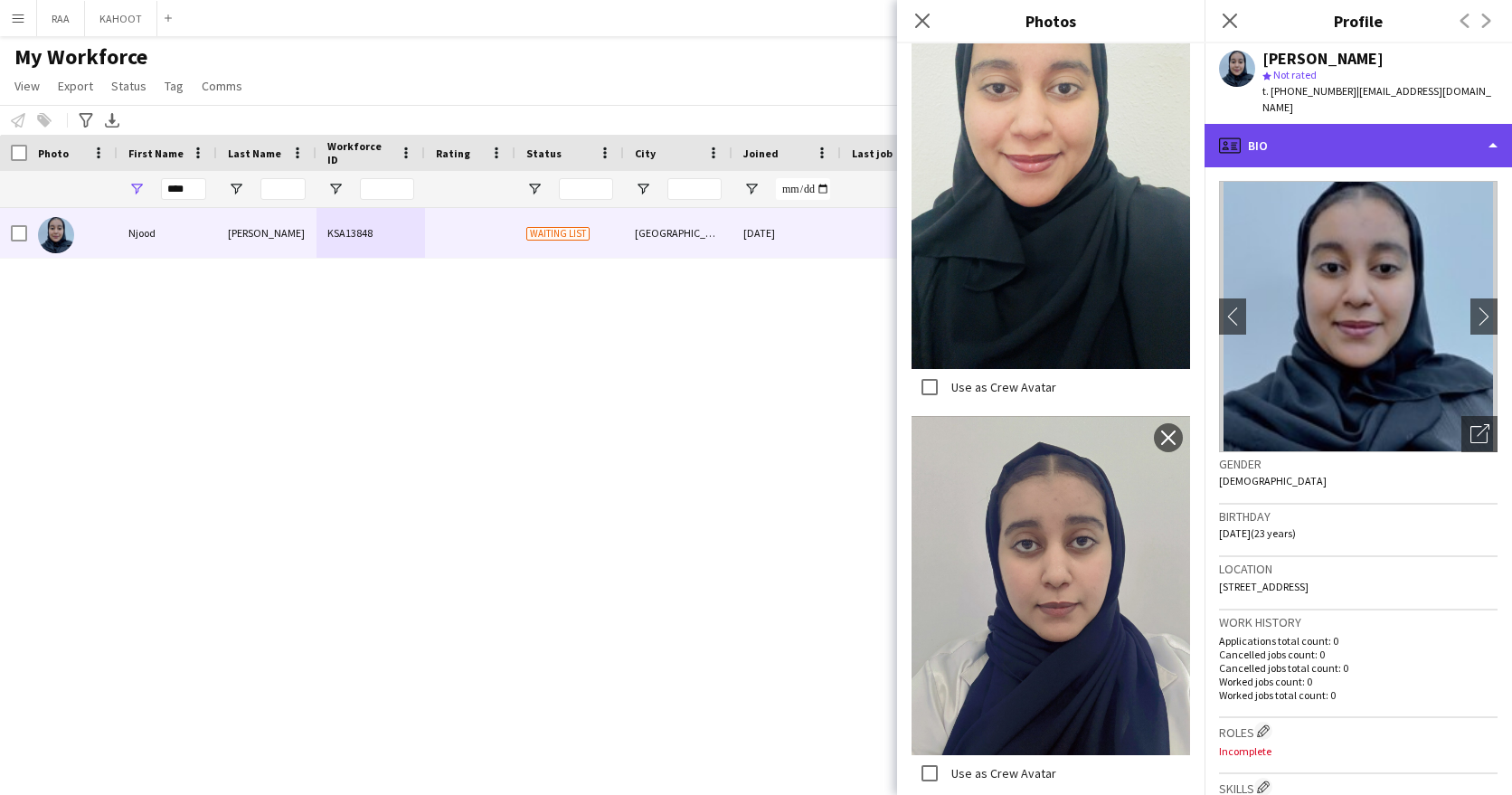
click at [1416, 124] on div "profile Bio" at bounding box center [1358, 146] width 308 height 44
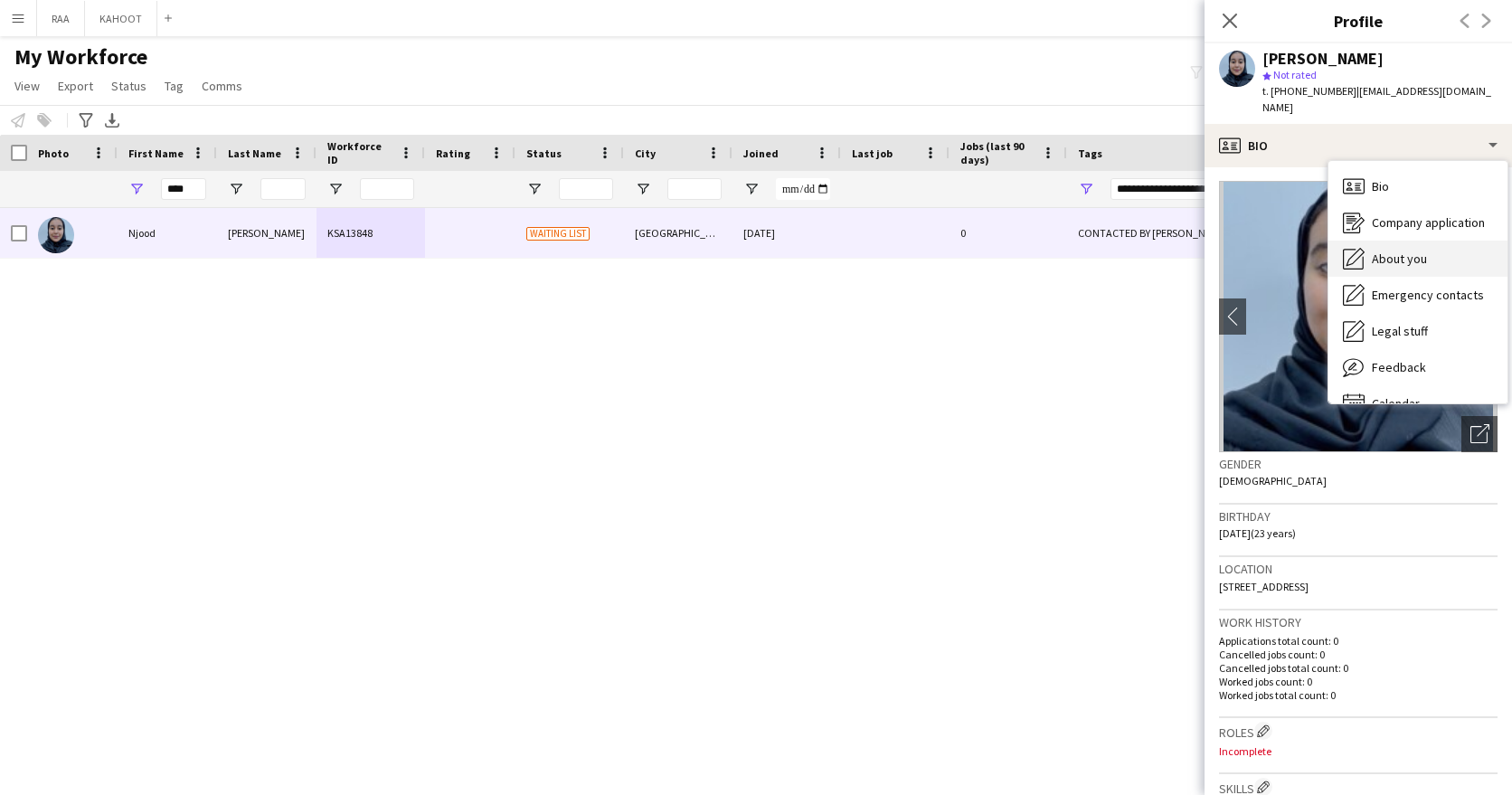
click at [1423, 241] on div "About you About you" at bounding box center [1418, 259] width 179 height 37
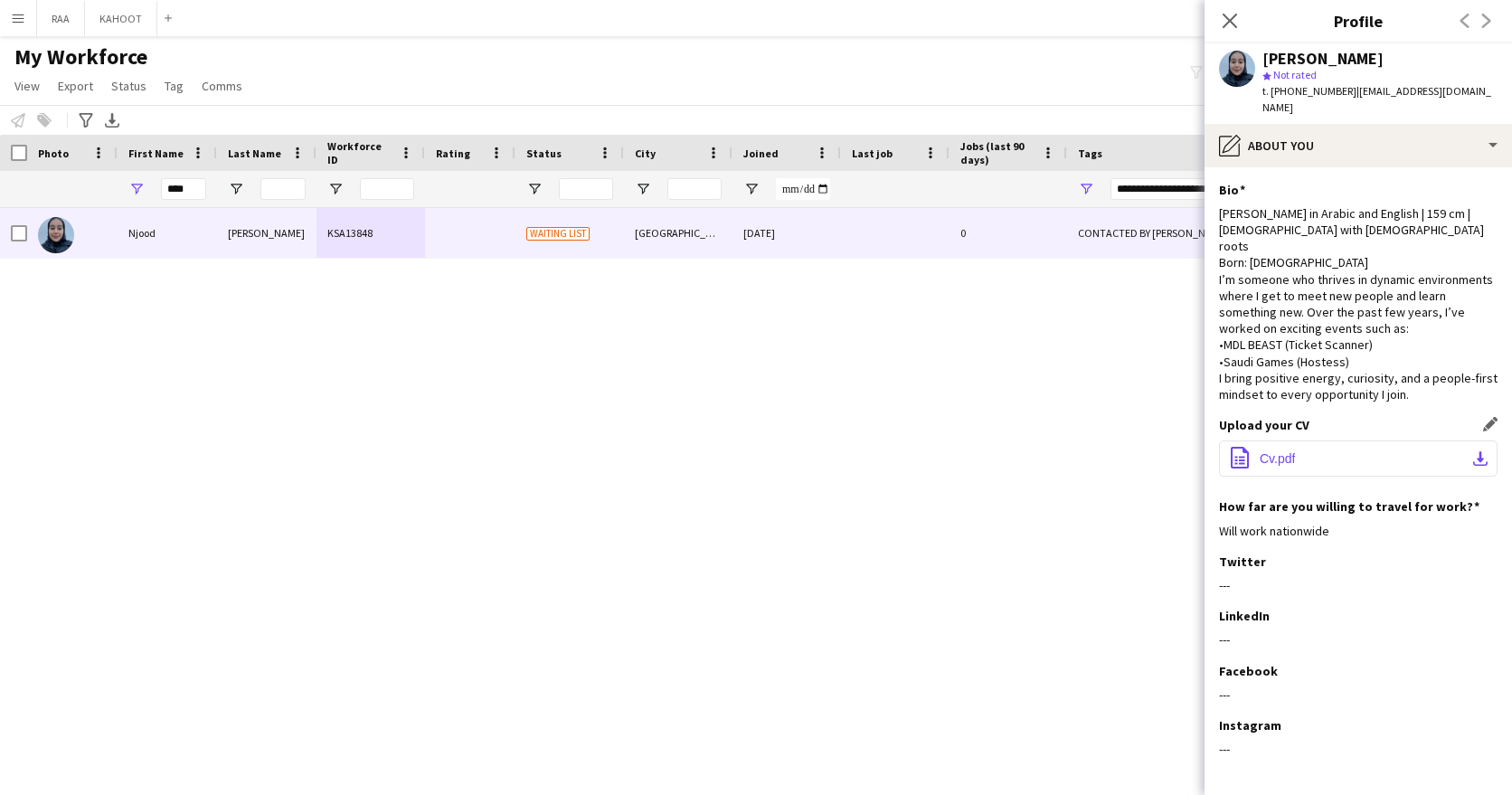
click at [1274, 451] on span "Cv.pdf" at bounding box center [1277, 458] width 36 height 15
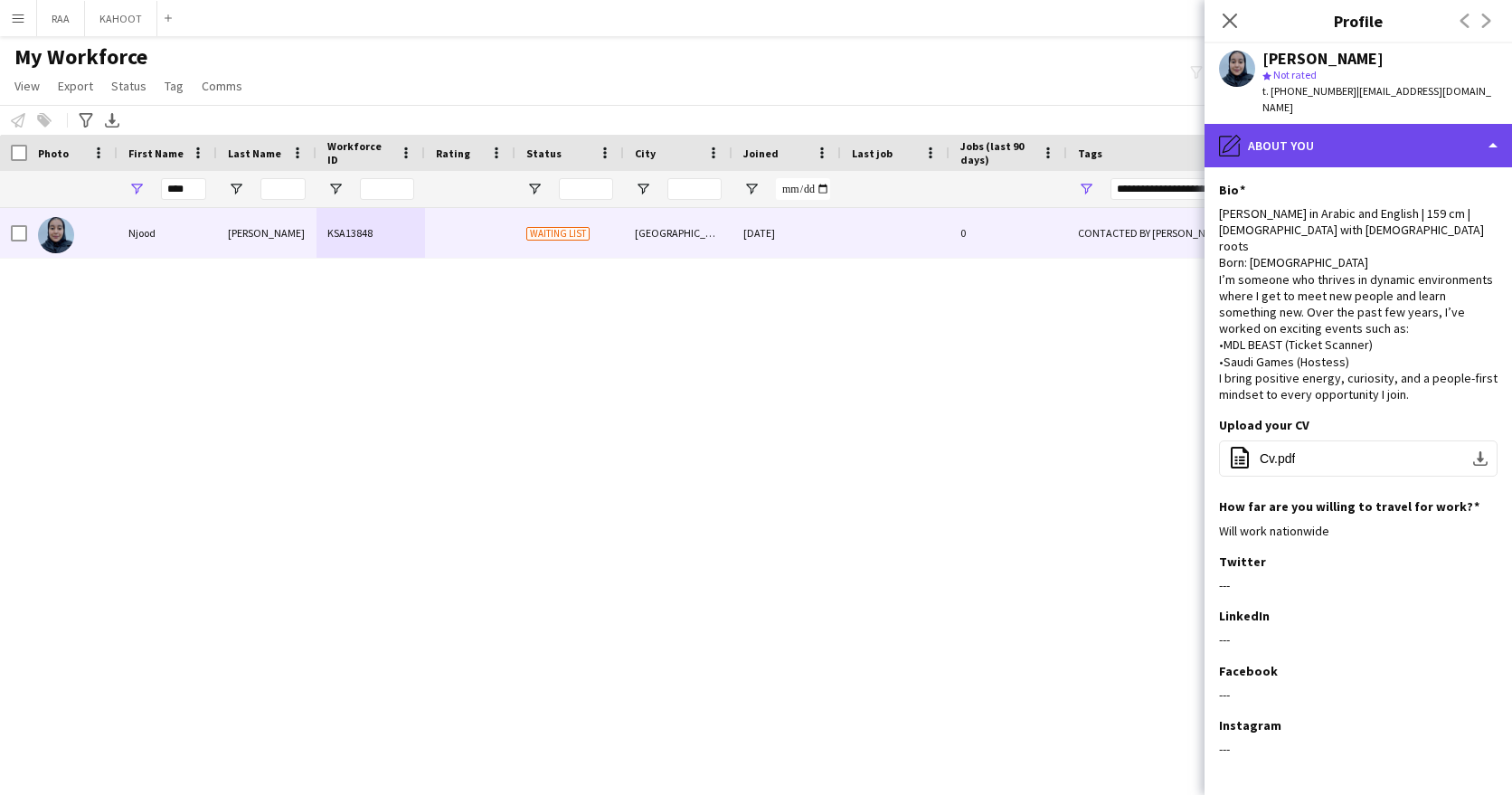
click at [1322, 125] on div "pencil4 About you" at bounding box center [1358, 146] width 308 height 44
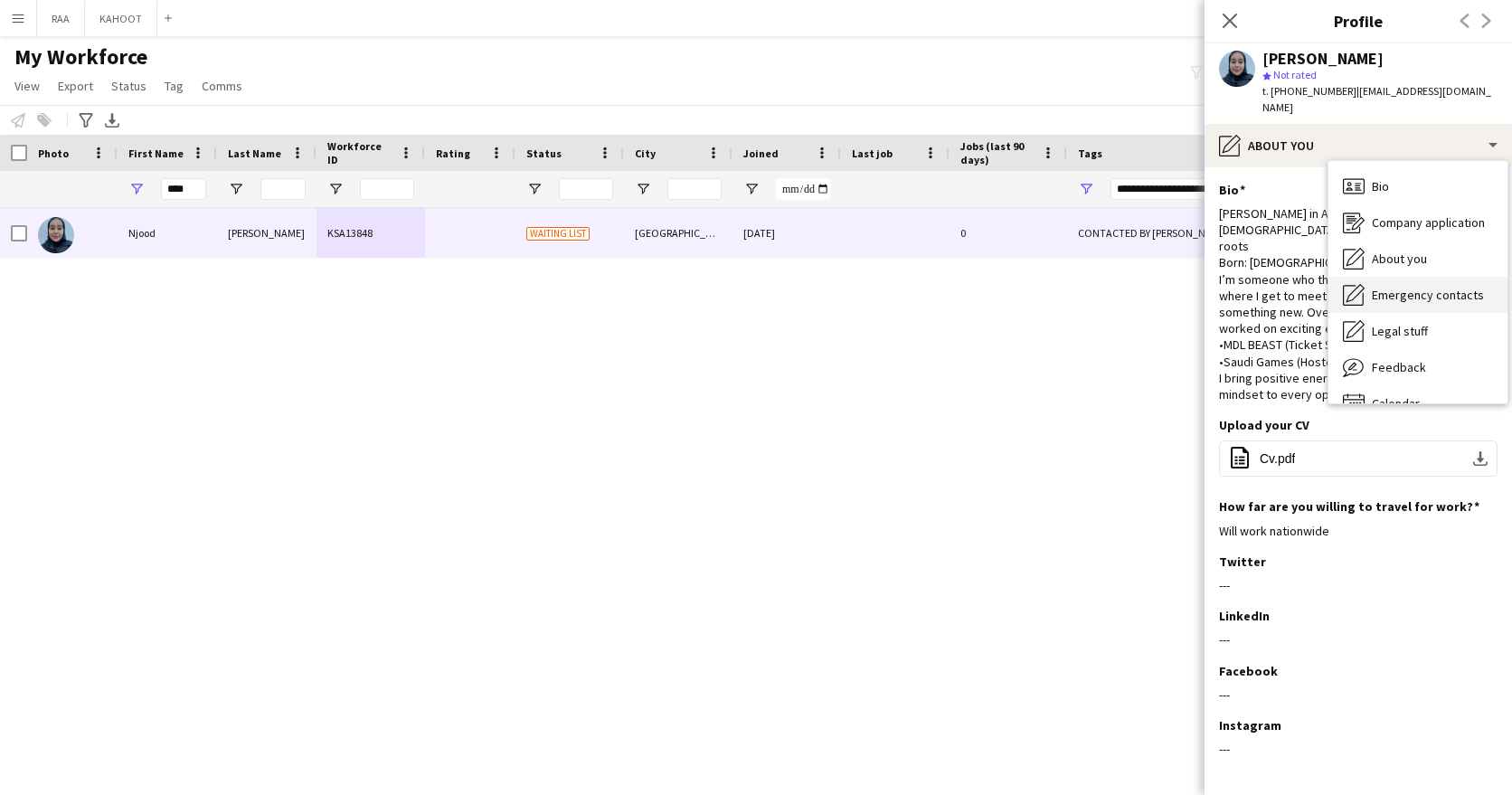
click at [1429, 287] on span "Emergency contacts" at bounding box center [1427, 295] width 112 height 16
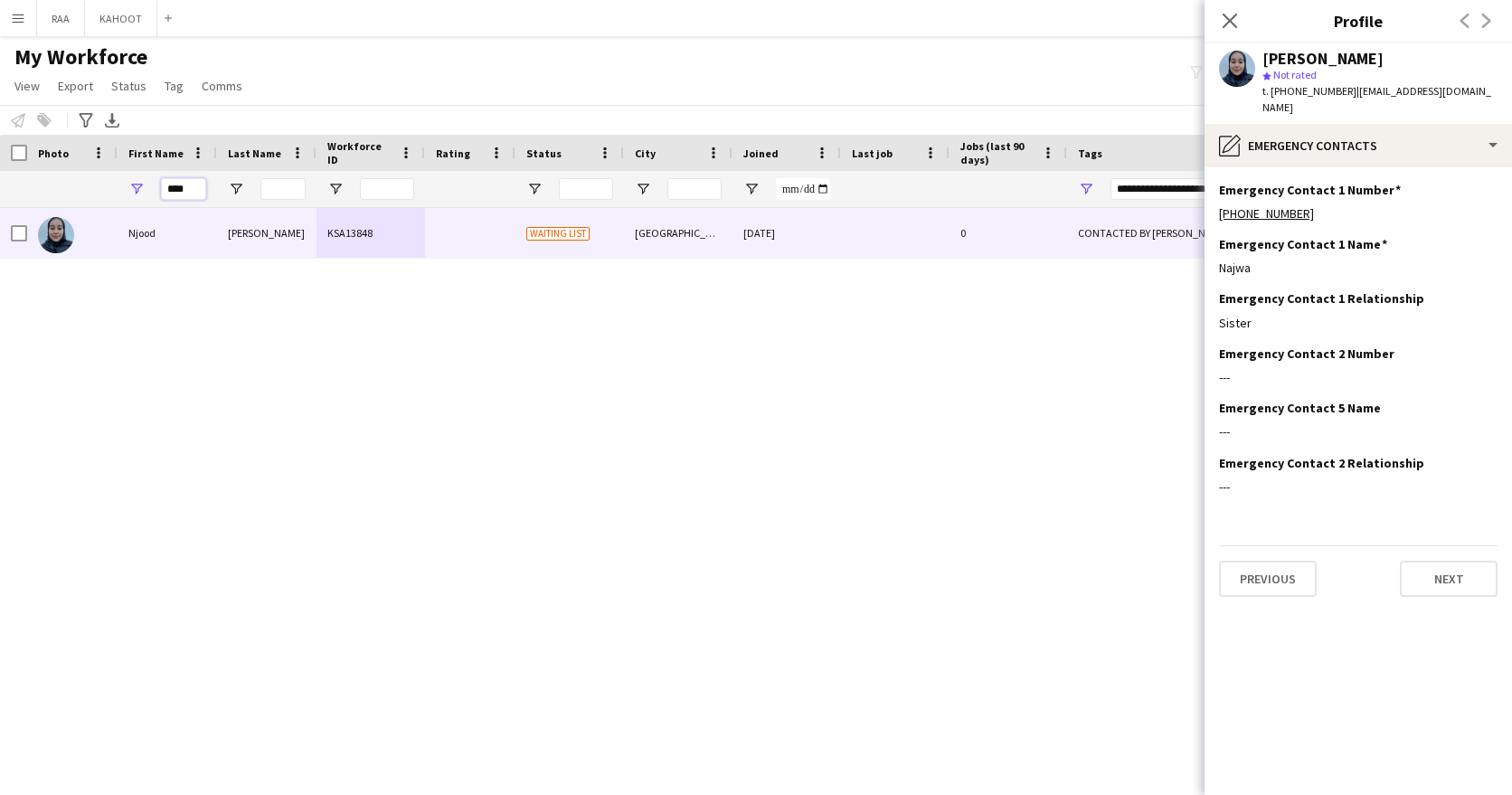
click at [176, 178] on input "****" at bounding box center [183, 189] width 46 height 22
click at [177, 178] on input "****" at bounding box center [183, 189] width 46 height 22
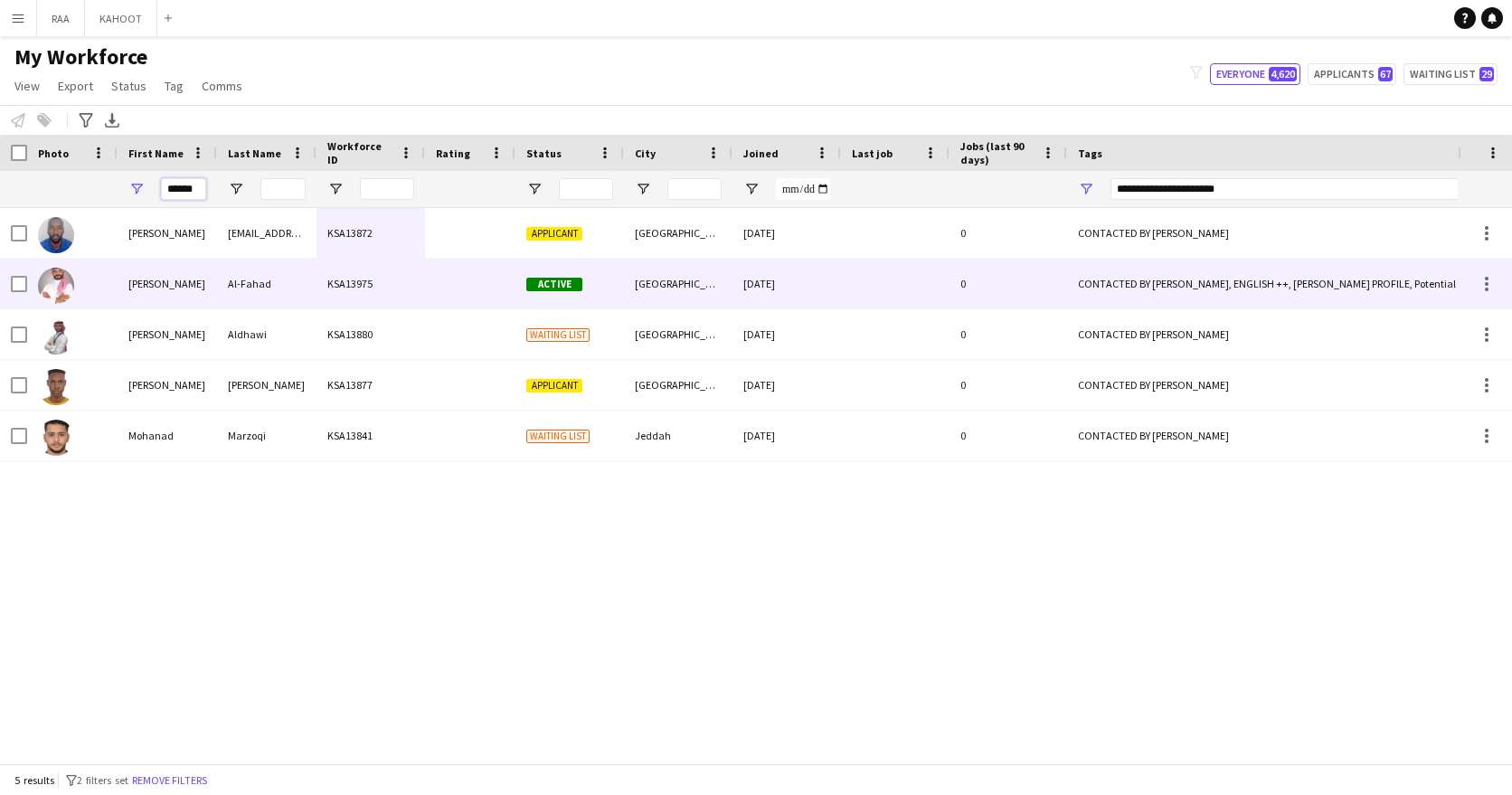
scroll to position [0, 1]
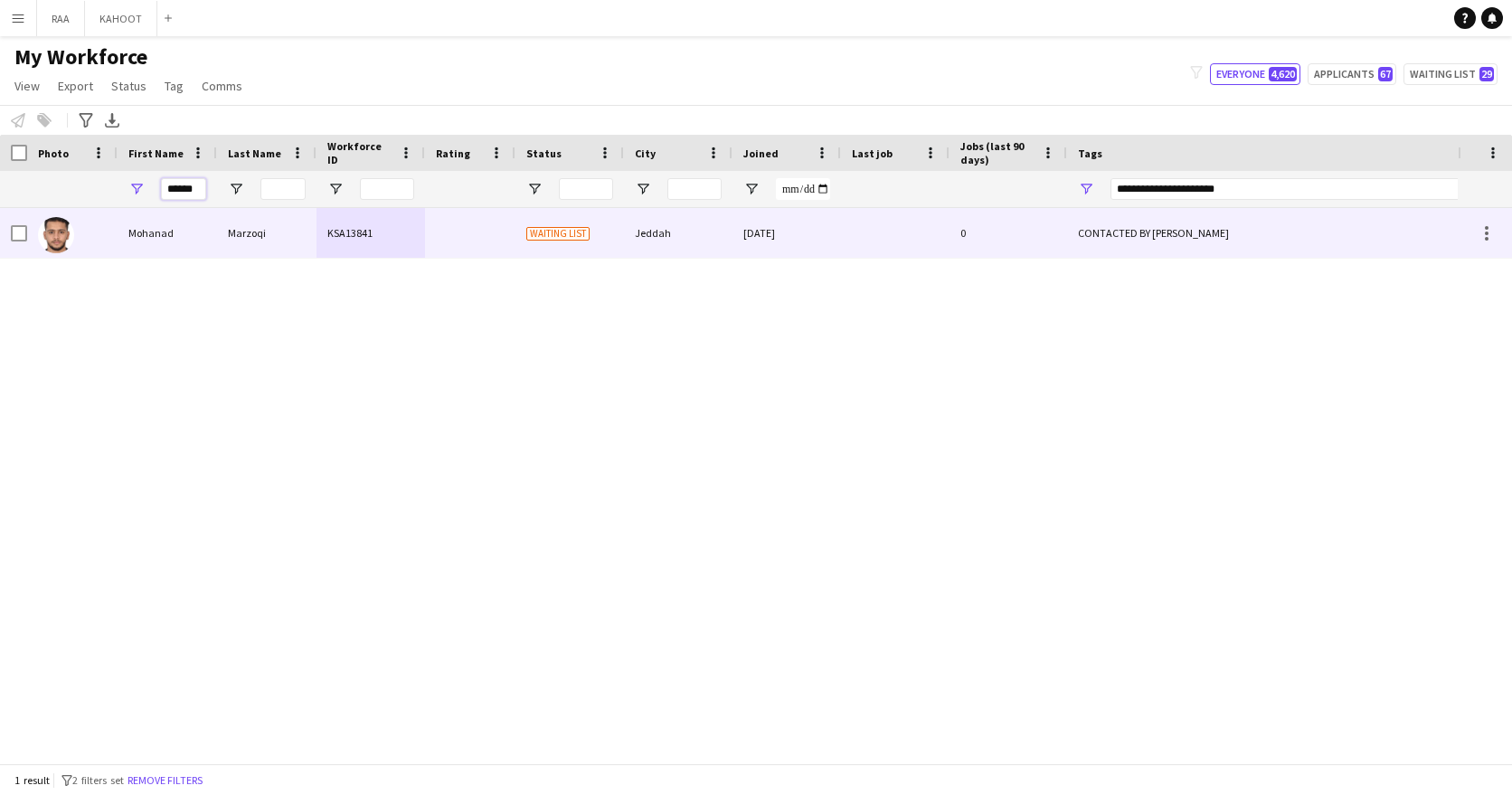
type input "******"
click at [211, 232] on div "Mohanad" at bounding box center [167, 233] width 99 height 49
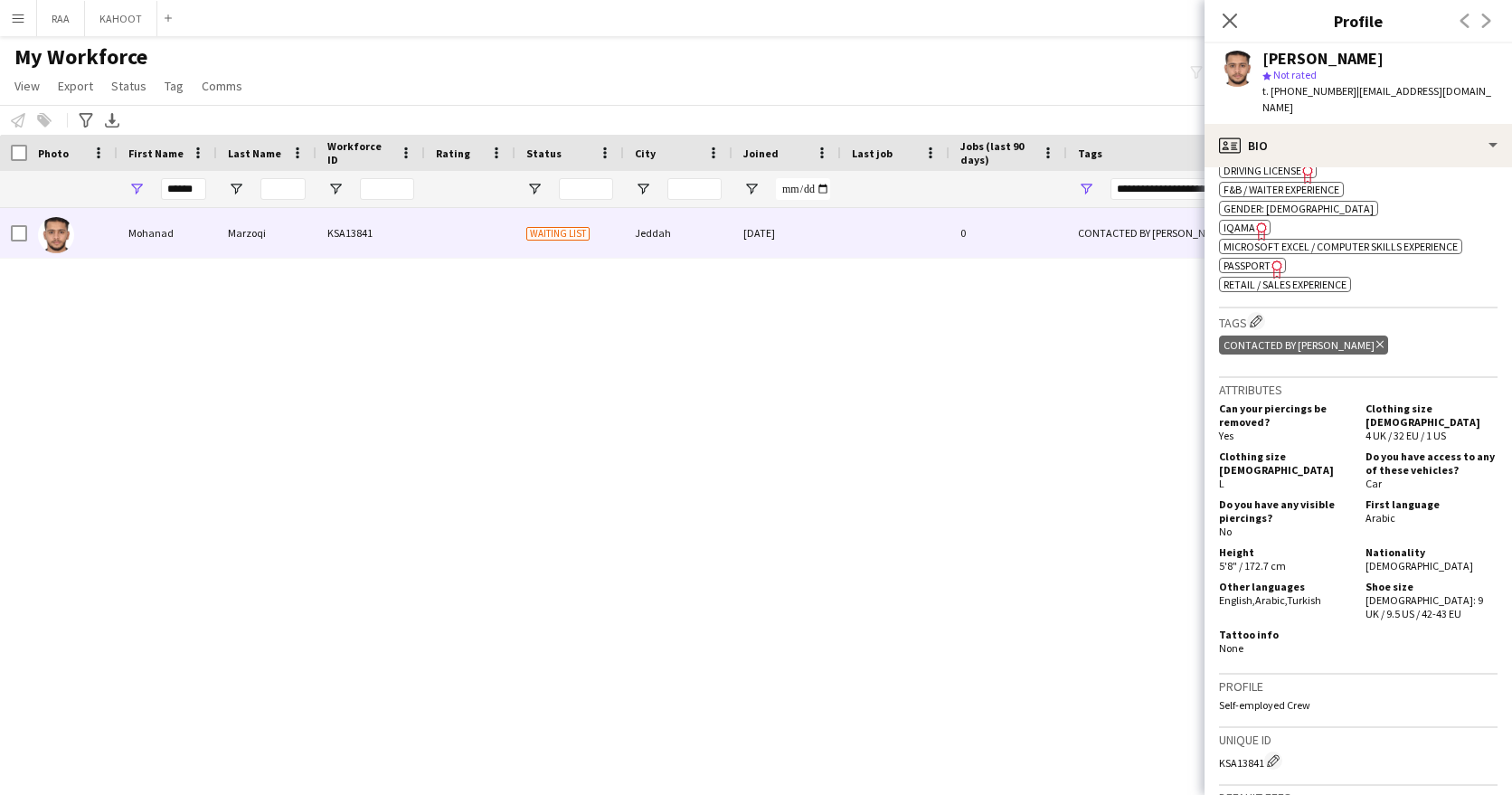
scroll to position [653, 0]
